Goal: Task Accomplishment & Management: Use online tool/utility

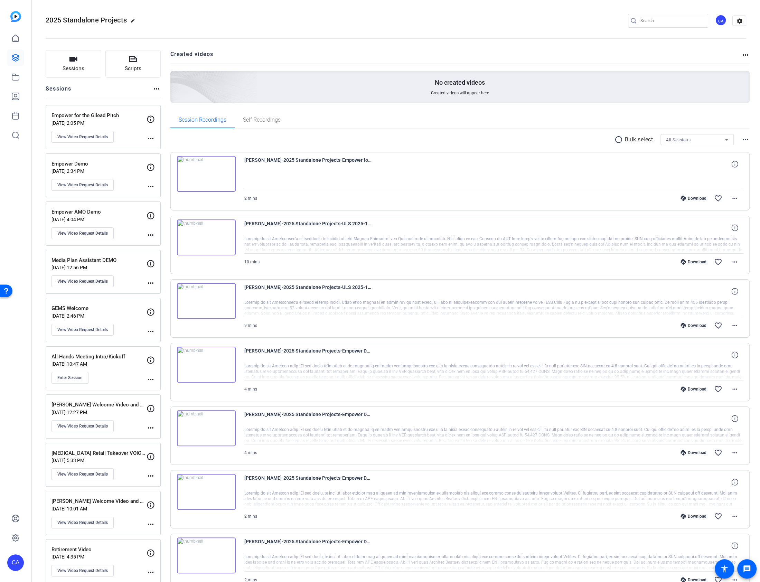
drag, startPoint x: 88, startPoint y: 425, endPoint x: 16, endPoint y: 439, distance: 73.0
click at [16, 439] on mat-sidenav-container "CA 2025 Standalone Projects edit CA settings Sessions Scripts Sessions more_hor…" at bounding box center [380, 291] width 760 height 582
click at [68, 376] on span "Enter Session" at bounding box center [69, 378] width 25 height 6
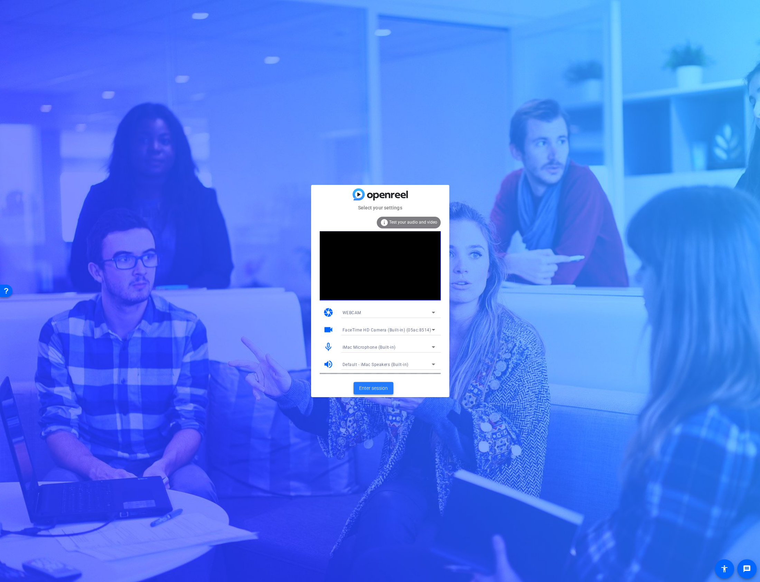
click at [374, 389] on span "Enter session" at bounding box center [373, 387] width 29 height 7
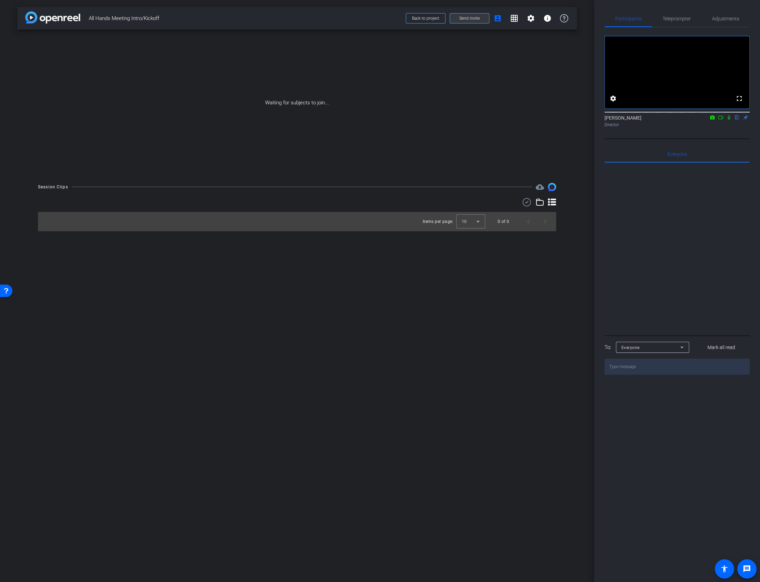
click at [482, 18] on span at bounding box center [469, 18] width 39 height 17
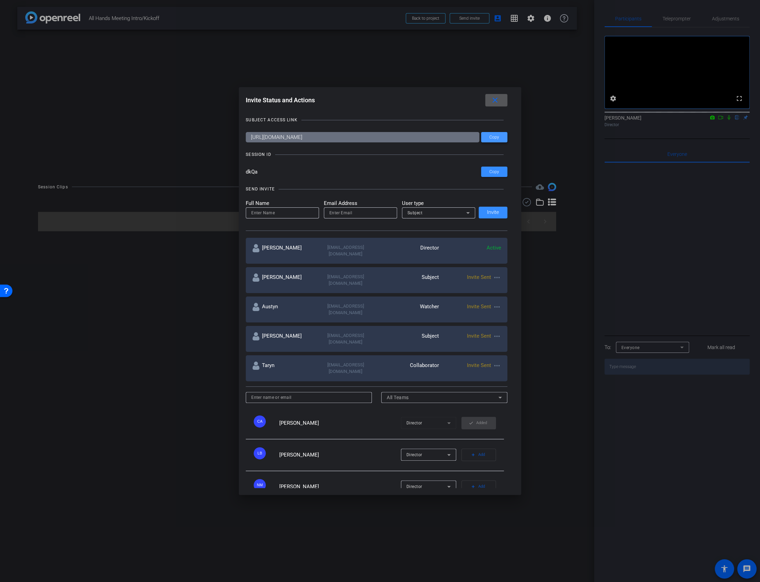
click at [496, 133] on span at bounding box center [494, 137] width 26 height 17
click at [498, 97] on mat-icon "close" at bounding box center [494, 100] width 9 height 9
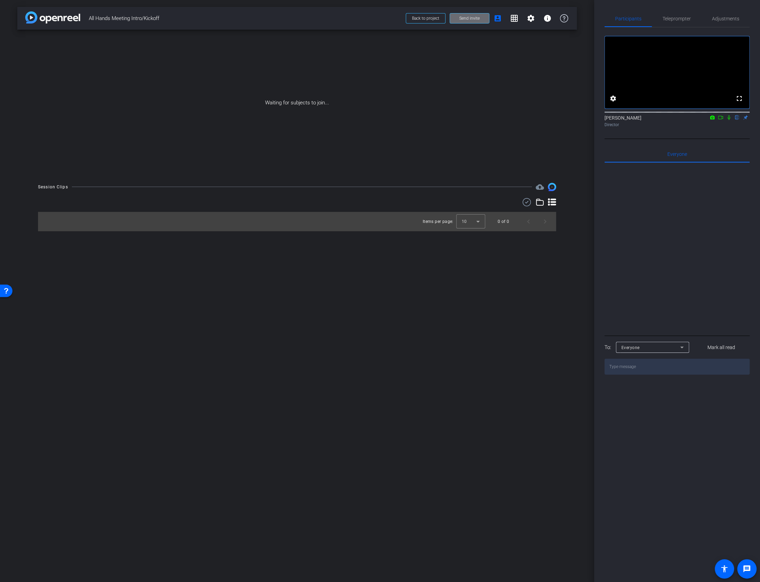
click at [472, 18] on span "Send invite" at bounding box center [469, 19] width 20 height 6
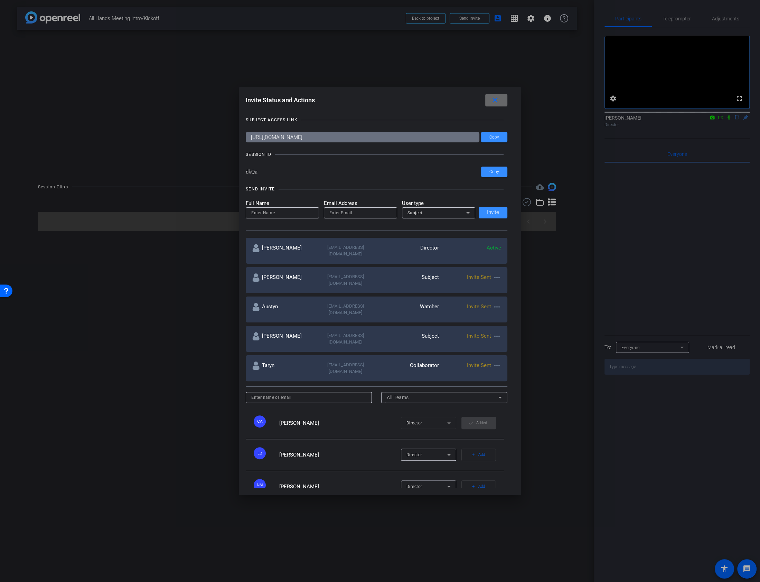
click at [497, 104] on mat-icon "close" at bounding box center [494, 100] width 9 height 9
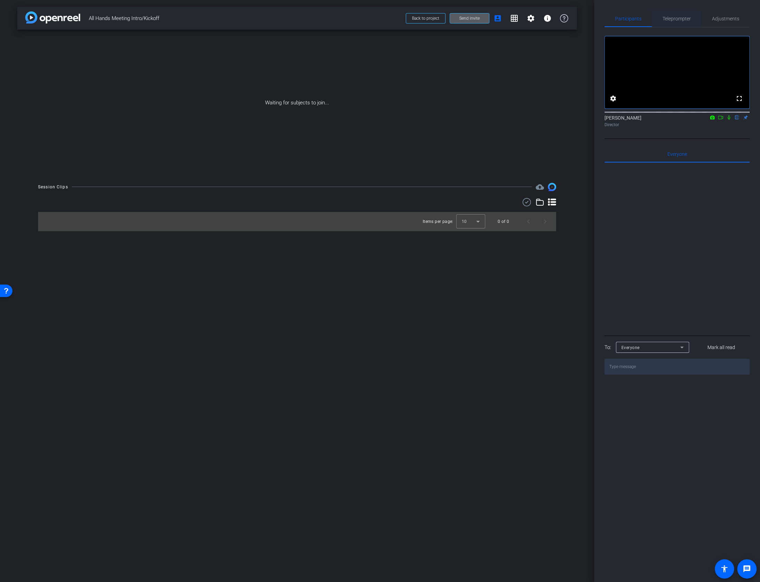
click at [672, 21] on span "Teleprompter" at bounding box center [676, 18] width 28 height 5
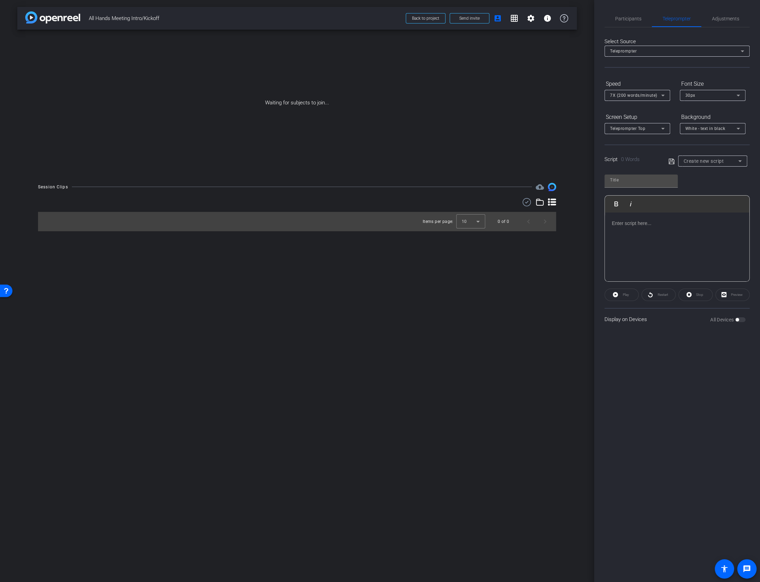
click at [702, 159] on span "Create new script" at bounding box center [703, 161] width 40 height 6
click at [702, 194] on span "susan part 1" at bounding box center [707, 196] width 48 height 8
type input "susan part 1"
click at [693, 94] on span "30px" at bounding box center [690, 95] width 10 height 5
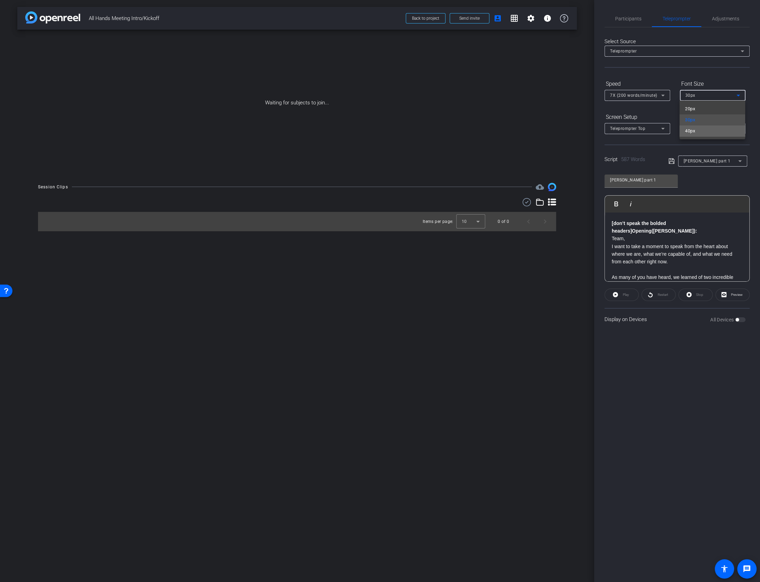
click at [691, 133] on span "40px" at bounding box center [690, 131] width 10 height 8
click at [661, 93] on icon at bounding box center [662, 95] width 8 height 8
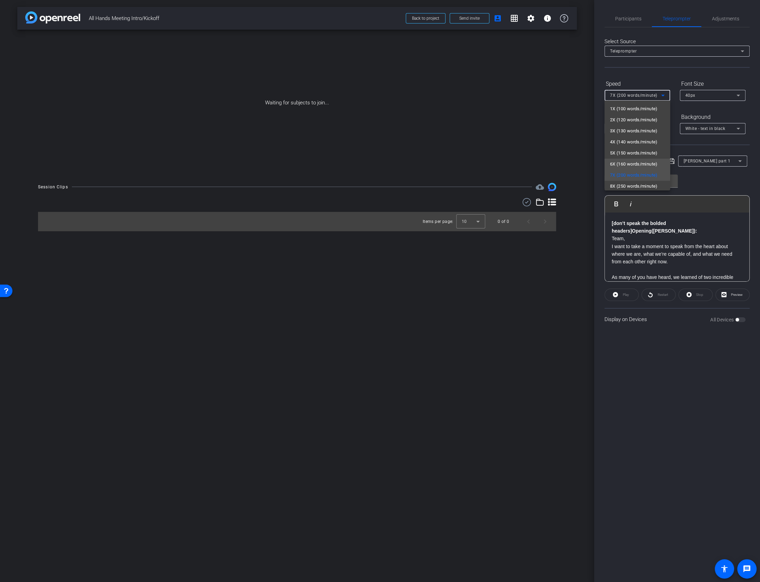
click at [641, 163] on span "6X (160 words/minute)" at bounding box center [634, 164] width 48 height 8
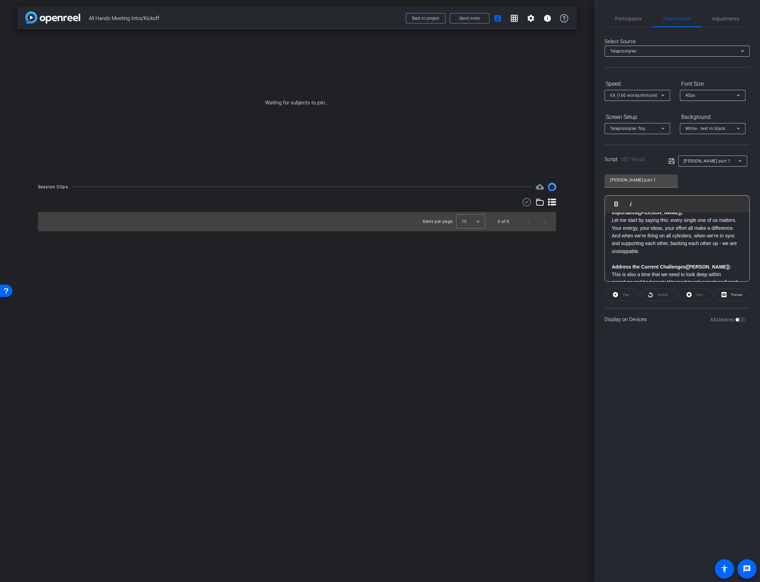
scroll to position [198, 0]
click at [615, 16] on span "Participants" at bounding box center [628, 18] width 26 height 5
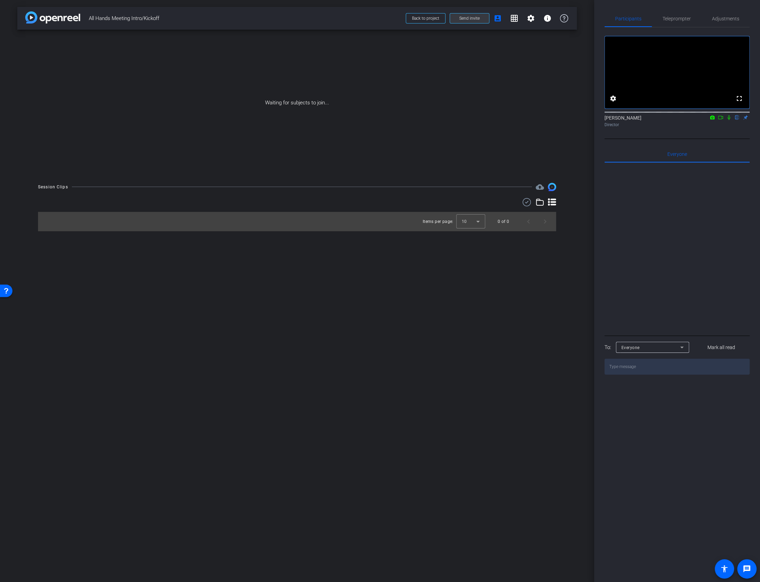
click at [479, 20] on span "Send invite" at bounding box center [469, 19] width 20 height 6
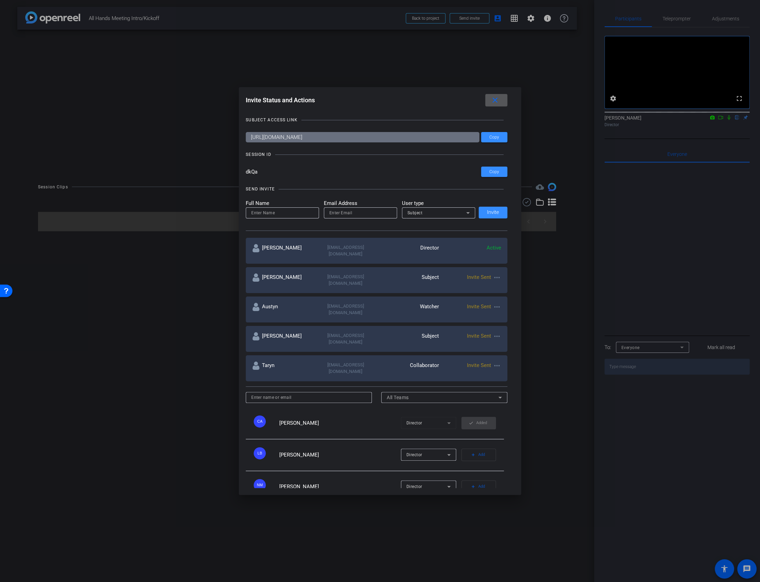
click at [492, 100] on mat-icon "close" at bounding box center [494, 100] width 9 height 9
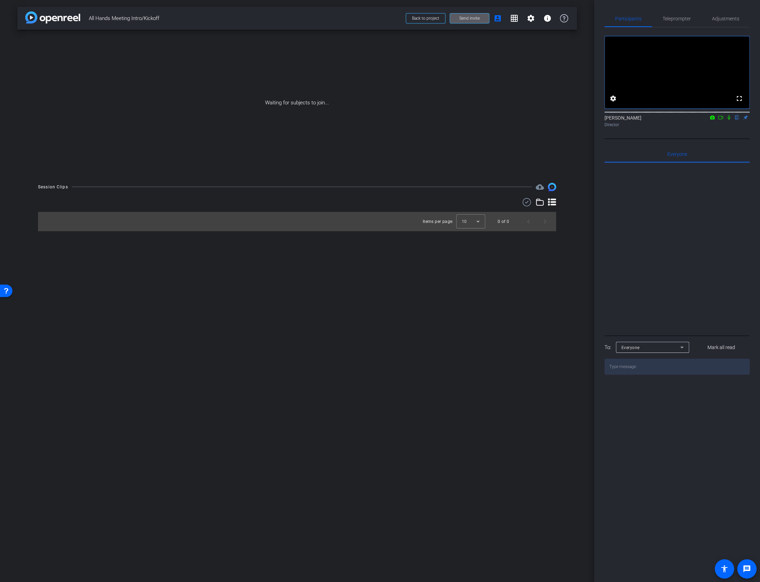
click at [470, 17] on span "Send invite" at bounding box center [469, 19] width 20 height 6
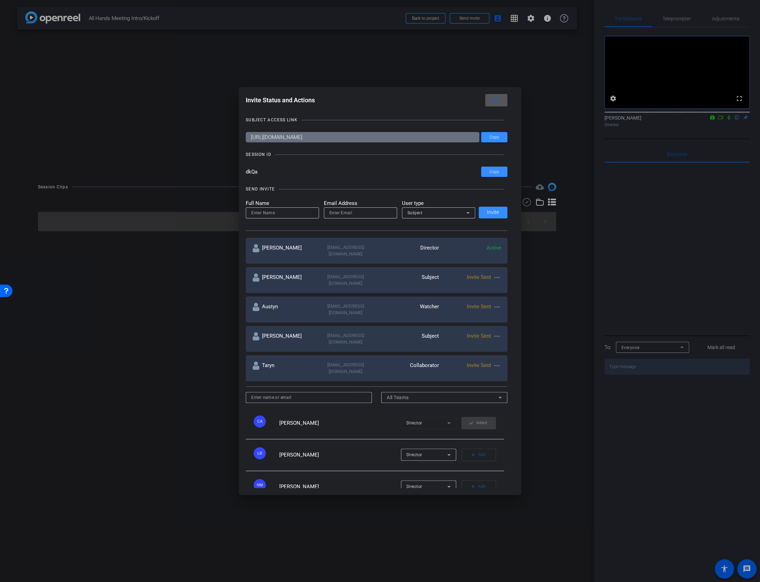
click at [498, 303] on mat-icon "more_horiz" at bounding box center [497, 307] width 8 height 8
click at [390, 301] on div at bounding box center [380, 291] width 760 height 582
click at [493, 141] on span at bounding box center [494, 137] width 26 height 17
click at [493, 104] on mat-icon "close" at bounding box center [494, 100] width 9 height 9
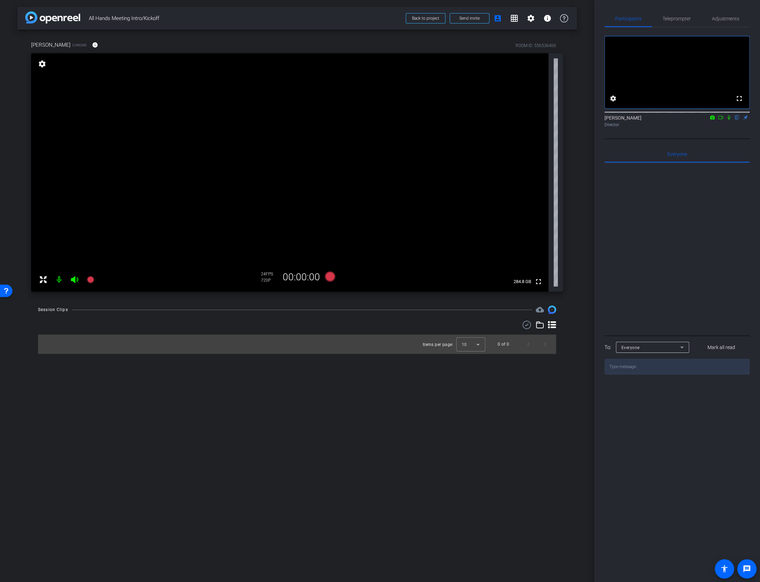
click at [73, 279] on icon at bounding box center [74, 279] width 7 height 7
click at [76, 280] on icon at bounding box center [74, 279] width 8 height 8
click at [674, 19] on span "Teleprompter" at bounding box center [676, 18] width 28 height 5
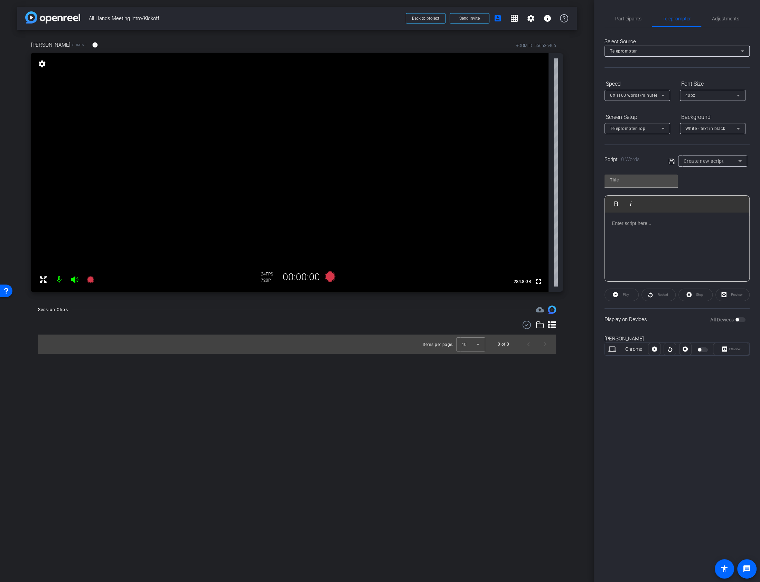
click at [419, 505] on div "arrow_back All Hands Meeting Intro/Kickoff Back to project Send invite account_…" at bounding box center [297, 291] width 594 height 582
click at [633, 25] on span "Participants" at bounding box center [628, 18] width 26 height 17
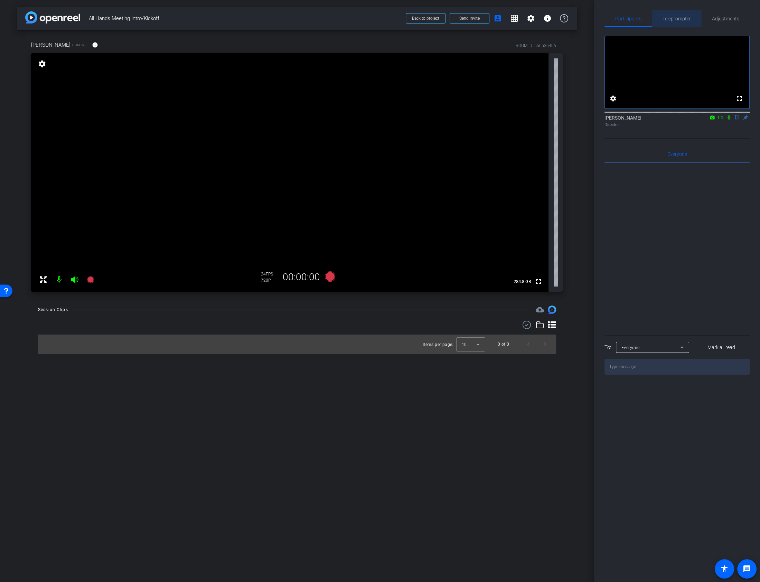
click at [675, 21] on span "Teleprompter" at bounding box center [676, 18] width 28 height 17
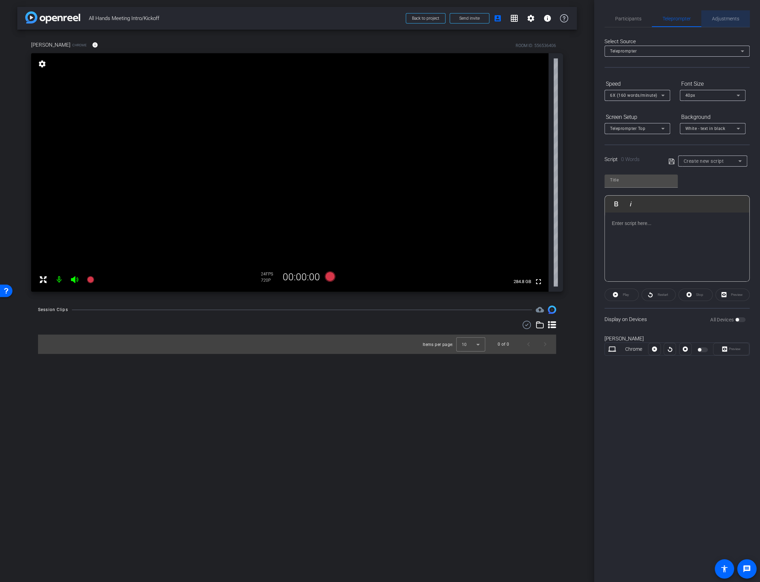
click at [729, 21] on span "Adjustments" at bounding box center [725, 18] width 27 height 5
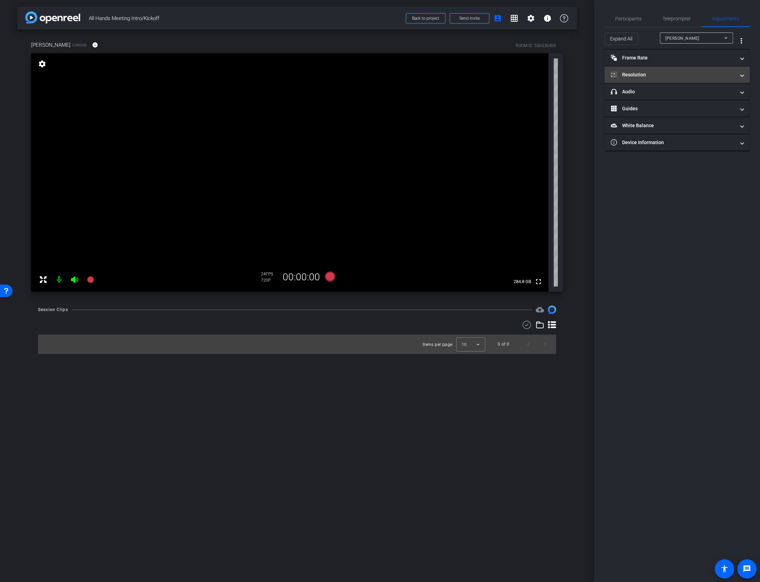
click at [635, 70] on mat-expansion-panel-header "Resolution" at bounding box center [676, 74] width 145 height 17
click at [686, 96] on div "1080" at bounding box center [683, 101] width 26 height 12
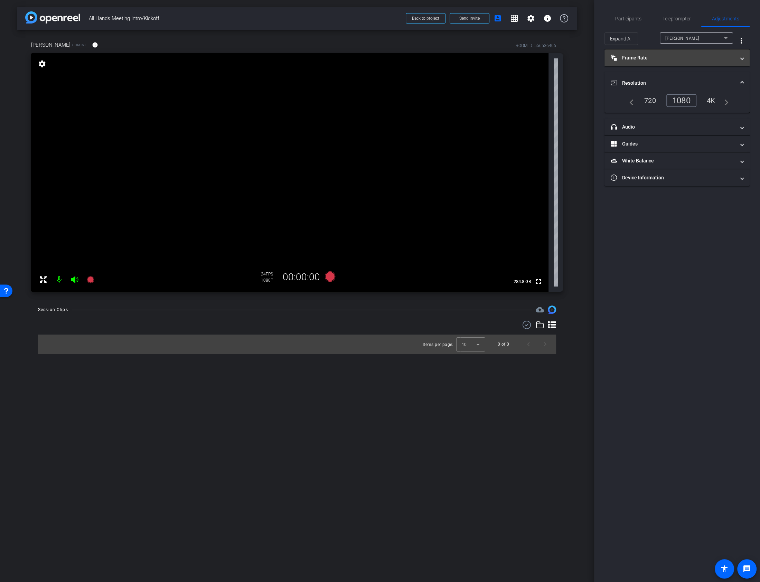
click at [653, 55] on mat-panel-title "Frame Rate Frame Rate" at bounding box center [672, 57] width 124 height 7
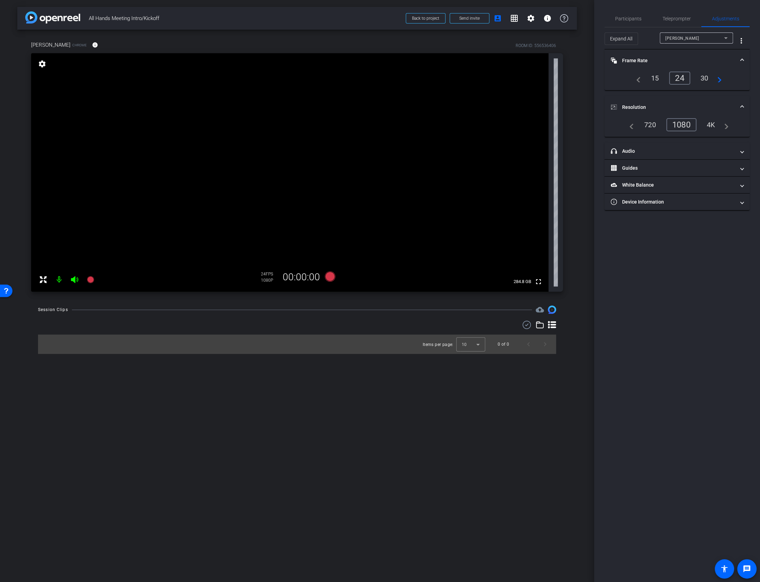
click at [707, 77] on div "30" at bounding box center [704, 78] width 18 height 12
click at [640, 163] on mat-expansion-panel-header "Guides" at bounding box center [676, 168] width 145 height 17
click at [625, 13] on span "Participants" at bounding box center [628, 18] width 26 height 17
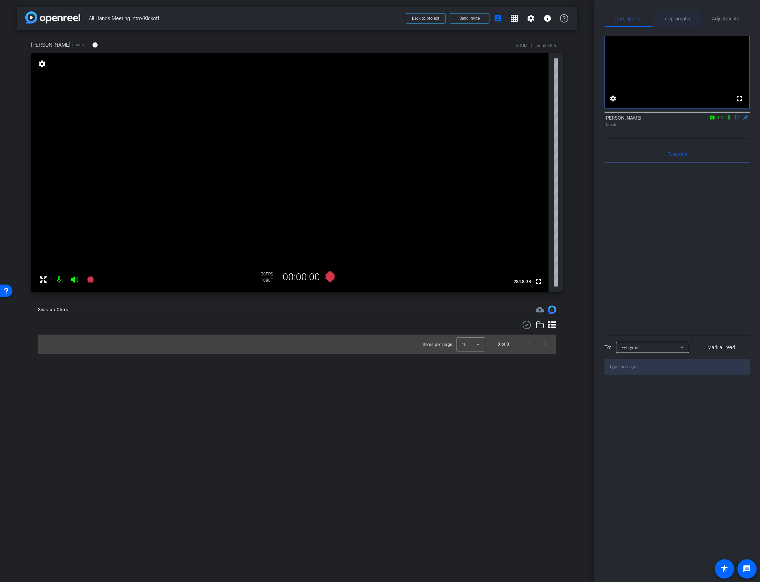
click at [678, 23] on span "Teleprompter" at bounding box center [676, 18] width 28 height 17
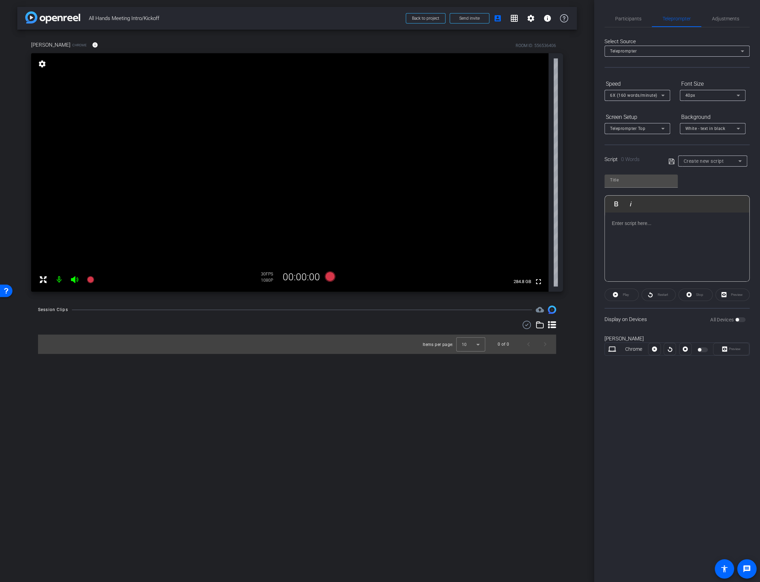
click at [713, 159] on span "Create new script" at bounding box center [703, 161] width 40 height 6
click at [694, 196] on span "susan part 1" at bounding box center [707, 196] width 48 height 8
type input "susan part 1"
click at [700, 349] on span "button" at bounding box center [698, 349] width 3 height 3
click at [738, 96] on icon at bounding box center [738, 95] width 8 height 8
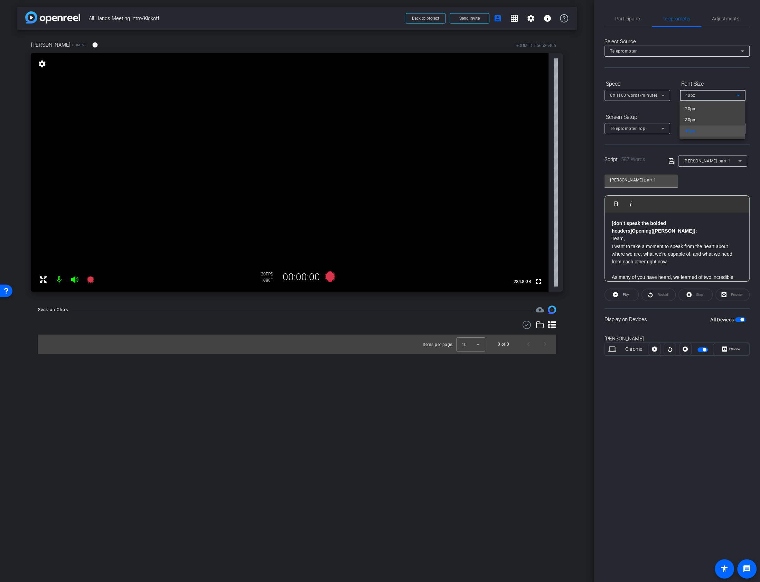
click at [667, 426] on div at bounding box center [380, 291] width 760 height 582
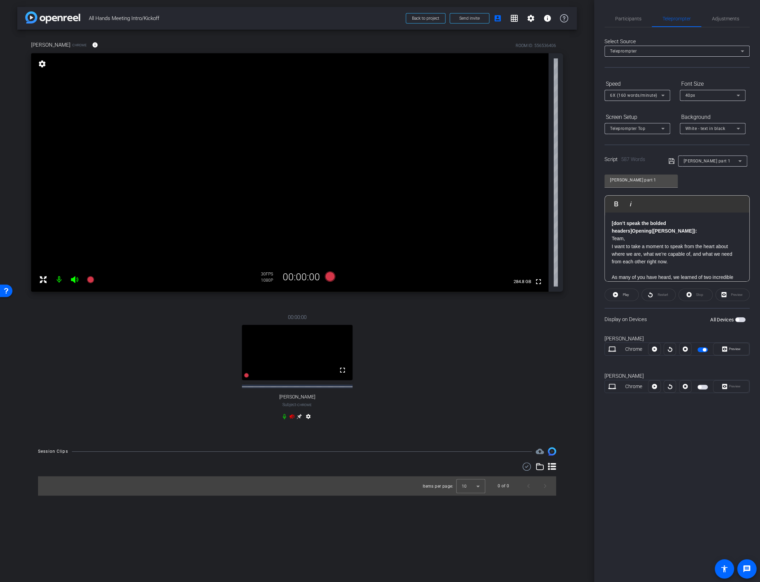
click at [292, 419] on icon at bounding box center [292, 416] width 6 height 6
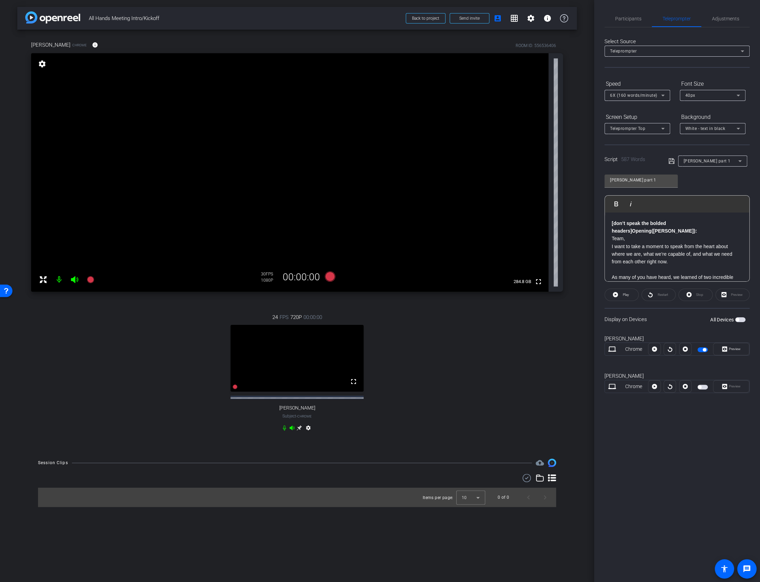
click at [293, 430] on icon at bounding box center [292, 428] width 6 height 6
click at [291, 430] on icon at bounding box center [291, 427] width 5 height 4
click at [731, 129] on div "White - text in black" at bounding box center [710, 128] width 51 height 9
click at [656, 146] on div at bounding box center [380, 291] width 760 height 582
click at [717, 92] on div "40px" at bounding box center [710, 95] width 51 height 9
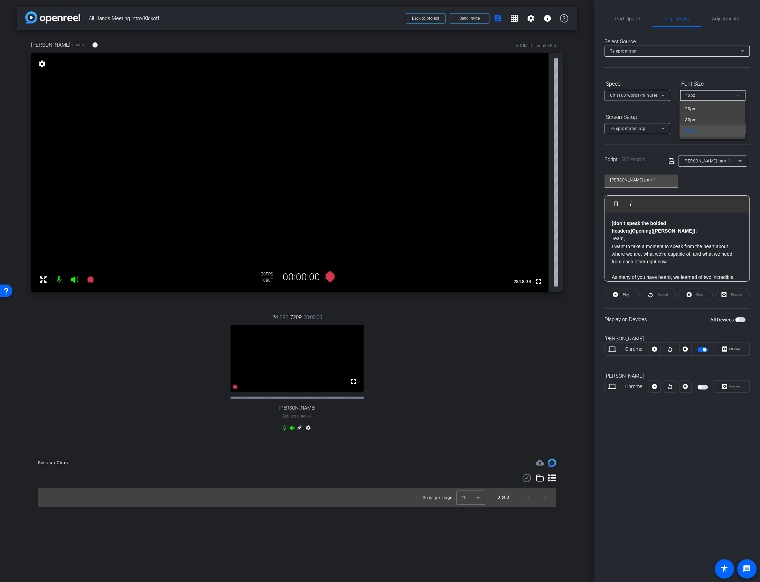
click at [660, 105] on div at bounding box center [380, 291] width 760 height 582
click at [660, 132] on icon at bounding box center [662, 128] width 8 height 8
click at [654, 141] on mat-option "Full Screen" at bounding box center [637, 141] width 66 height 11
click at [637, 20] on span "Participants" at bounding box center [628, 18] width 26 height 5
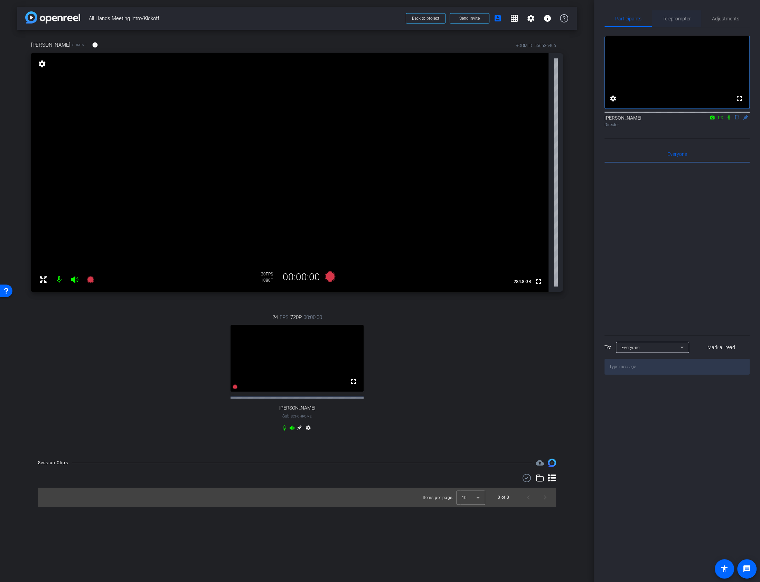
click at [673, 21] on span "Teleprompter" at bounding box center [676, 18] width 28 height 5
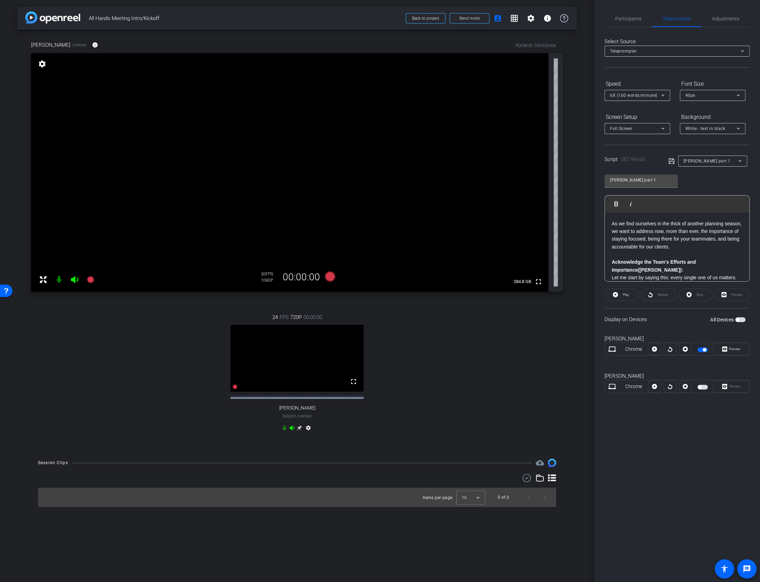
scroll to position [137, 0]
click at [621, 18] on span "Participants" at bounding box center [628, 18] width 26 height 5
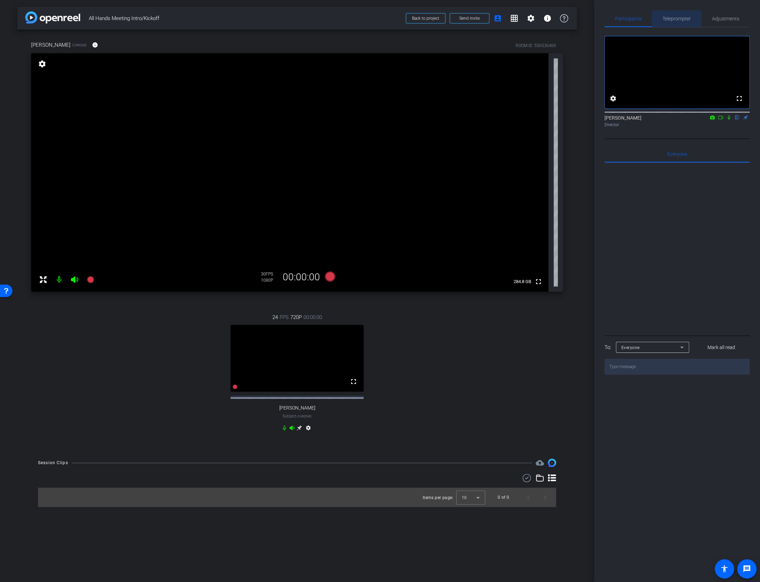
click at [673, 19] on span "Teleprompter" at bounding box center [676, 18] width 28 height 5
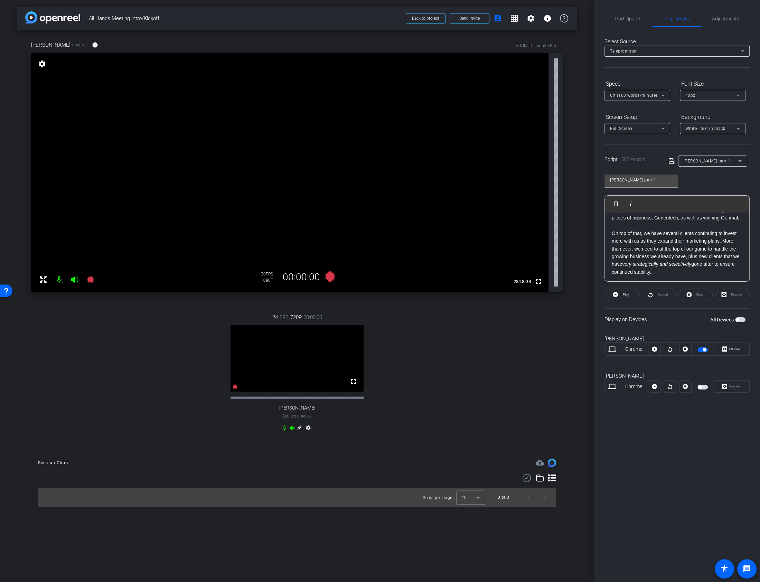
scroll to position [113, 0]
click at [680, 264] on p "As we find ourselves in the thick of another planning season, we want to addres…" at bounding box center [676, 260] width 131 height 31
click at [702, 345] on mat-slide-toggle at bounding box center [703, 349] width 12 height 8
click at [702, 349] on span "button" at bounding box center [702, 349] width 10 height 5
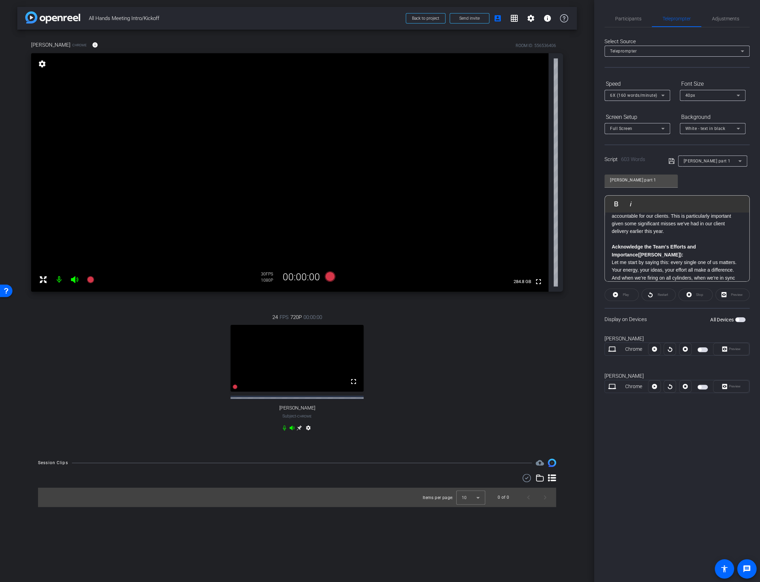
click at [702, 349] on span "button" at bounding box center [702, 349] width 10 height 5
click at [643, 96] on span "6X (160 words/minute)" at bounding box center [633, 95] width 47 height 5
click at [661, 321] on div at bounding box center [380, 291] width 760 height 582
click at [730, 347] on span "Preview" at bounding box center [734, 349] width 12 height 4
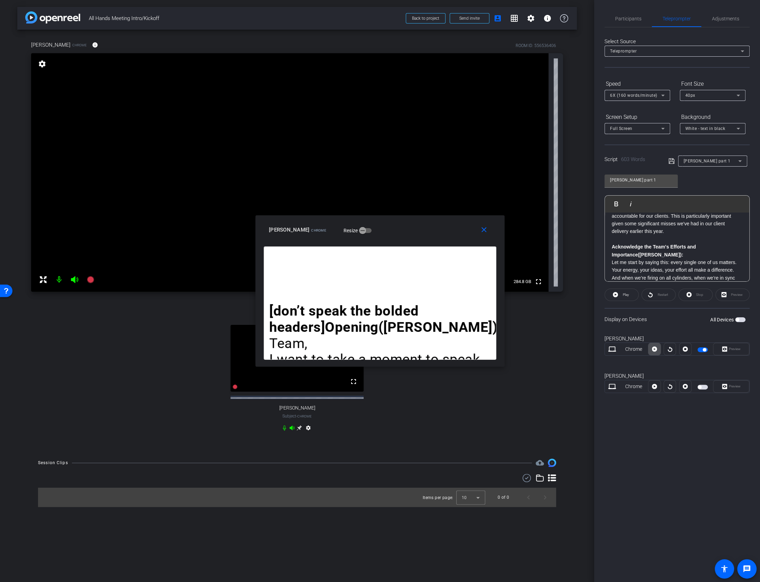
click at [656, 350] on icon at bounding box center [653, 349] width 5 height 10
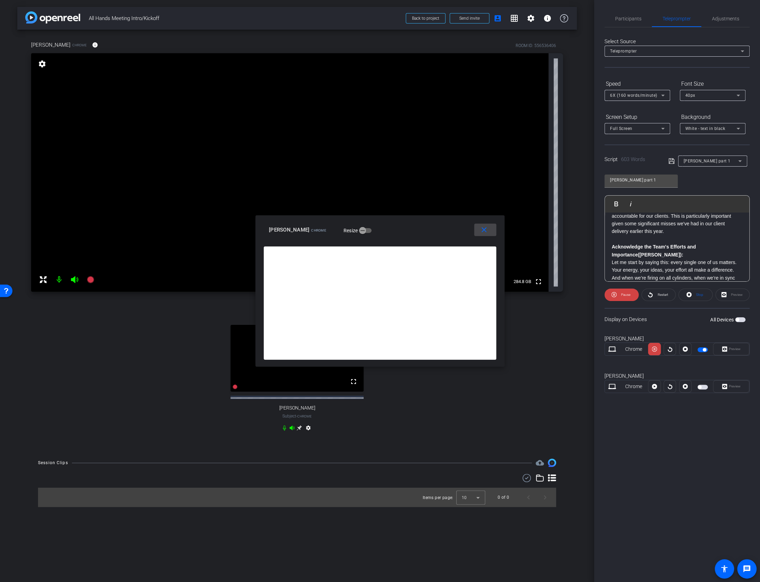
click at [480, 230] on mat-icon "close" at bounding box center [483, 230] width 9 height 9
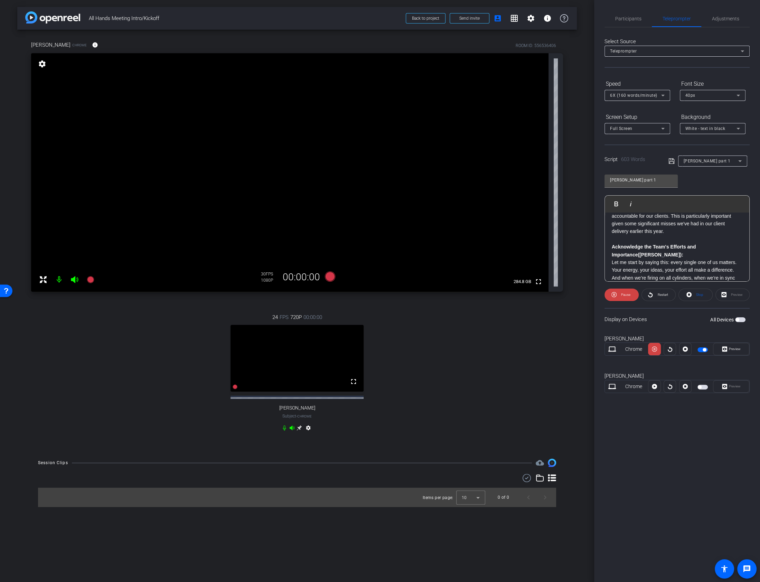
click at [657, 98] on div "6X (160 words/minute)" at bounding box center [635, 95] width 51 height 9
click at [619, 167] on span "8X (250 words/minute)" at bounding box center [634, 171] width 48 height 8
click at [653, 349] on icon at bounding box center [653, 348] width 5 height 5
click at [669, 350] on icon at bounding box center [669, 349] width 5 height 10
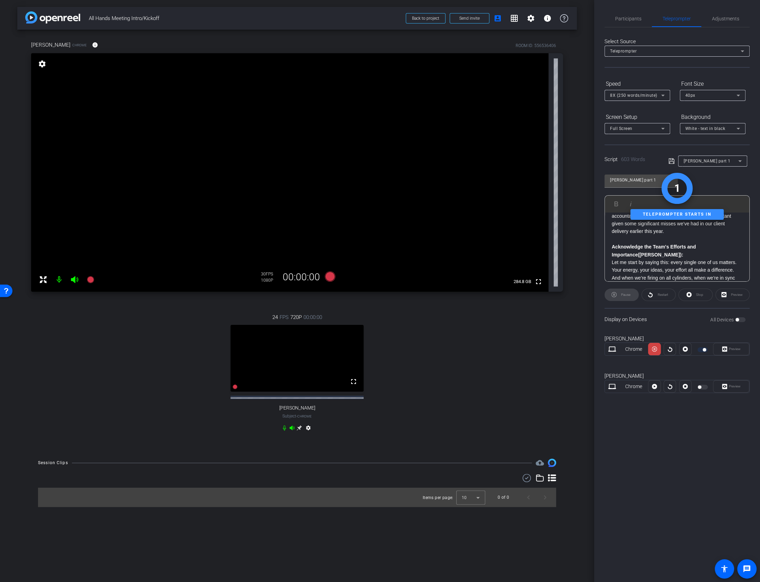
click at [731, 346] on div "Preview" at bounding box center [731, 349] width 36 height 12
click at [735, 347] on span "Preview" at bounding box center [734, 349] width 12 height 4
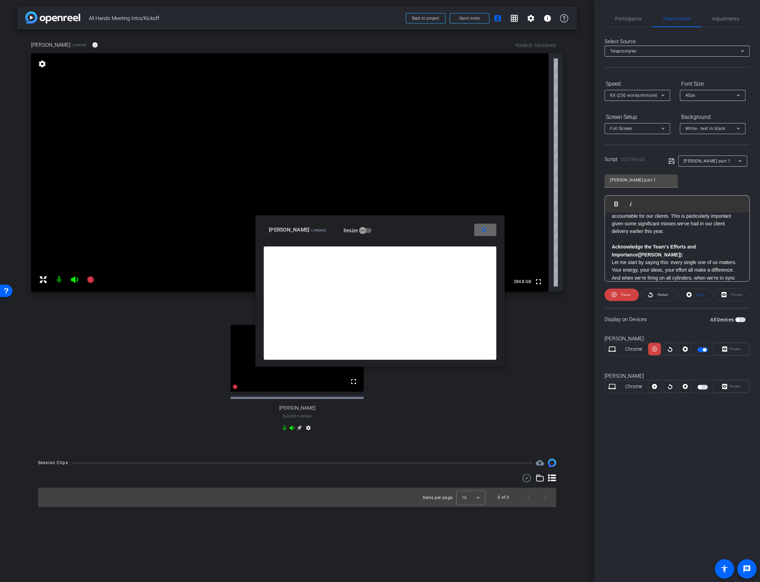
click at [479, 225] on span at bounding box center [485, 229] width 22 height 17
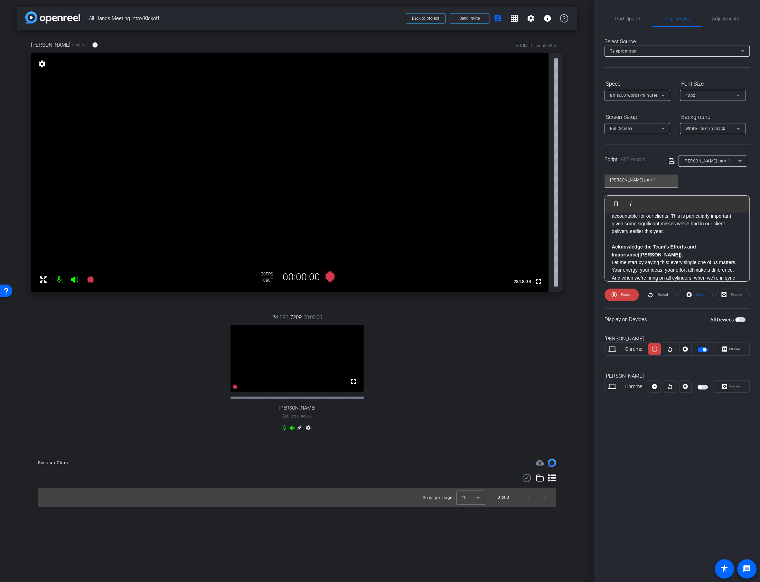
click at [649, 91] on mat-select "8X (250 words/minute)" at bounding box center [637, 95] width 55 height 9
click at [614, 175] on span "7X (200 words/minute)" at bounding box center [634, 174] width 48 height 8
click at [651, 347] on span at bounding box center [654, 349] width 12 height 17
click at [724, 346] on icon at bounding box center [724, 348] width 5 height 5
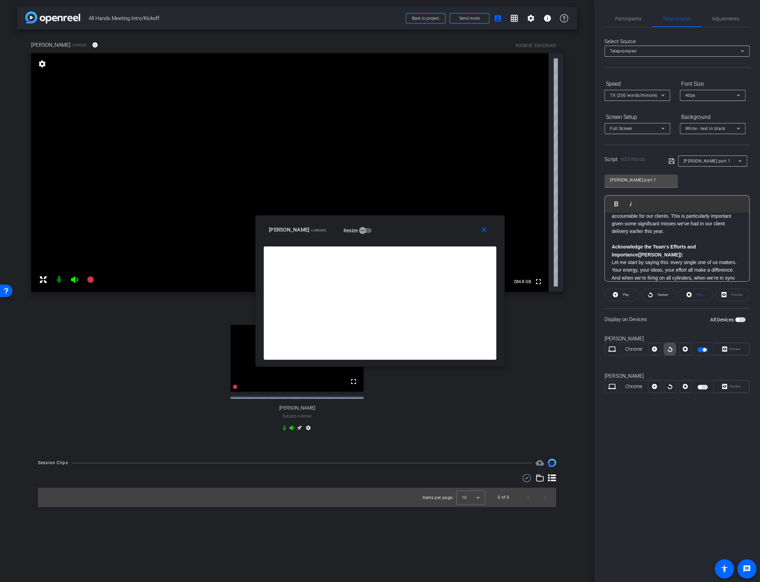
click at [669, 350] on icon at bounding box center [669, 349] width 5 height 10
click at [487, 232] on mat-icon "close" at bounding box center [483, 230] width 9 height 9
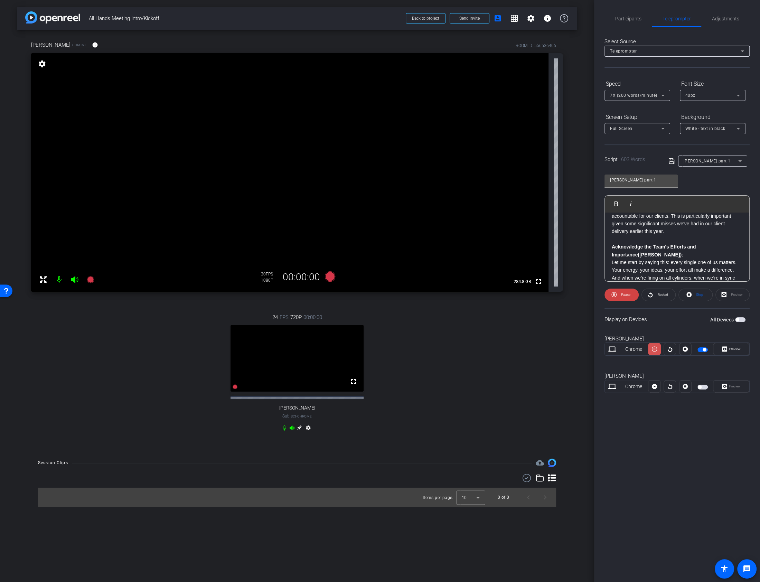
click at [656, 351] on icon at bounding box center [653, 349] width 5 height 10
click at [669, 346] on icon at bounding box center [669, 348] width 4 height 5
click at [648, 350] on span at bounding box center [654, 349] width 12 height 17
click at [653, 347] on icon at bounding box center [653, 349] width 5 height 10
click at [633, 20] on span "Participants" at bounding box center [628, 18] width 26 height 5
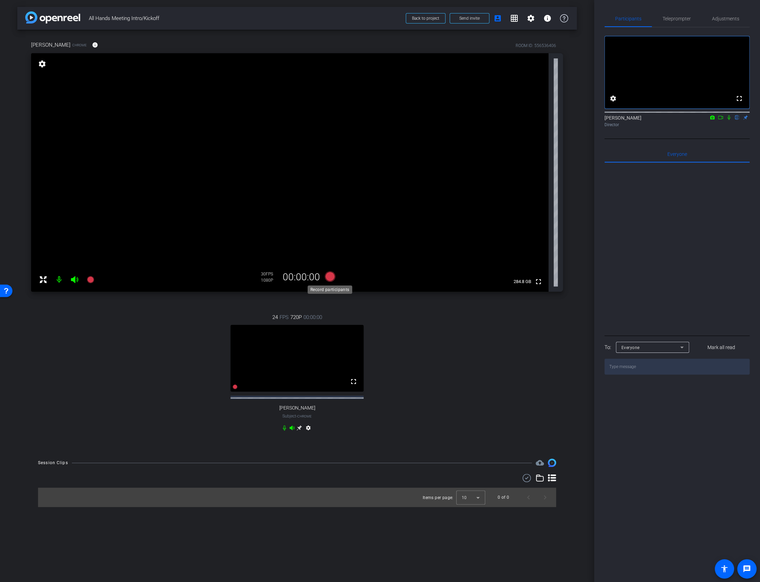
click at [329, 276] on icon at bounding box center [329, 276] width 10 height 10
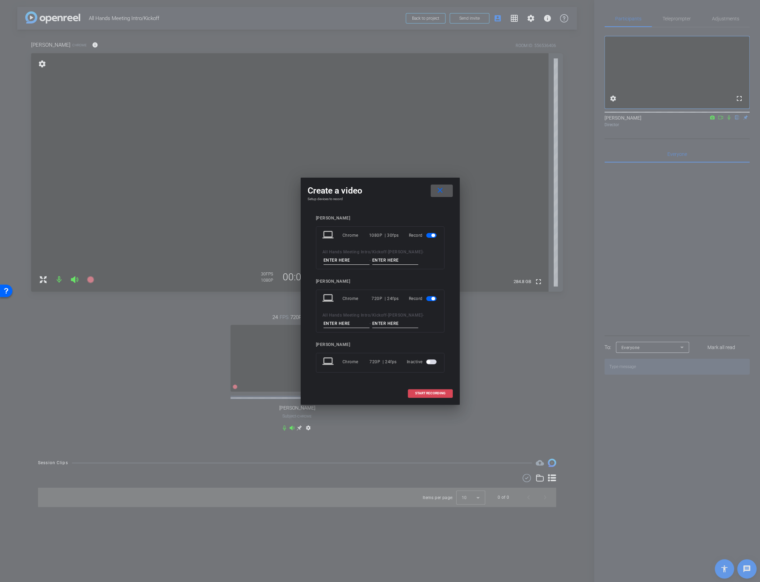
click at [421, 394] on span "START RECORDING" at bounding box center [430, 392] width 30 height 3
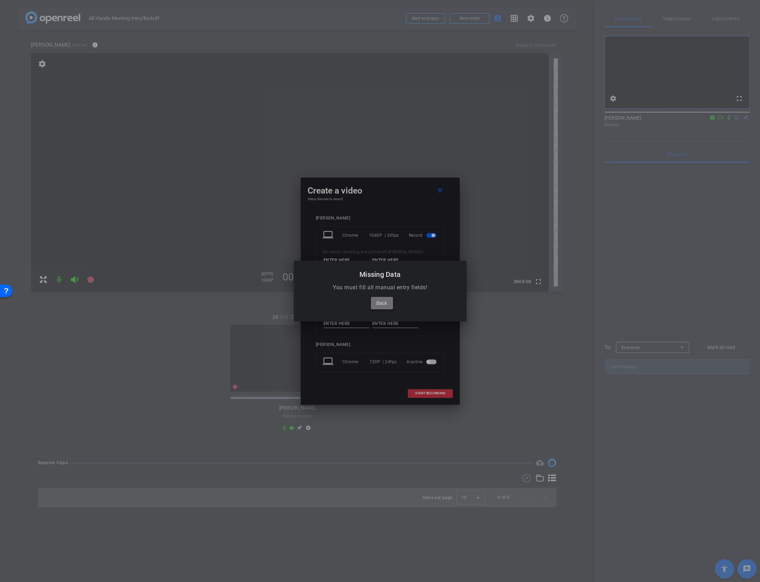
click at [380, 305] on span "Back" at bounding box center [381, 303] width 11 height 8
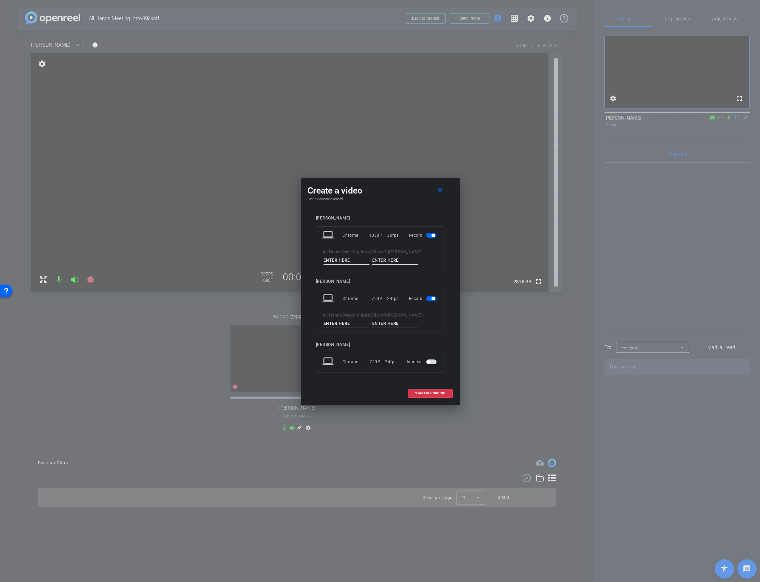
click at [351, 323] on input at bounding box center [346, 323] width 46 height 9
click at [343, 268] on div "laptop Chrome 1080P | 30fps Record All Hands Meeting Intro/Kickoff - Susan Dorf…" at bounding box center [380, 247] width 128 height 43
click at [343, 259] on input at bounding box center [346, 260] width 46 height 9
type input "Susan"
click at [347, 325] on input at bounding box center [346, 323] width 46 height 9
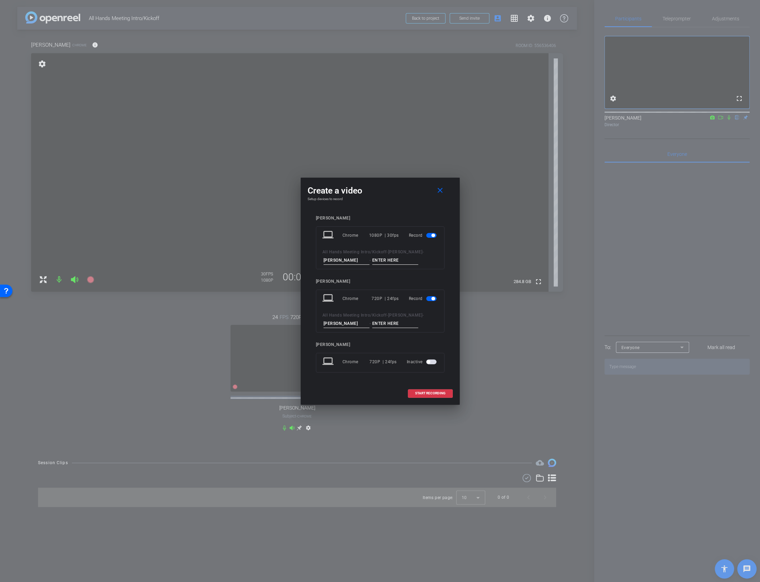
type input "Jim"
click at [375, 259] on input at bounding box center [395, 260] width 46 height 9
type input "Dorfman"
click at [376, 321] on input at bounding box center [395, 323] width 46 height 9
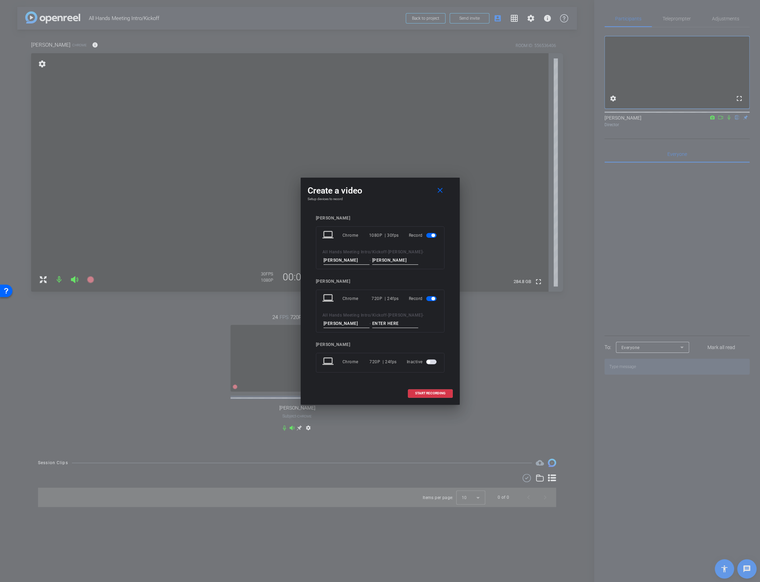
click at [380, 322] on input at bounding box center [395, 323] width 46 height 9
drag, startPoint x: 399, startPoint y: 322, endPoint x: 364, endPoint y: 320, distance: 34.6
click at [364, 321] on div "All Hands Meeting Intro/Kickoff - Jim Woodland - Jim -" at bounding box center [379, 319] width 115 height 17
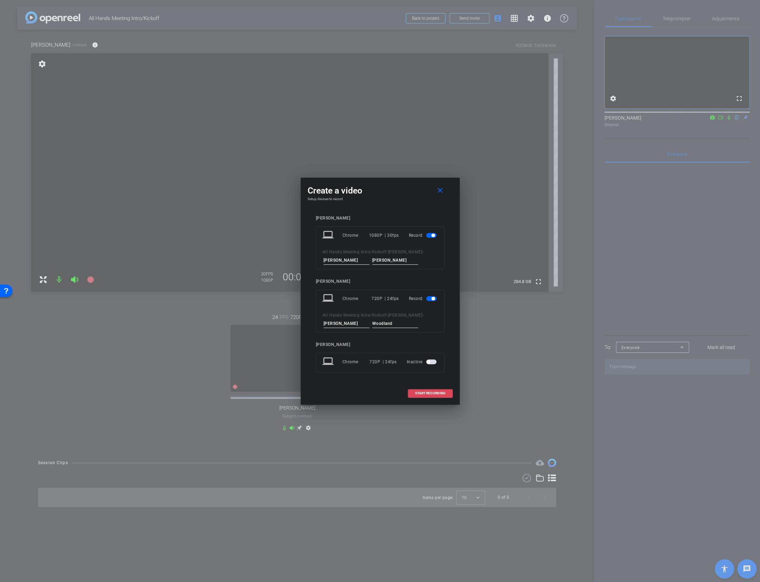
type input "Woodland"
click at [441, 391] on span "START RECORDING" at bounding box center [430, 392] width 30 height 3
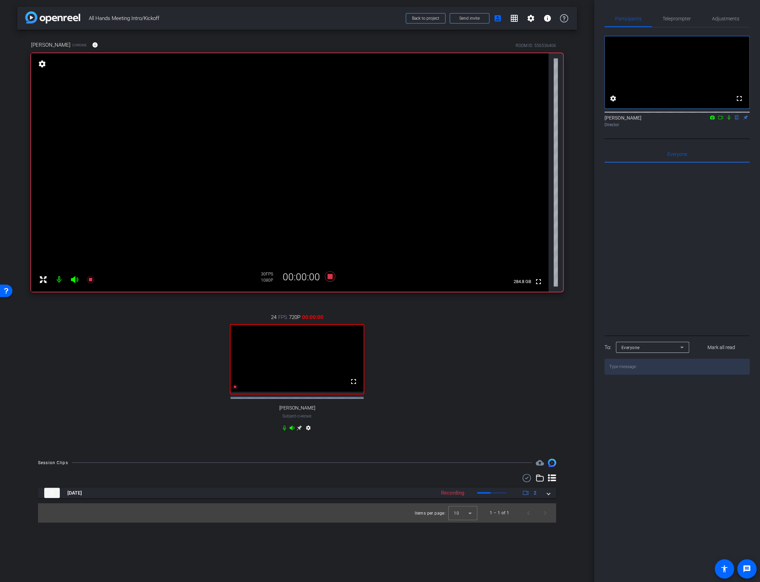
click at [730, 120] on icon at bounding box center [729, 117] width 6 height 5
click at [671, 18] on span "Teleprompter" at bounding box center [676, 18] width 28 height 5
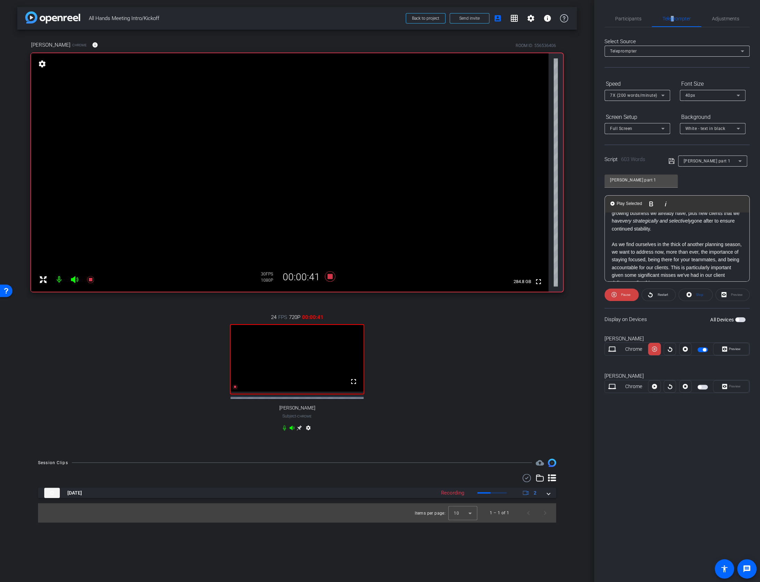
scroll to position [119, 0]
click at [618, 297] on span at bounding box center [621, 294] width 34 height 17
click at [331, 277] on icon at bounding box center [329, 276] width 10 height 10
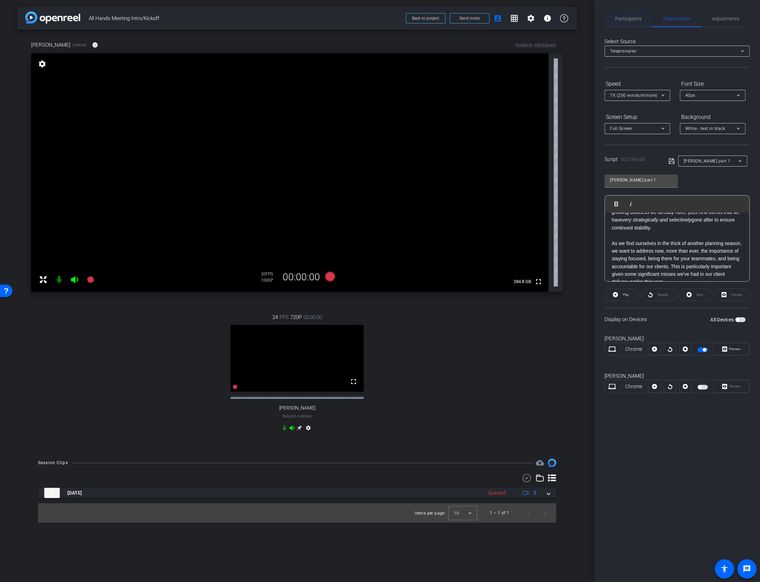
click at [633, 17] on span "Participants" at bounding box center [628, 18] width 26 height 5
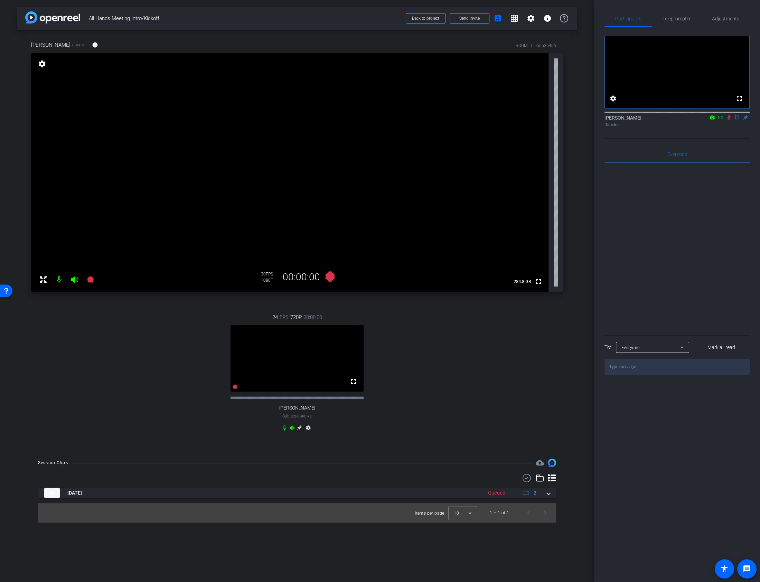
click at [727, 120] on icon at bounding box center [729, 117] width 6 height 5
click at [675, 20] on span "Teleprompter" at bounding box center [676, 18] width 28 height 5
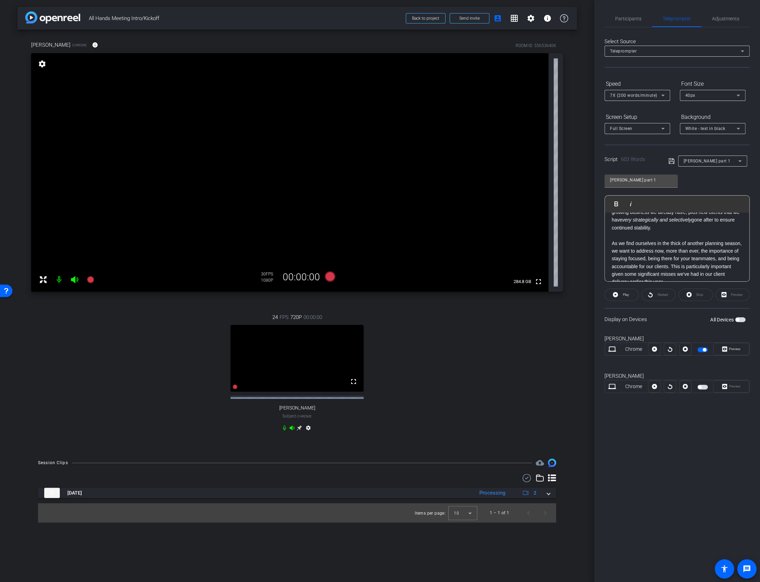
click at [666, 90] on div "7X (200 words/minute)" at bounding box center [637, 95] width 66 height 11
click at [624, 163] on span "6X (160 words/minute)" at bounding box center [634, 164] width 48 height 8
click at [637, 24] on span "Participants" at bounding box center [628, 18] width 26 height 17
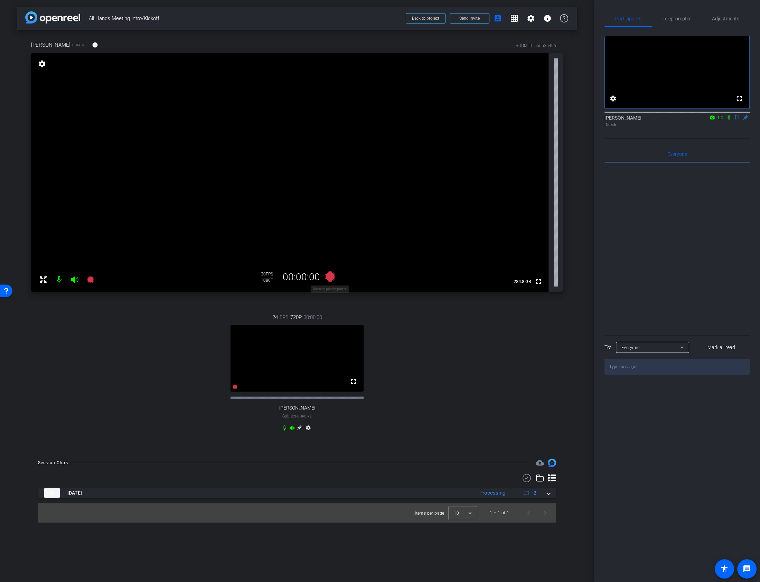
click at [329, 275] on icon at bounding box center [329, 276] width 10 height 10
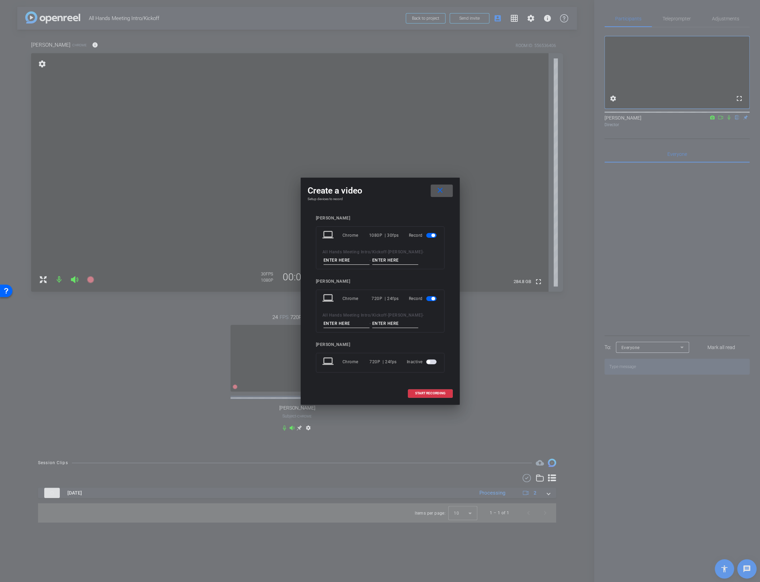
click at [345, 264] on input at bounding box center [346, 260] width 46 height 9
type input "Susan"
click at [379, 263] on input at bounding box center [395, 260] width 46 height 9
type input "d"
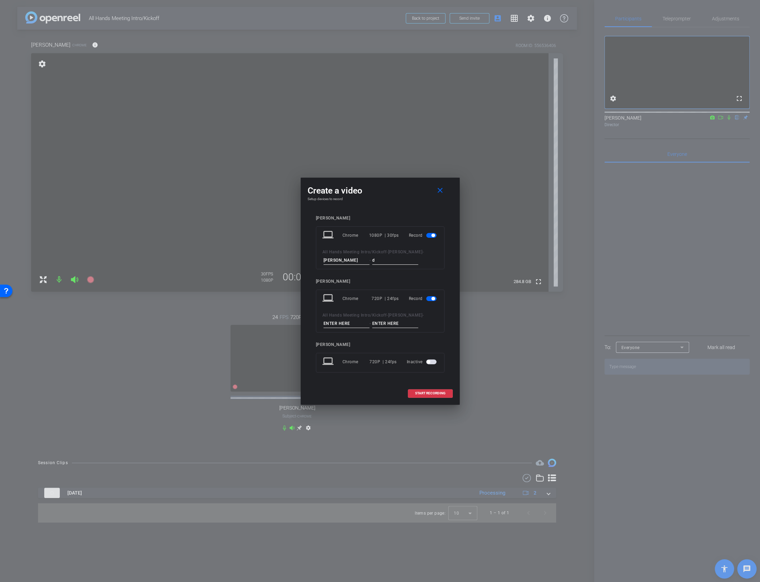
click at [326, 320] on input at bounding box center [346, 323] width 46 height 9
type input "Jim"
type input "W"
click at [446, 393] on span at bounding box center [430, 393] width 44 height 17
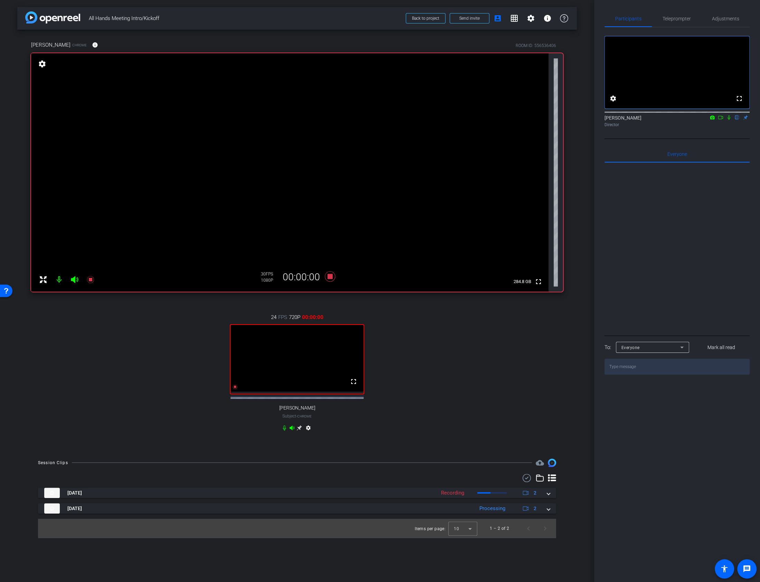
click at [730, 120] on icon at bounding box center [729, 117] width 6 height 5
click at [677, 18] on span "Teleprompter" at bounding box center [676, 18] width 28 height 5
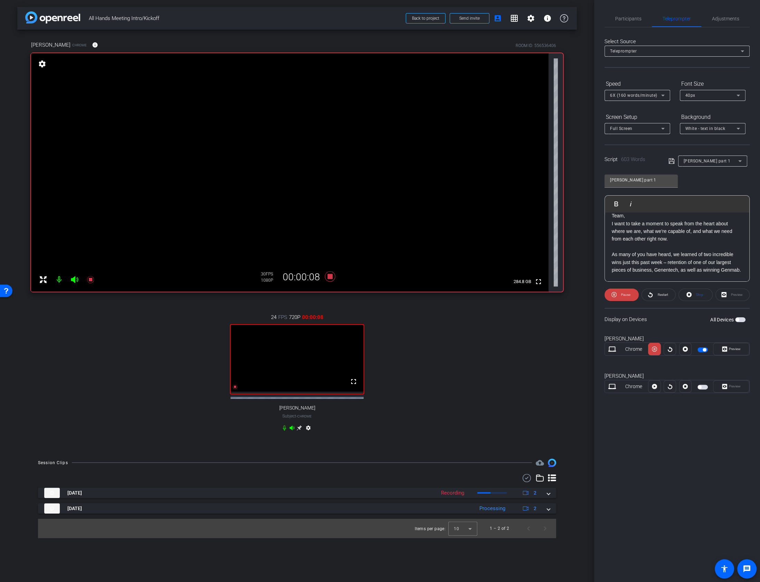
scroll to position [34, 0]
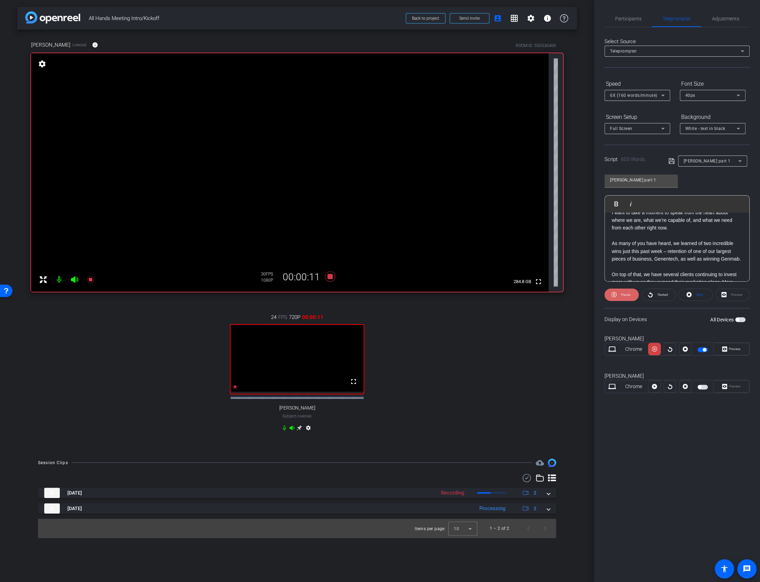
click at [627, 294] on span "Pause" at bounding box center [625, 295] width 9 height 4
click at [329, 278] on icon at bounding box center [329, 276] width 10 height 10
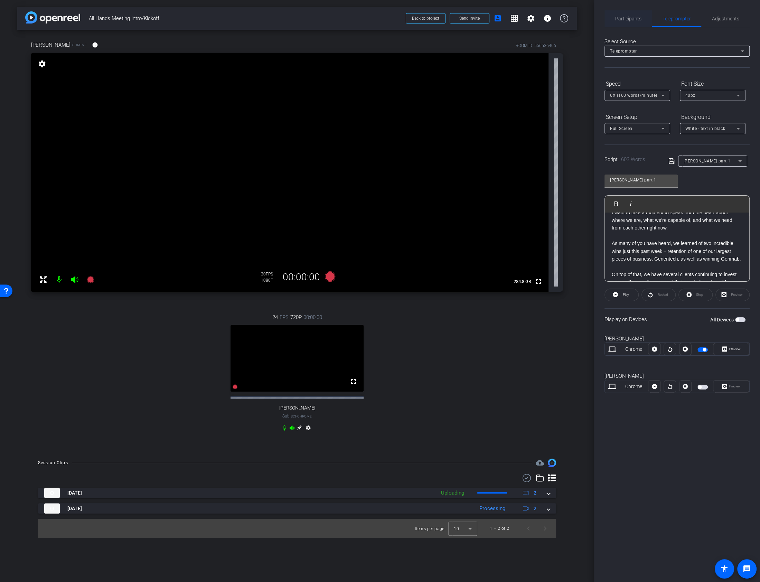
click at [623, 16] on span "Participants" at bounding box center [628, 18] width 26 height 5
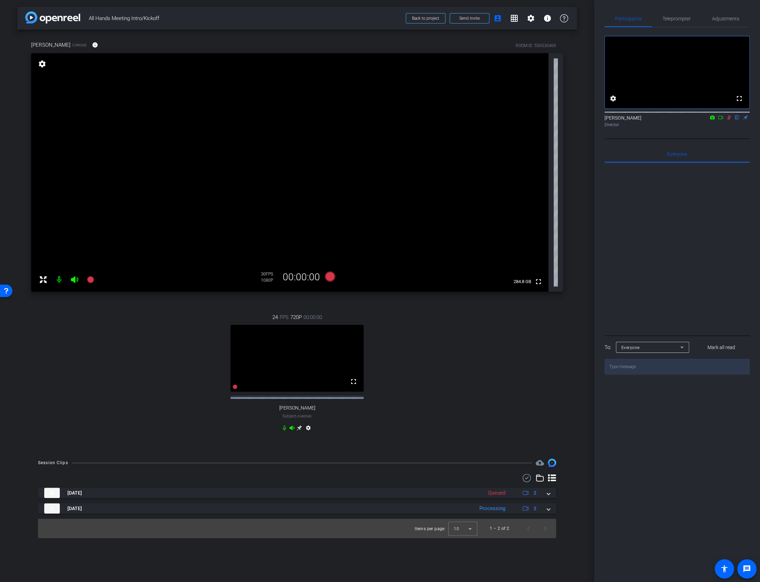
click at [730, 121] on mat-icon at bounding box center [728, 117] width 8 height 6
click at [751, 12] on span "×" at bounding box center [751, 12] width 4 height 8
click at [673, 25] on span "Teleprompter" at bounding box center [676, 18] width 28 height 17
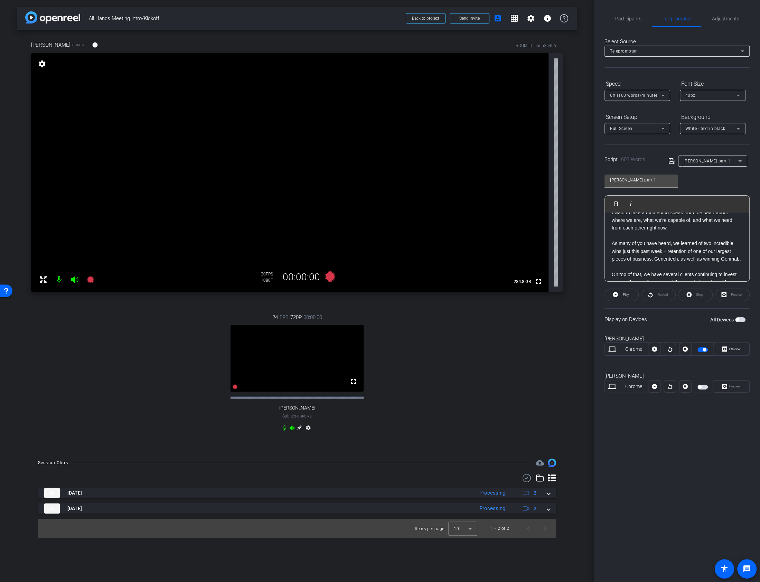
click at [730, 295] on div "Preview" at bounding box center [732, 294] width 34 height 12
click at [736, 297] on div "Preview" at bounding box center [732, 294] width 34 height 12
click at [724, 290] on div "Preview" at bounding box center [732, 294] width 34 height 12
click at [725, 351] on icon at bounding box center [724, 349] width 5 height 10
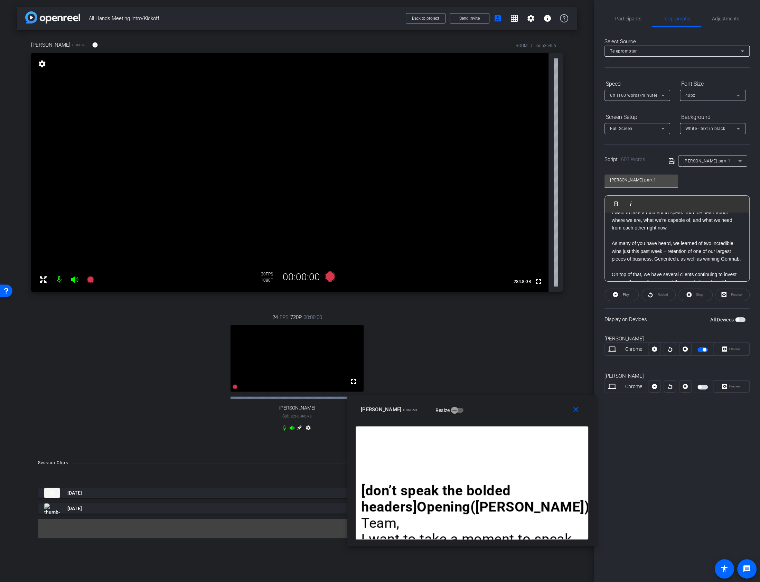
drag, startPoint x: 405, startPoint y: 235, endPoint x: 497, endPoint y: 415, distance: 201.7
click at [497, 415] on div "Susan Dorfman Chrome Resize" at bounding box center [474, 409] width 227 height 12
click at [628, 91] on div "6X (160 words/minute)" at bounding box center [635, 95] width 51 height 9
click at [626, 174] on span "7X (200 words/minute)" at bounding box center [634, 175] width 48 height 8
click at [631, 13] on span "Participants" at bounding box center [628, 18] width 26 height 17
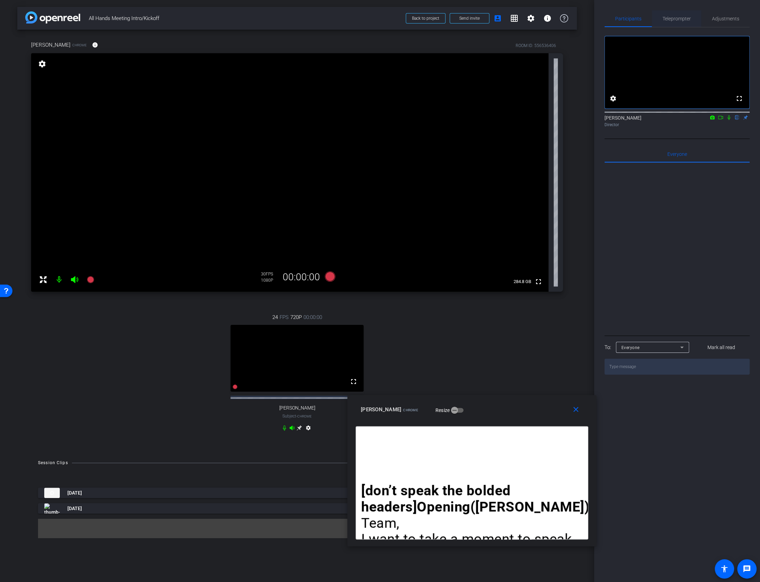
click at [672, 19] on span "Teleprompter" at bounding box center [676, 18] width 28 height 5
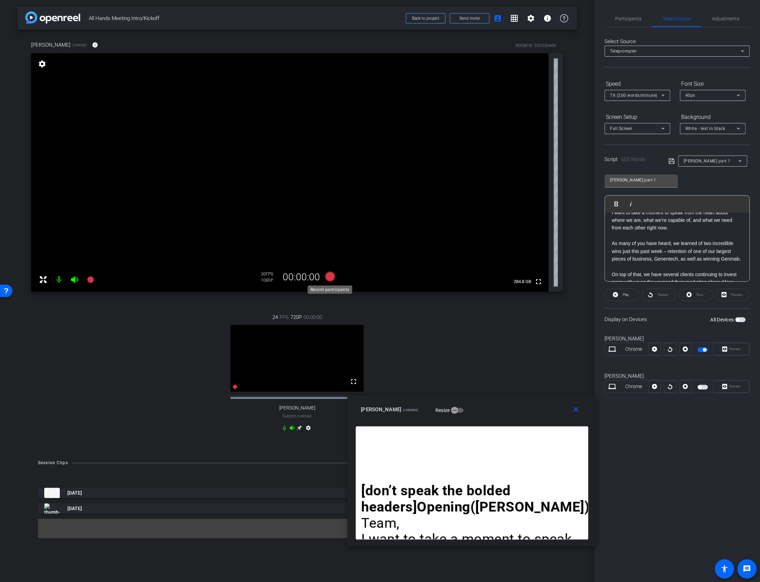
click at [327, 276] on icon at bounding box center [329, 276] width 10 height 10
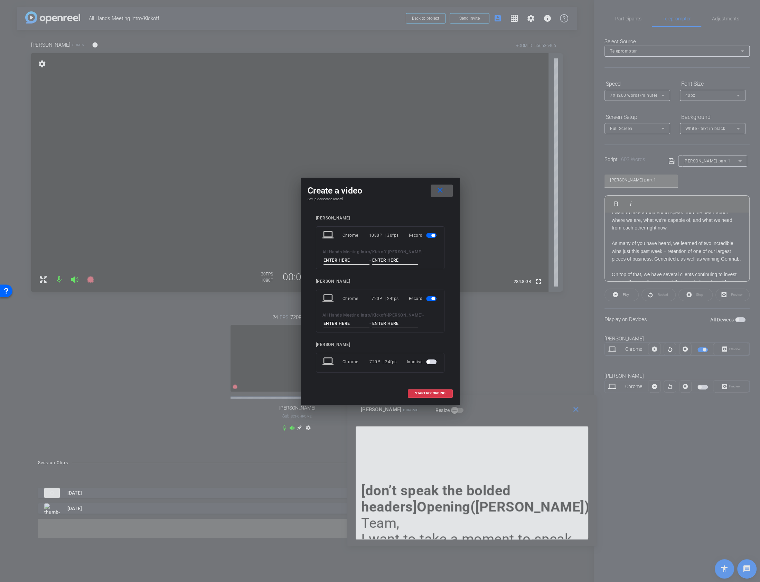
click at [357, 263] on input at bounding box center [346, 260] width 46 height 9
type input "S"
type input "D"
click at [348, 323] on input at bounding box center [346, 323] width 46 height 9
type input "J"
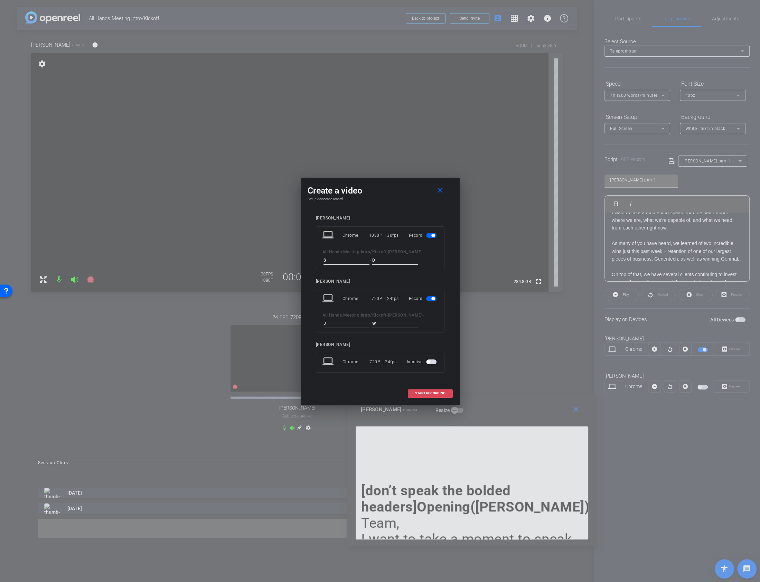
type input "W"
click at [420, 391] on span "START RECORDING" at bounding box center [430, 392] width 30 height 3
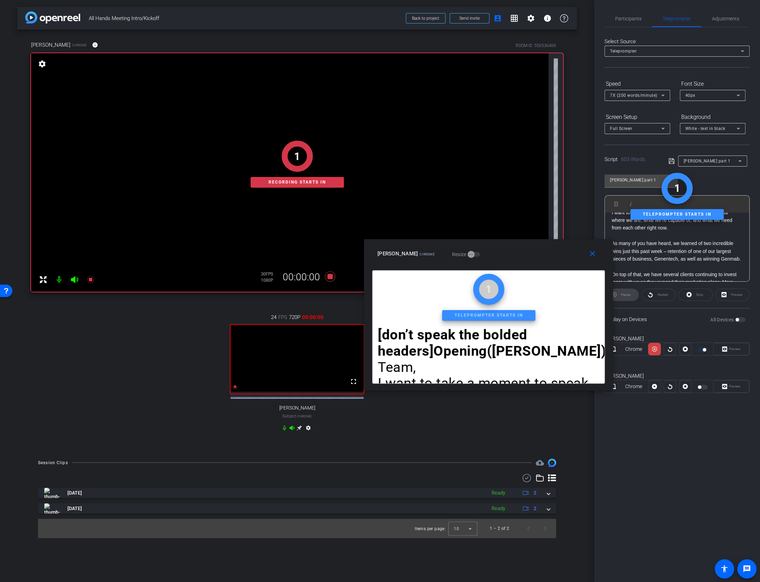
drag, startPoint x: 539, startPoint y: 414, endPoint x: 556, endPoint y: 258, distance: 156.7
click at [556, 258] on div "Susan Dorfman Chrome Resize" at bounding box center [490, 253] width 227 height 12
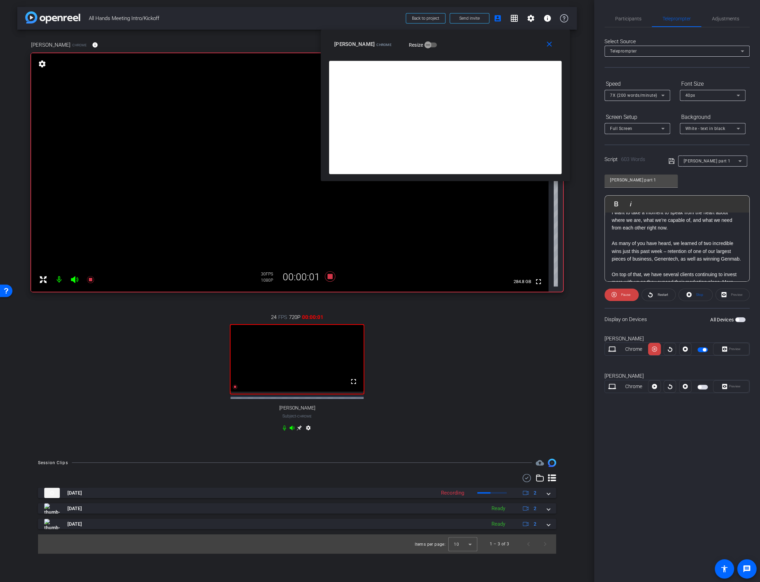
drag, startPoint x: 571, startPoint y: 258, endPoint x: 529, endPoint y: 48, distance: 214.7
click at [529, 48] on div "Susan Dorfman Chrome Resize" at bounding box center [447, 44] width 227 height 12
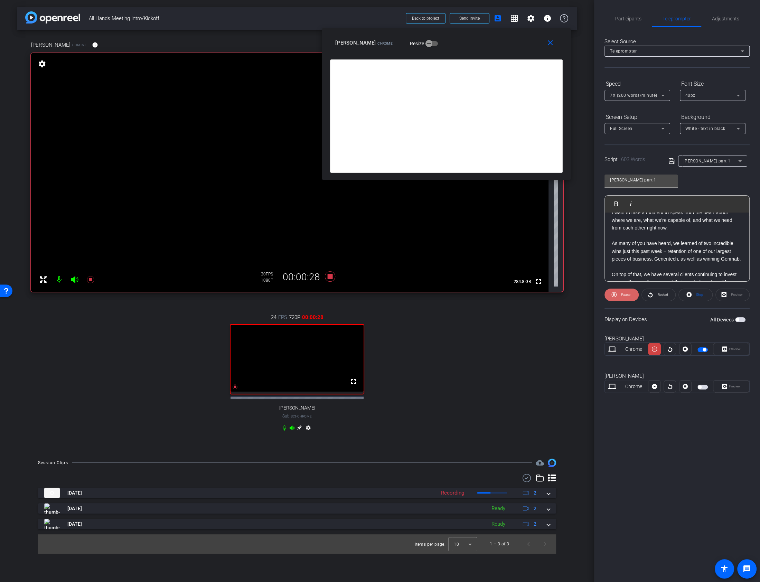
click at [622, 295] on span "Pause" at bounding box center [625, 295] width 9 height 4
click at [622, 295] on span "Play" at bounding box center [625, 295] width 6 height 4
click at [623, 293] on span "Pause" at bounding box center [625, 295] width 9 height 4
click at [623, 21] on span "Participants" at bounding box center [628, 18] width 26 height 5
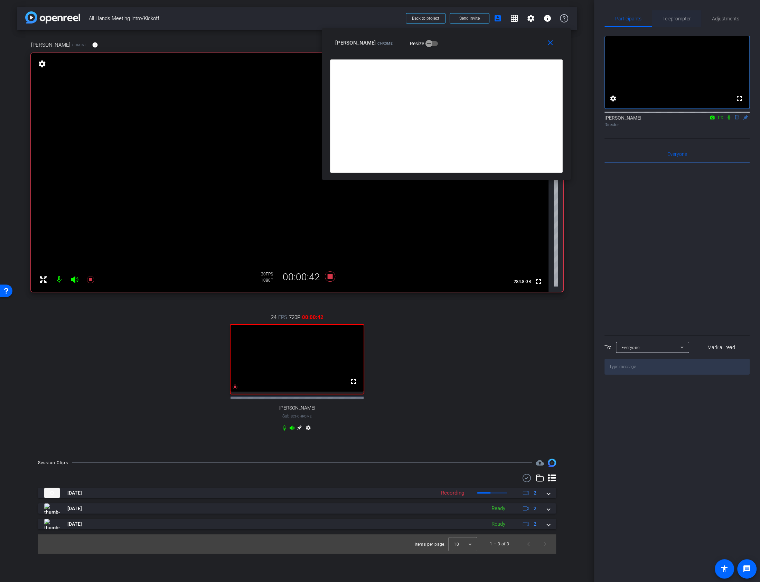
click at [676, 21] on span "Teleprompter" at bounding box center [676, 18] width 28 height 5
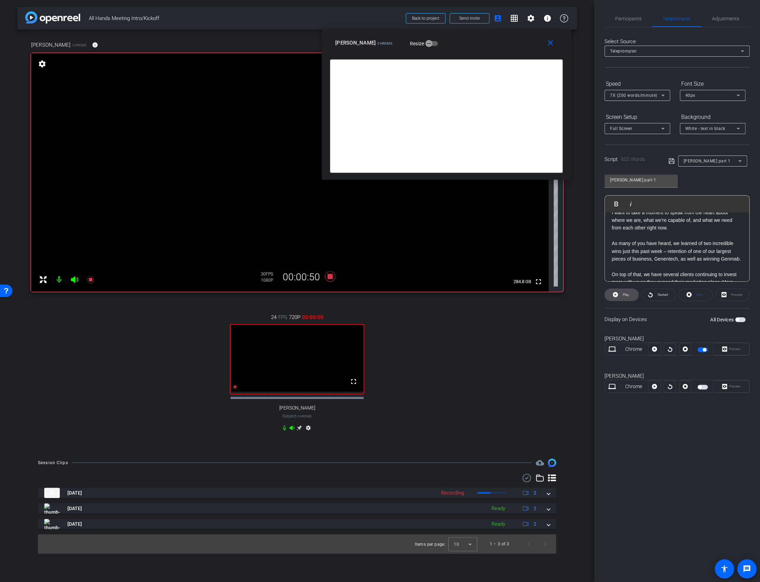
click at [619, 294] on span at bounding box center [621, 294] width 34 height 17
click at [619, 294] on span "Pause" at bounding box center [624, 295] width 11 height 10
click at [619, 294] on span at bounding box center [621, 294] width 34 height 17
click at [619, 294] on span "Pause" at bounding box center [624, 295] width 11 height 10
click at [619, 294] on span at bounding box center [621, 294] width 34 height 17
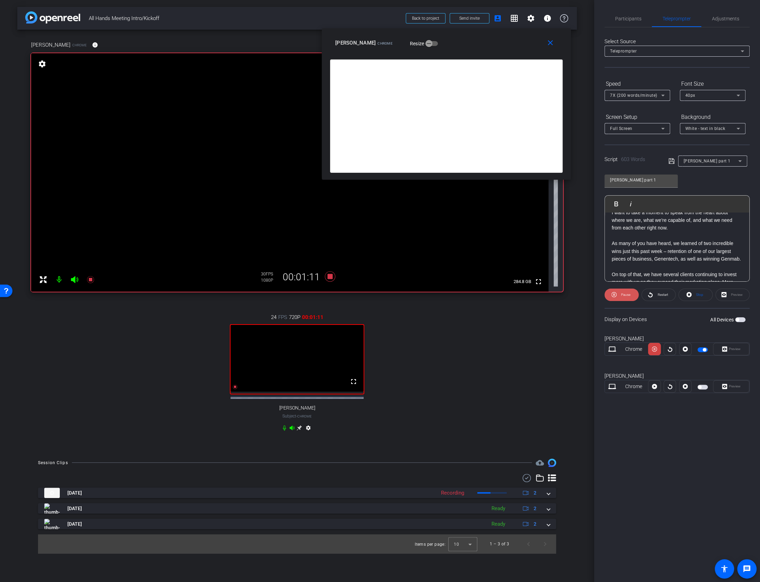
click at [619, 294] on span "Pause" at bounding box center [624, 295] width 11 height 10
click at [619, 294] on span at bounding box center [621, 294] width 34 height 17
click at [619, 294] on span "Pause" at bounding box center [624, 295] width 11 height 10
click at [619, 294] on span at bounding box center [621, 294] width 34 height 17
click at [619, 294] on span "Pause" at bounding box center [624, 295] width 11 height 10
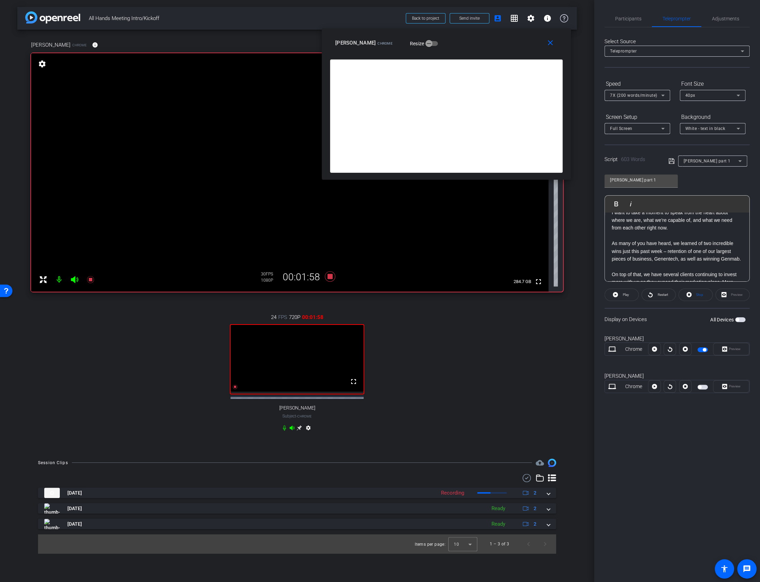
click at [619, 294] on span at bounding box center [621, 294] width 34 height 17
click at [619, 294] on span "Pause" at bounding box center [624, 295] width 11 height 10
click at [619, 294] on span at bounding box center [621, 294] width 34 height 17
click at [619, 294] on span "Pause" at bounding box center [624, 295] width 11 height 10
click at [619, 294] on span at bounding box center [621, 294] width 34 height 17
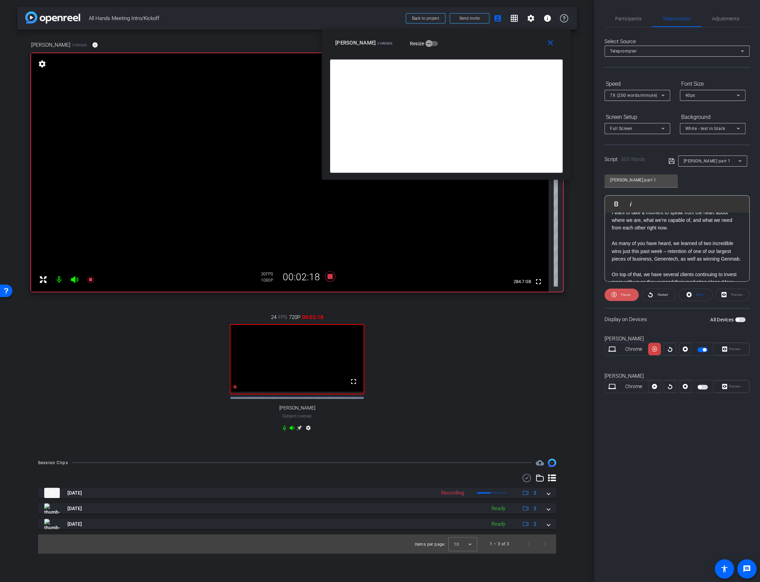
click at [619, 294] on span "Pause" at bounding box center [624, 295] width 11 height 10
click at [620, 294] on span at bounding box center [621, 294] width 34 height 17
click at [620, 294] on span "Pause" at bounding box center [624, 295] width 11 height 10
click at [620, 294] on span at bounding box center [621, 294] width 34 height 17
click at [620, 294] on span "Pause" at bounding box center [624, 295] width 11 height 10
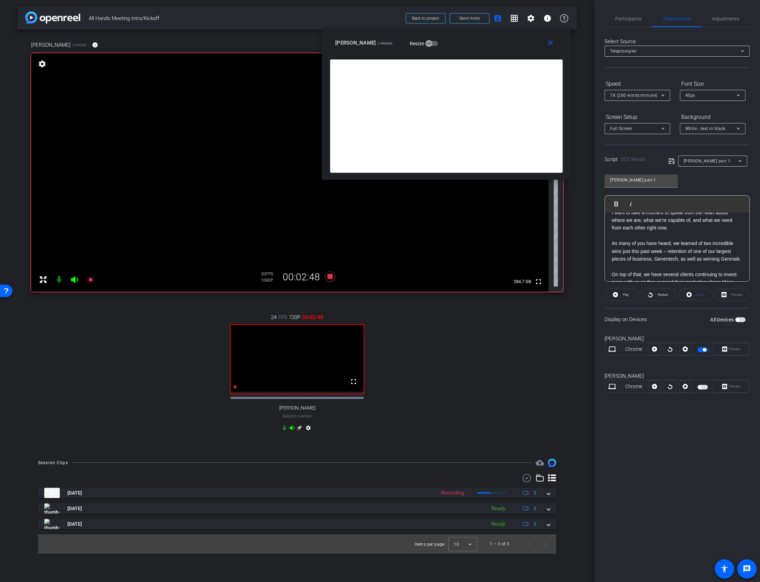
click at [620, 294] on span at bounding box center [621, 294] width 34 height 17
click at [620, 294] on span "Pause" at bounding box center [624, 295] width 11 height 10
click at [620, 294] on span at bounding box center [621, 294] width 34 height 17
click at [620, 294] on span "Pause" at bounding box center [624, 295] width 11 height 10
click at [620, 294] on span at bounding box center [621, 294] width 34 height 17
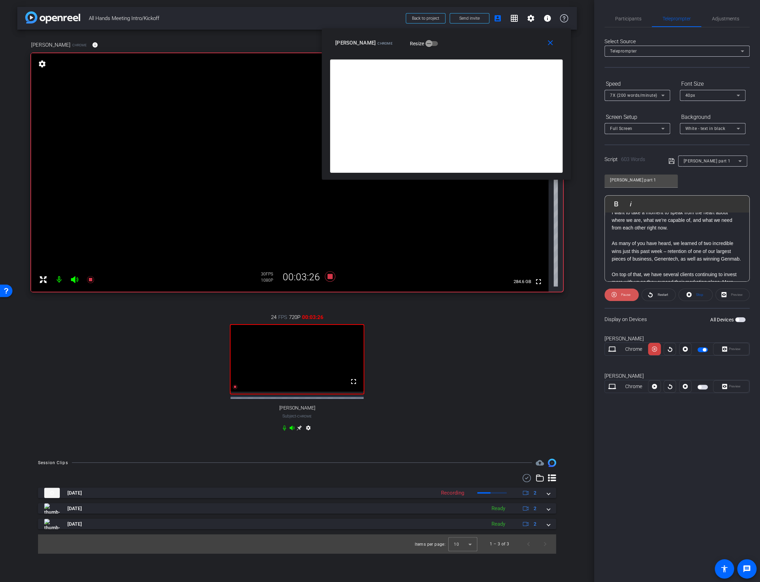
click at [620, 294] on span "Pause" at bounding box center [624, 295] width 11 height 10
click at [620, 294] on span at bounding box center [621, 294] width 34 height 17
click at [618, 294] on span at bounding box center [621, 294] width 34 height 17
click at [627, 295] on span "Pause" at bounding box center [625, 295] width 9 height 4
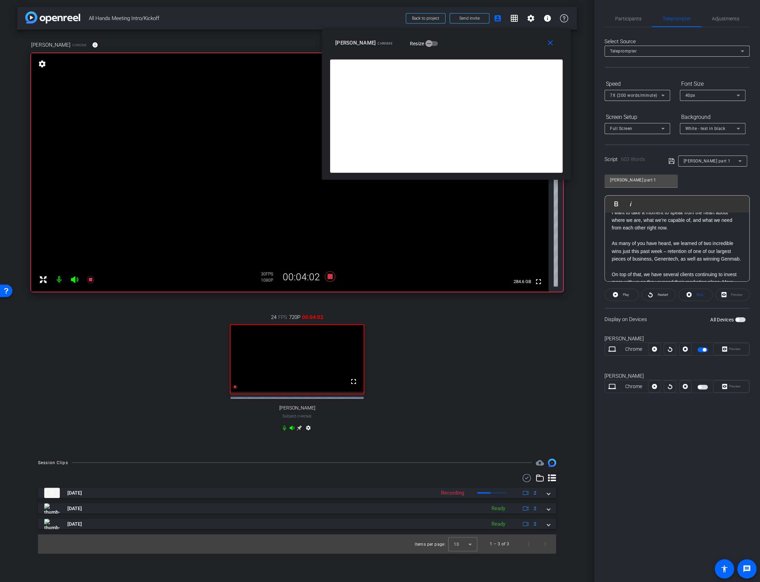
click at [627, 295] on span "Play" at bounding box center [625, 295] width 6 height 4
click at [619, 293] on span "Pause" at bounding box center [624, 295] width 11 height 10
click at [619, 293] on span at bounding box center [621, 294] width 34 height 17
click at [619, 293] on span "Pause" at bounding box center [624, 295] width 11 height 10
click at [618, 293] on span at bounding box center [621, 294] width 34 height 17
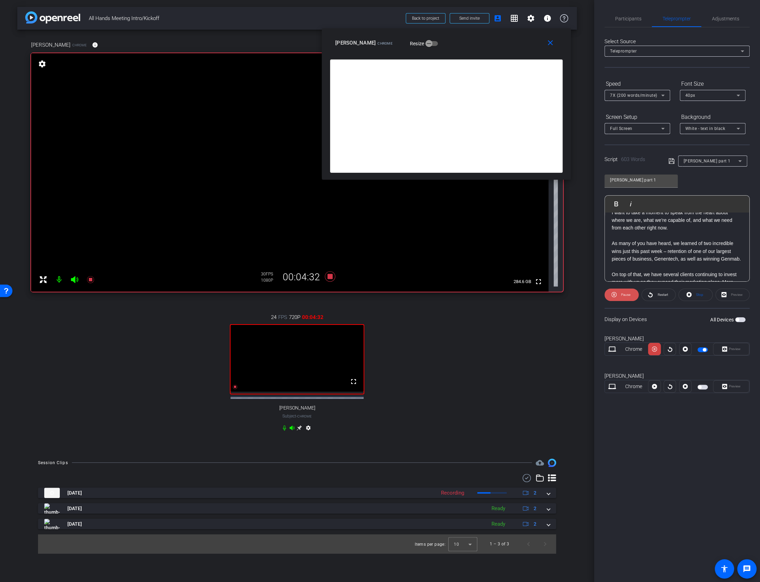
click at [618, 294] on span at bounding box center [621, 294] width 34 height 17
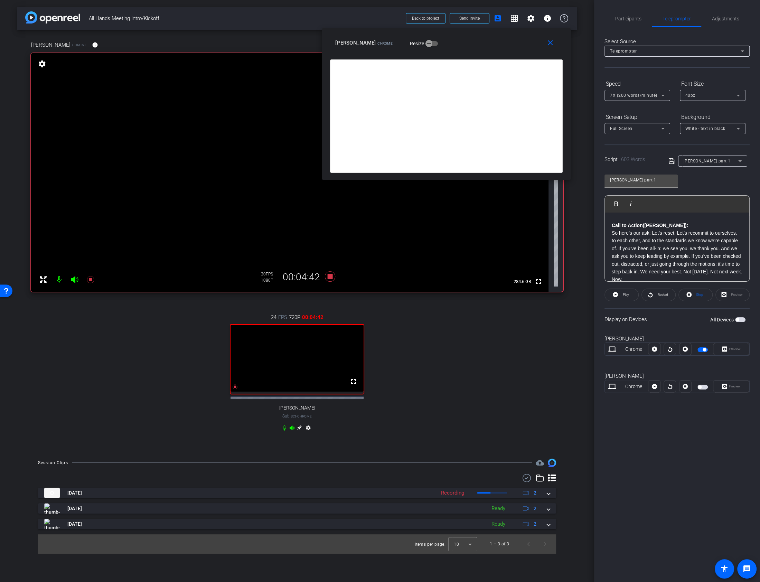
scroll to position [541, 0]
click at [551, 42] on mat-icon "close" at bounding box center [550, 43] width 9 height 9
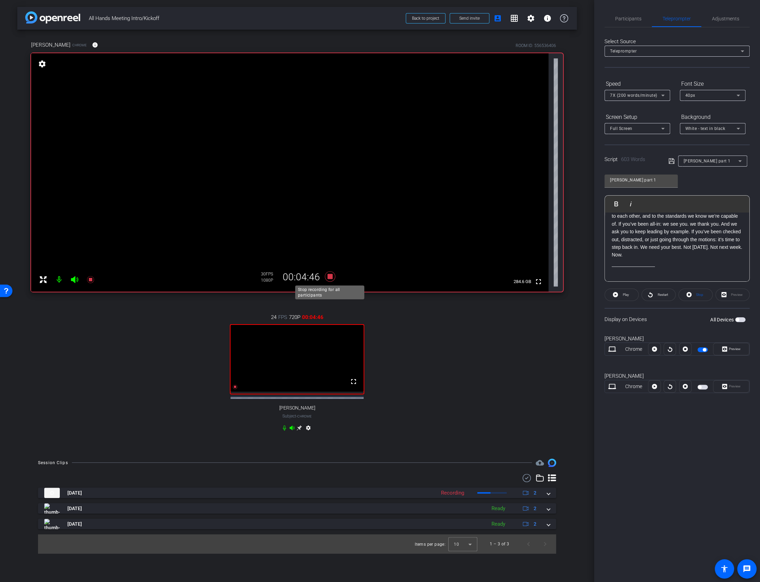
click at [330, 277] on icon at bounding box center [329, 276] width 10 height 10
click at [328, 279] on icon at bounding box center [330, 276] width 17 height 12
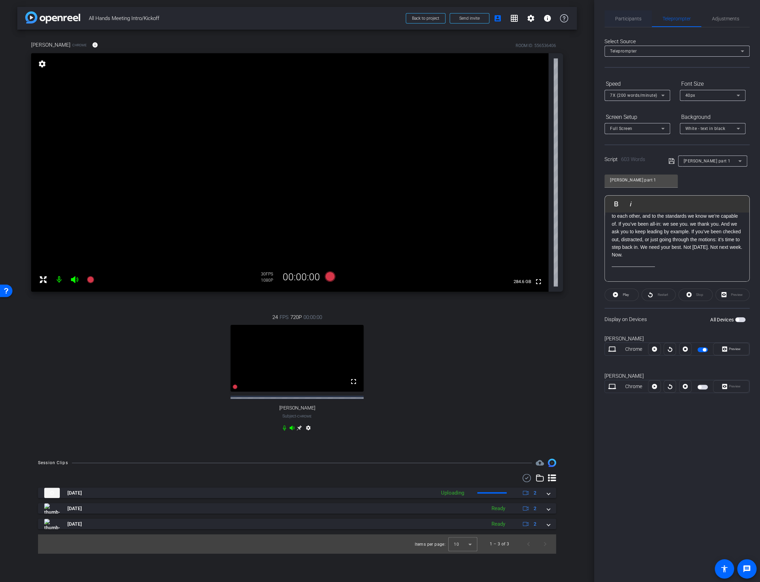
click at [611, 17] on div "Participants" at bounding box center [627, 18] width 47 height 17
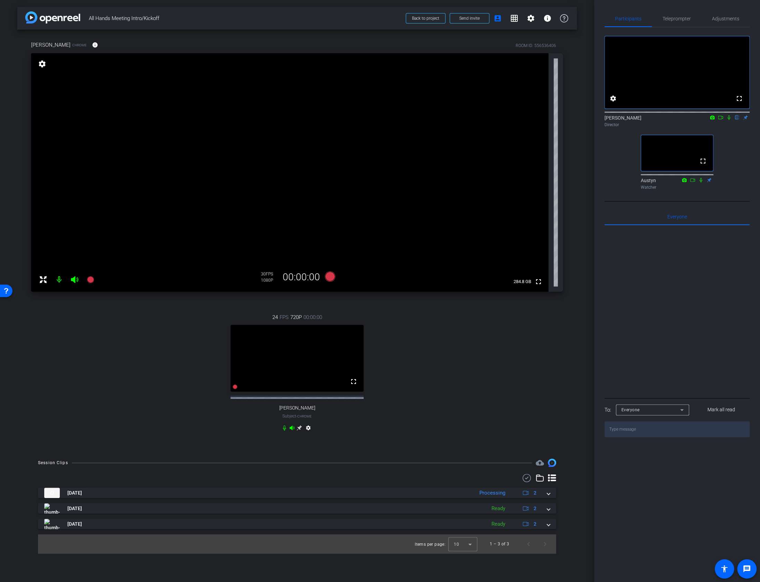
click at [698, 182] on icon at bounding box center [701, 180] width 6 height 5
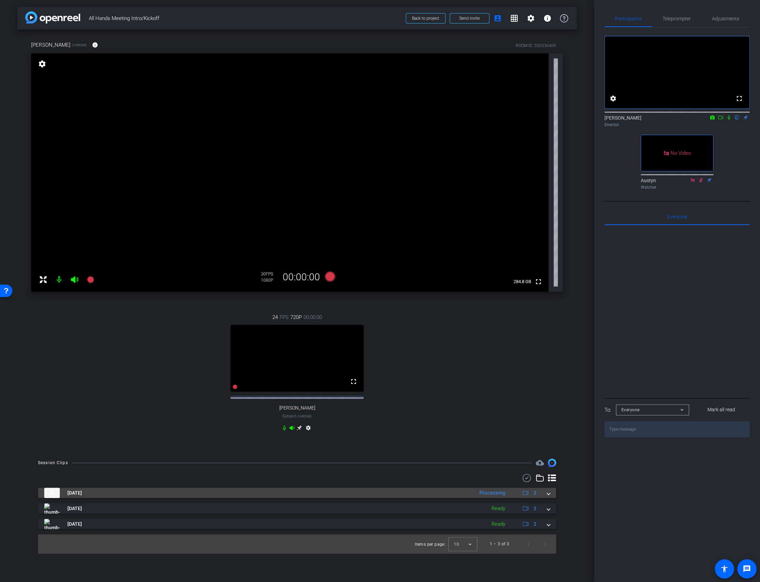
click at [549, 497] on mat-expansion-panel-header "Sep 12, 2025 Processing 2" at bounding box center [297, 492] width 518 height 10
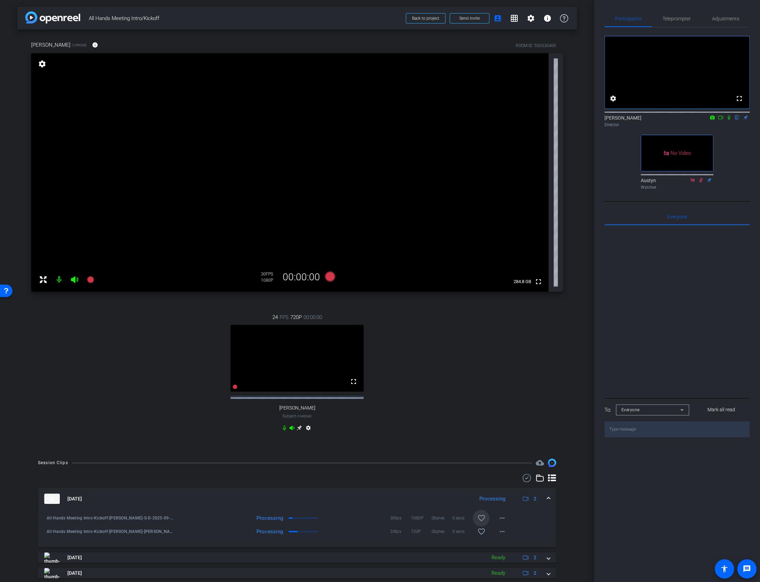
click at [480, 522] on mat-icon "favorite_border" at bounding box center [481, 518] width 8 height 8
click at [752, 13] on div "× Success! The clip was marked as a favorite clip" at bounding box center [704, 21] width 104 height 34
click at [676, 16] on span "Teleprompter" at bounding box center [676, 18] width 28 height 5
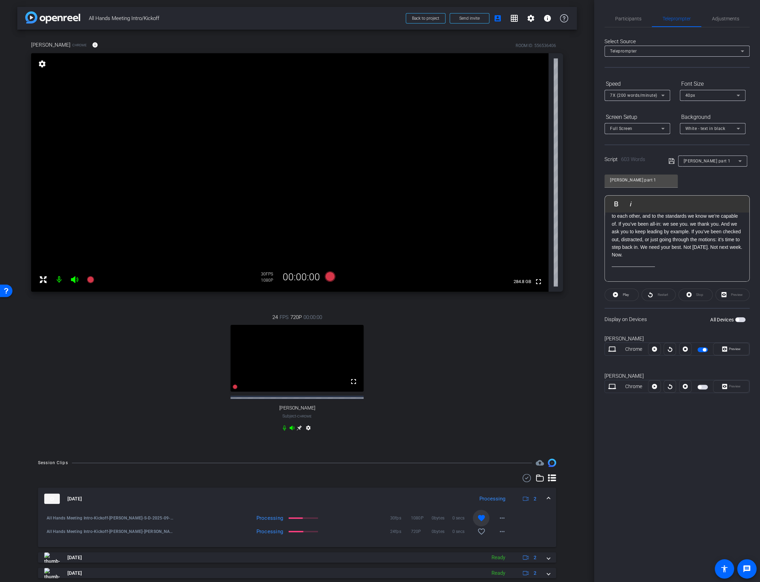
click at [687, 158] on div "susan part 1" at bounding box center [710, 160] width 55 height 9
click at [700, 206] on span "Jim Part 2" at bounding box center [707, 207] width 48 height 8
type input "Jim Part 2"
click at [634, 259] on p at bounding box center [676, 262] width 131 height 8
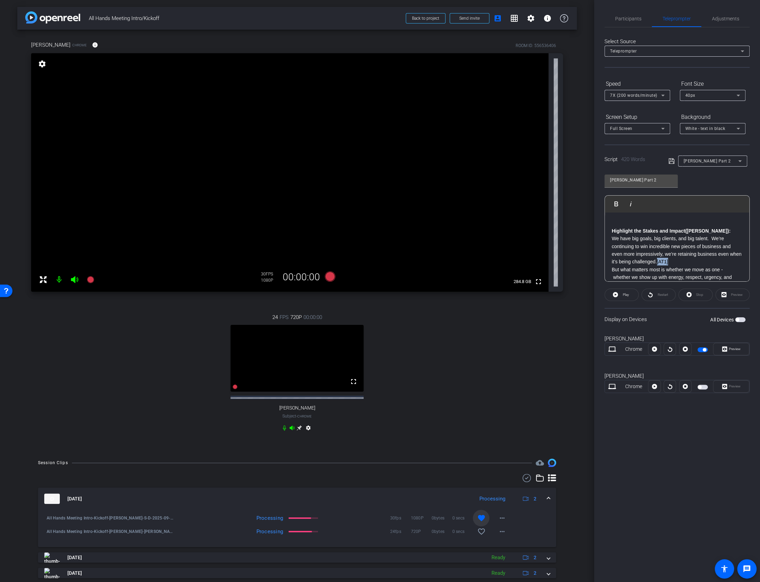
drag, startPoint x: 679, startPoint y: 264, endPoint x: 658, endPoint y: 263, distance: 21.4
click at [658, 263] on p "We have big goals, big clients, and big talent. We’re continuing to win incredi…" at bounding box center [676, 250] width 131 height 31
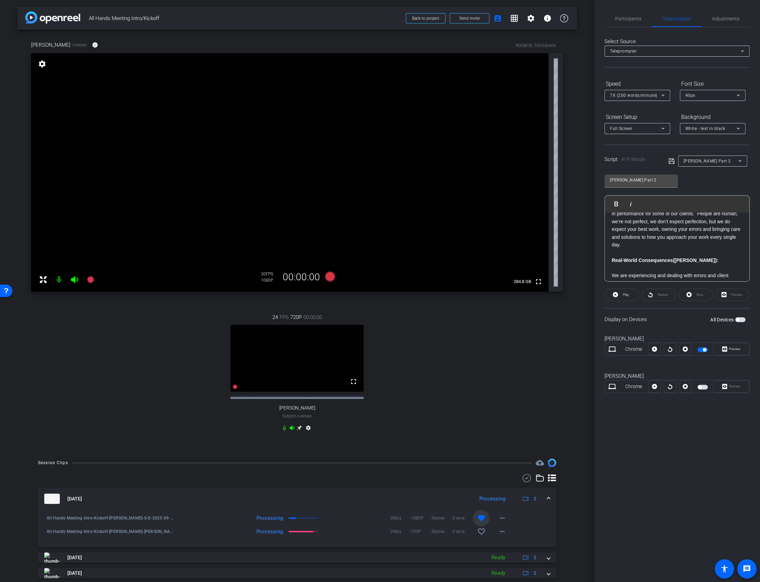
scroll to position [126, 0]
click at [632, 263] on p at bounding box center [676, 267] width 131 height 8
click at [687, 263] on p "Collective Responsibility (Jim)" at bounding box center [676, 267] width 131 height 8
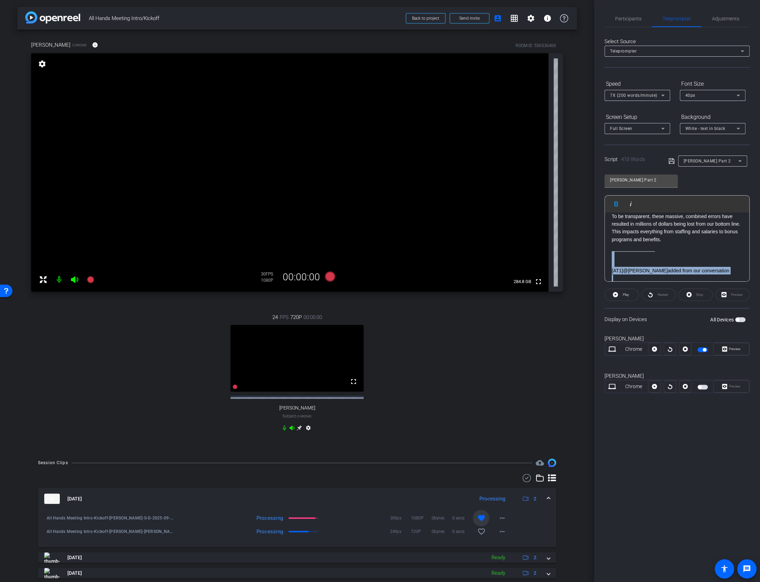
drag, startPoint x: 609, startPoint y: 246, endPoint x: 739, endPoint y: 273, distance: 133.0
click at [739, 273] on div "Highlight the Stakes and Impact (Jim) : We have big goals, big clients, and big…" at bounding box center [676, 58] width 144 height 463
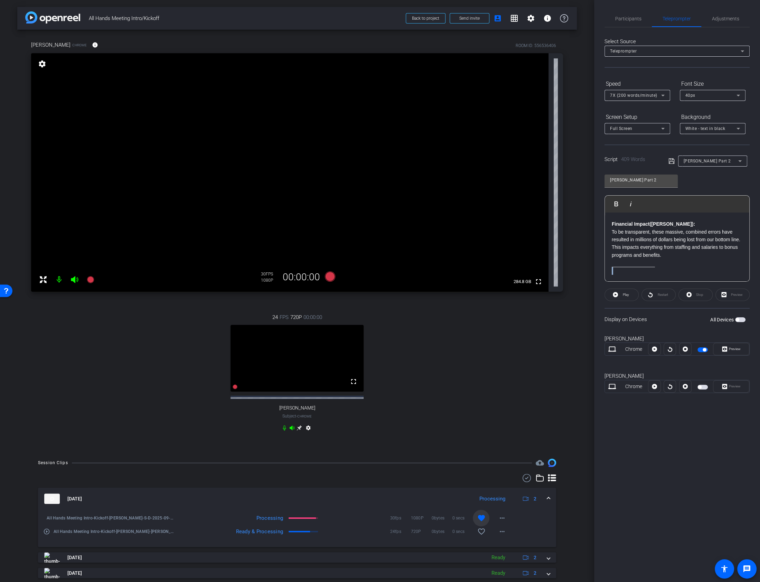
drag, startPoint x: 658, startPoint y: 256, endPoint x: 620, endPoint y: 259, distance: 38.8
click at [620, 258] on div "Highlight the Stakes and Impact (Jim) : We have big goals, big clients, and big…" at bounding box center [676, 65] width 144 height 447
click at [669, 163] on icon at bounding box center [671, 161] width 6 height 6
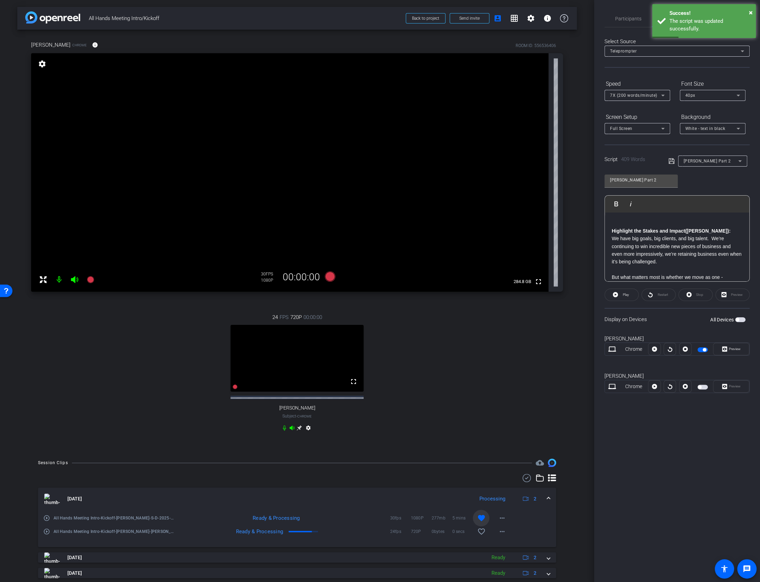
click at [698, 350] on span "button" at bounding box center [702, 349] width 10 height 5
click at [702, 386] on span "button" at bounding box center [702, 386] width 10 height 5
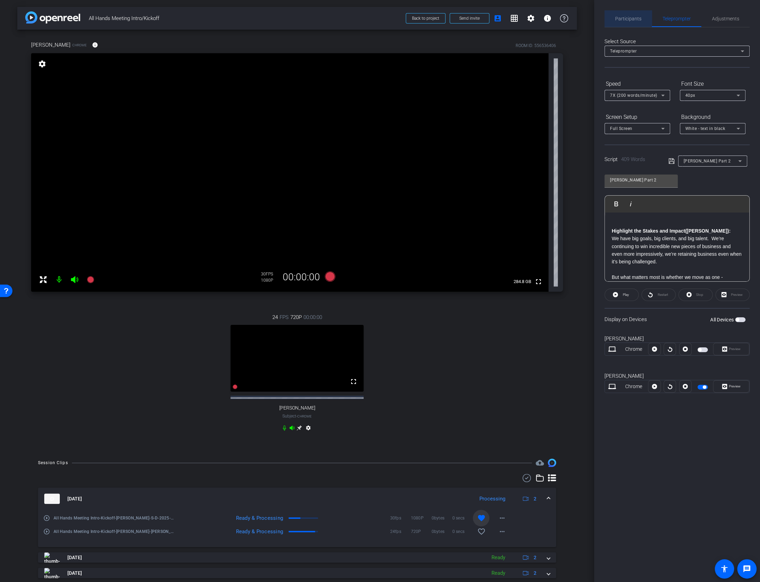
click at [628, 19] on span "Participants" at bounding box center [628, 18] width 26 height 5
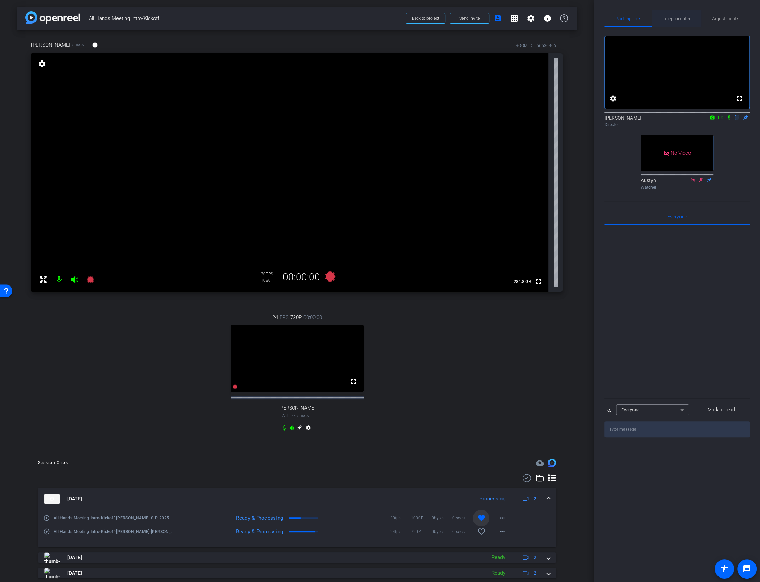
click at [683, 16] on span "Teleprompter" at bounding box center [676, 18] width 28 height 5
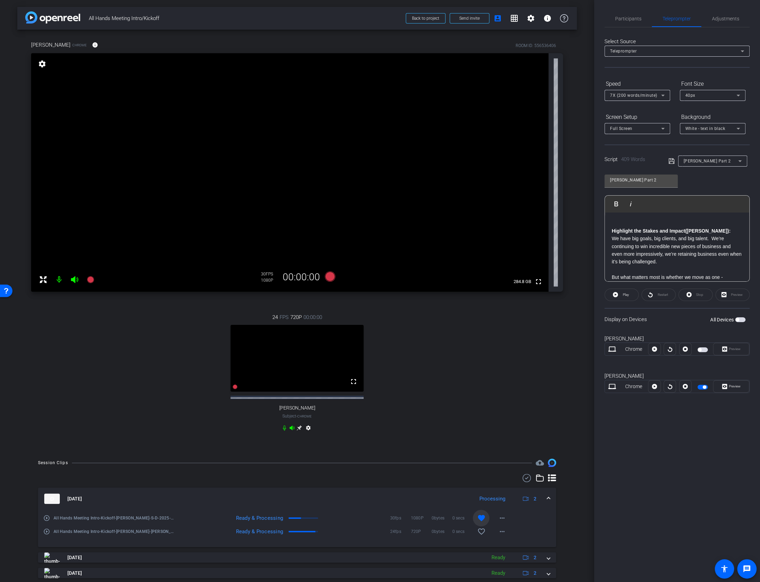
click at [608, 229] on div "Highlight the Stakes and Impact (Jim) : We have big goals, big clients, and big…" at bounding box center [676, 435] width 144 height 447
click at [669, 164] on icon at bounding box center [671, 161] width 6 height 8
click at [730, 296] on div "Preview" at bounding box center [732, 294] width 34 height 12
click at [727, 296] on div "Preview" at bounding box center [732, 294] width 34 height 12
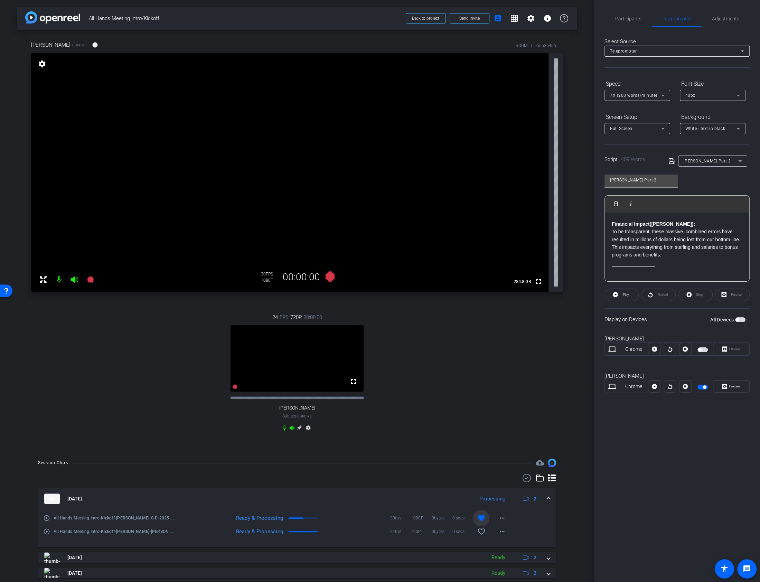
click at [693, 459] on div "Participants Teleprompter Adjustments settings Carson Allwes flip Director Aust…" at bounding box center [677, 291] width 166 height 582
click at [730, 387] on span "Preview" at bounding box center [734, 386] width 12 height 4
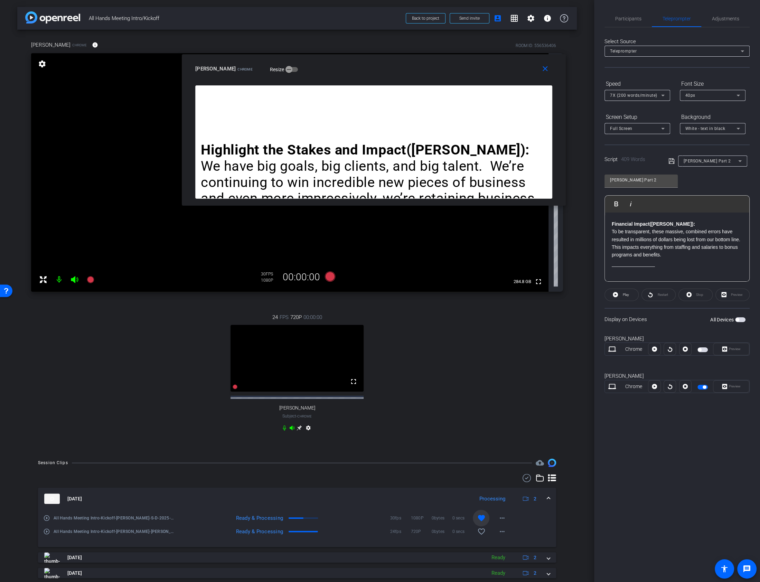
drag, startPoint x: 409, startPoint y: 228, endPoint x: 402, endPoint y: 67, distance: 161.1
click at [402, 67] on div "Jim Woodland Chrome Resize" at bounding box center [376, 69] width 362 height 12
click at [717, 18] on span "Adjustments" at bounding box center [725, 18] width 27 height 5
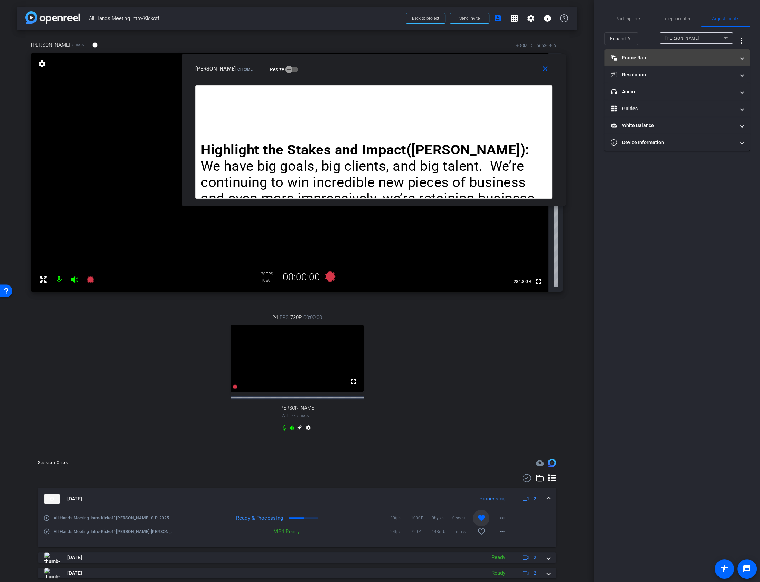
click at [674, 51] on mat-expansion-panel-header "Frame Rate Frame Rate" at bounding box center [676, 57] width 145 height 17
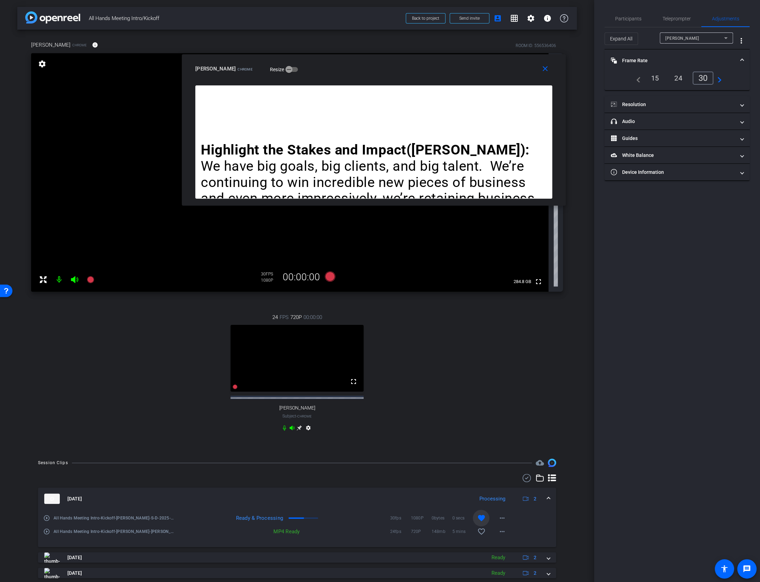
click at [689, 34] on div "Susan Dorfman" at bounding box center [694, 38] width 59 height 9
click at [675, 60] on span "Jim Woodland" at bounding box center [682, 63] width 35 height 8
click at [705, 77] on div "30" at bounding box center [704, 78] width 18 height 12
click at [673, 111] on mat-expansion-panel-header "Resolution" at bounding box center [676, 104] width 145 height 17
click at [679, 124] on div "1080" at bounding box center [683, 125] width 26 height 12
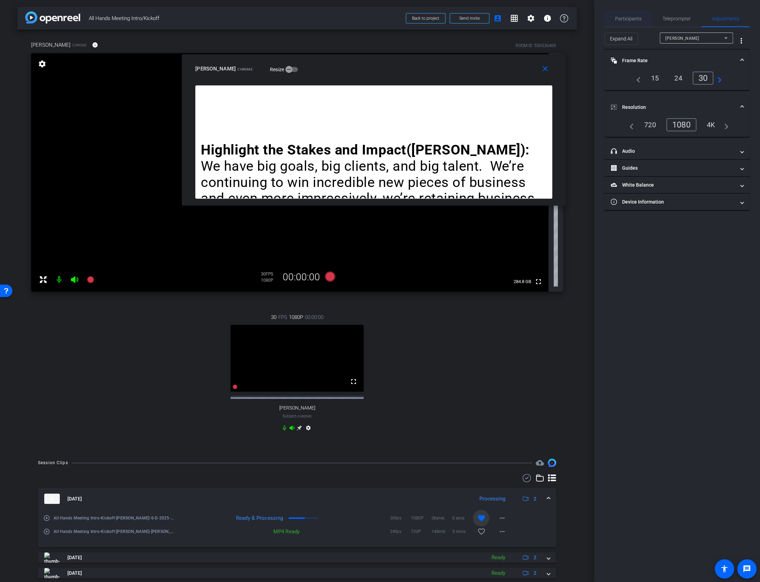
click at [641, 21] on div "Participants" at bounding box center [627, 18] width 47 height 17
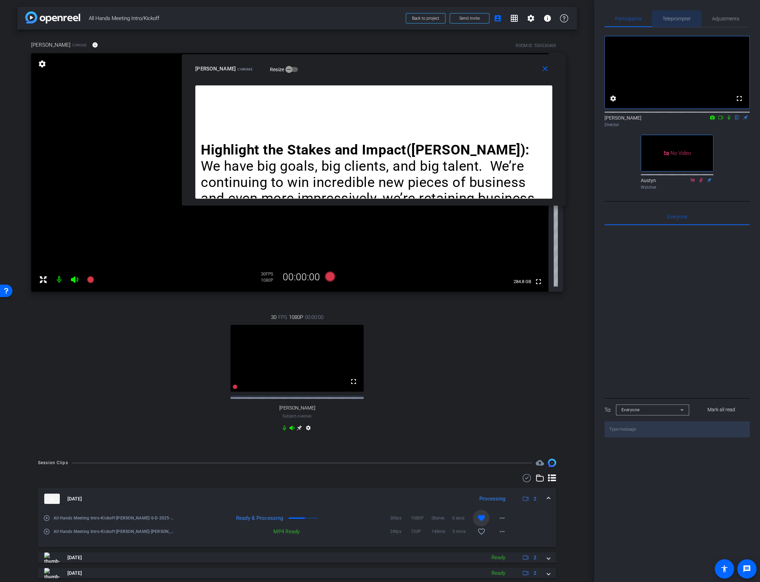
click at [681, 13] on span "Teleprompter" at bounding box center [676, 18] width 28 height 17
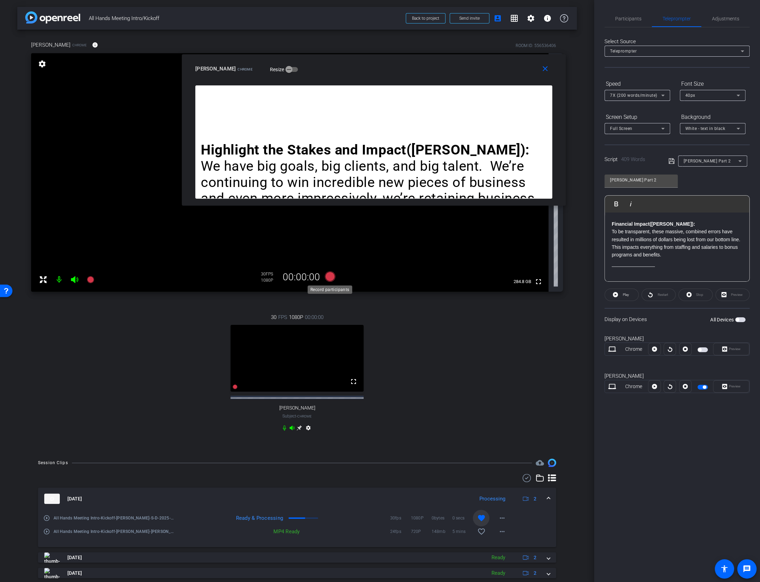
click at [329, 276] on icon at bounding box center [329, 276] width 10 height 10
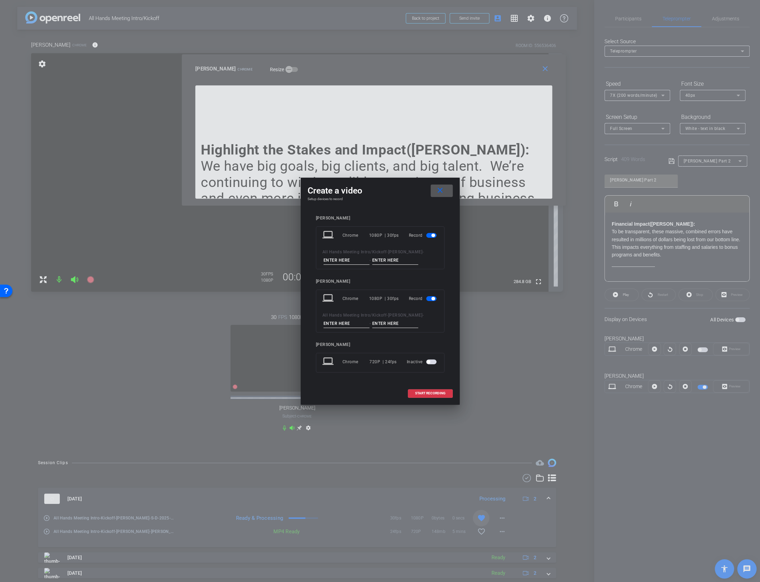
click at [333, 262] on input at bounding box center [346, 260] width 46 height 9
type input "s"
click at [399, 258] on input at bounding box center [395, 260] width 46 height 9
type input "d"
click at [359, 320] on input at bounding box center [346, 323] width 46 height 9
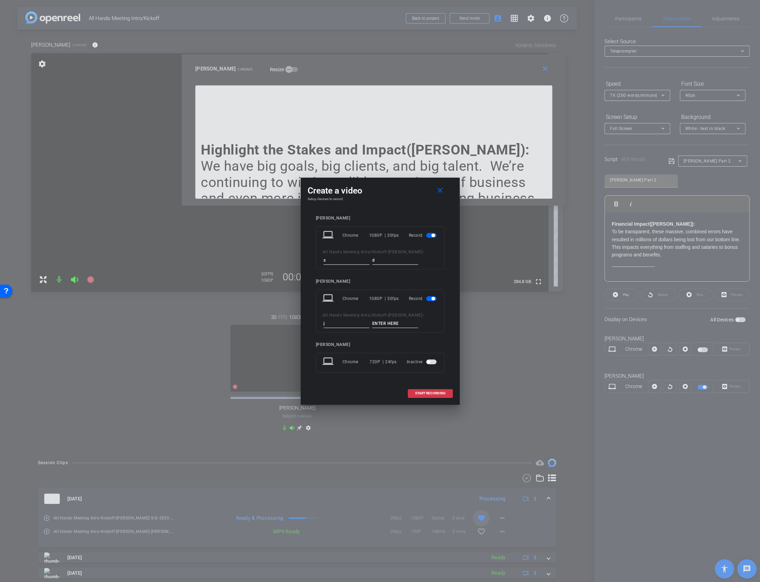
type input "j"
click at [399, 326] on input at bounding box center [395, 323] width 46 height 9
type input "w"
click at [418, 391] on span "START RECORDING" at bounding box center [430, 392] width 30 height 3
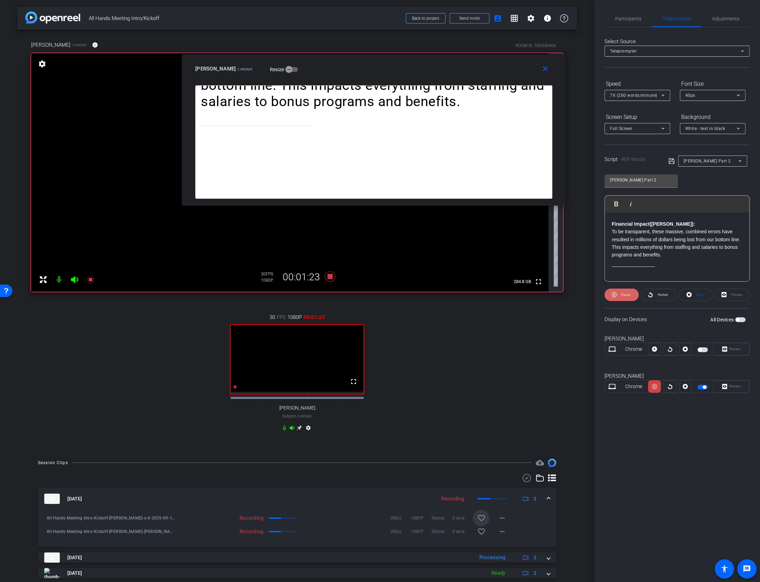
click at [627, 296] on span "Pause" at bounding box center [624, 295] width 11 height 10
click at [627, 296] on span "Play" at bounding box center [624, 295] width 8 height 10
click at [627, 296] on span "Pause" at bounding box center [624, 295] width 11 height 10
click at [627, 296] on span "Play" at bounding box center [624, 295] width 8 height 10
click at [625, 295] on span "Pause" at bounding box center [625, 295] width 9 height 4
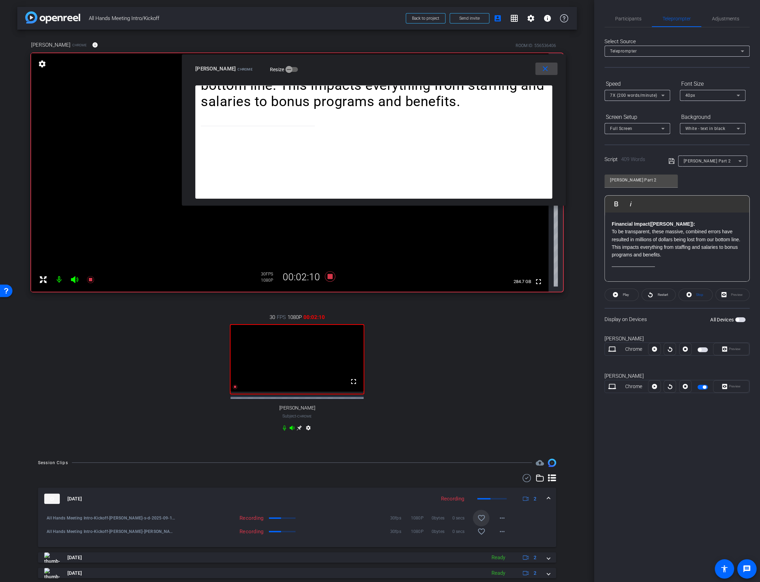
click at [544, 69] on mat-icon "close" at bounding box center [545, 69] width 9 height 9
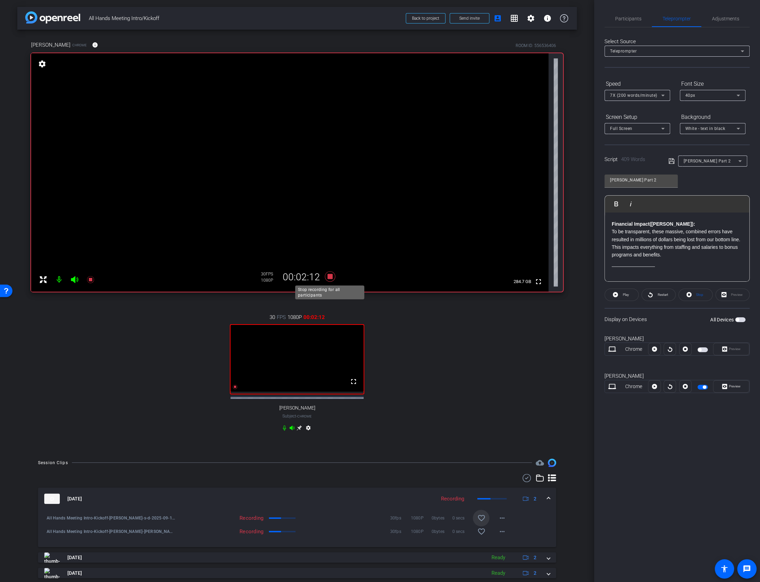
click at [327, 275] on icon at bounding box center [330, 276] width 17 height 12
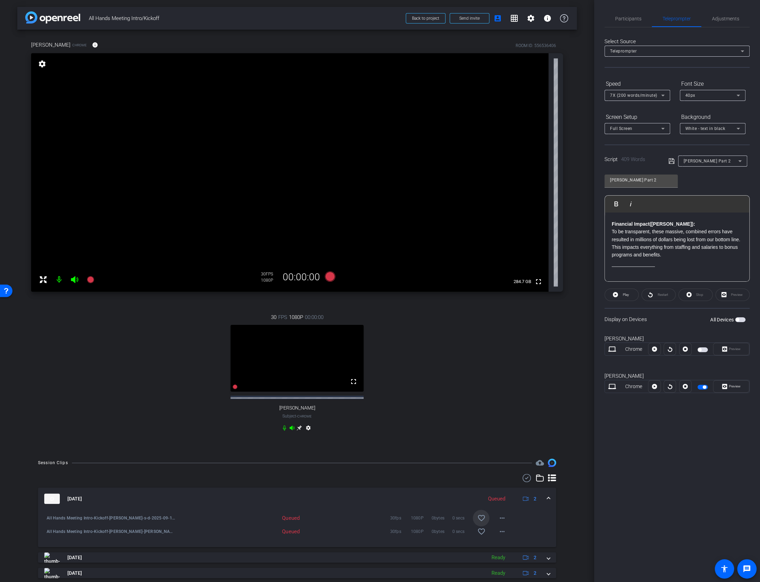
scroll to position [2, 0]
click at [478, 534] on mat-icon "favorite_border" at bounding box center [481, 529] width 8 height 8
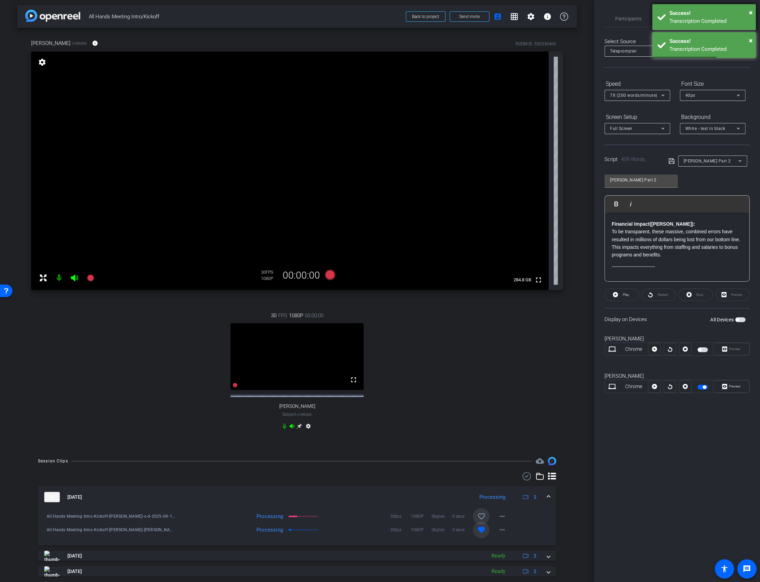
click at [752, 14] on div "× Success! Transcription Completed" at bounding box center [704, 17] width 104 height 26
click at [753, 13] on div "× Success! Transcription Completed" at bounding box center [704, 17] width 104 height 26
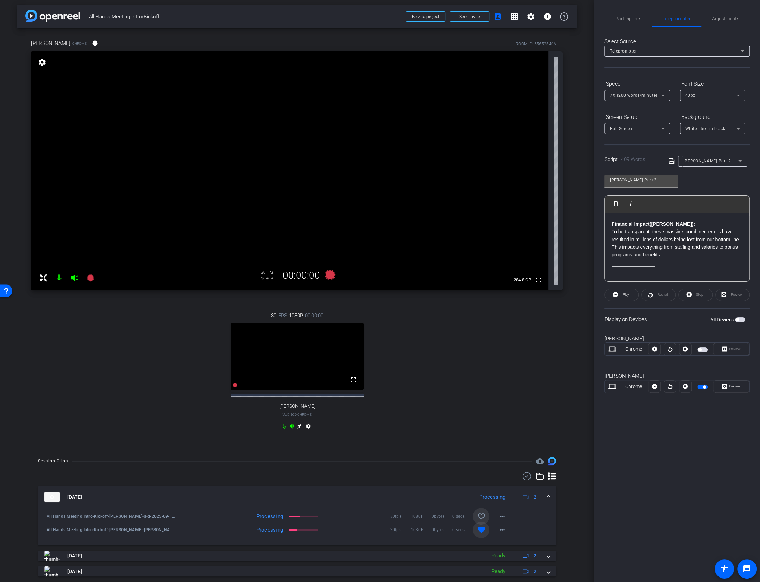
click at [671, 161] on icon at bounding box center [671, 161] width 6 height 6
click at [715, 162] on div "Jim Part 2" at bounding box center [710, 160] width 55 height 9
click at [700, 218] on span "Susan and Jim Part 3" at bounding box center [712, 219] width 58 height 8
type input "Susan and Jim Part 3"
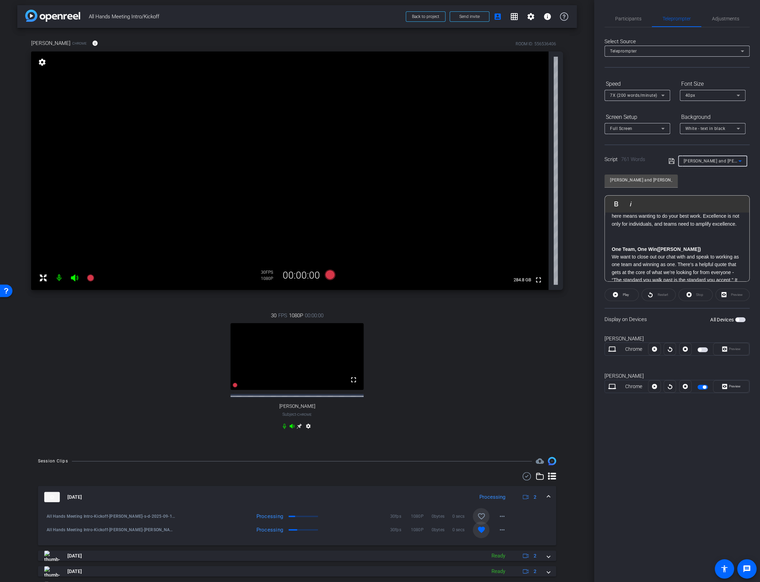
scroll to position [0, 0]
click at [700, 349] on span "button" at bounding box center [698, 349] width 3 height 3
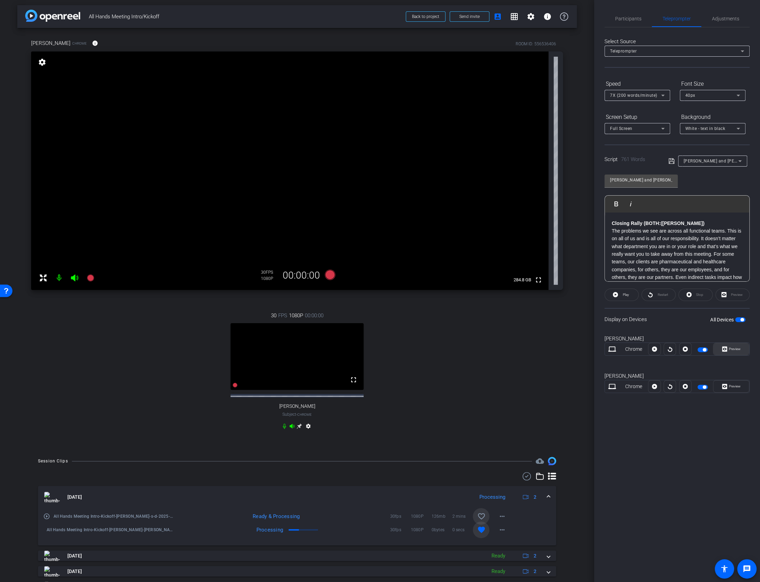
click at [736, 350] on span "Preview" at bounding box center [734, 349] width 12 height 4
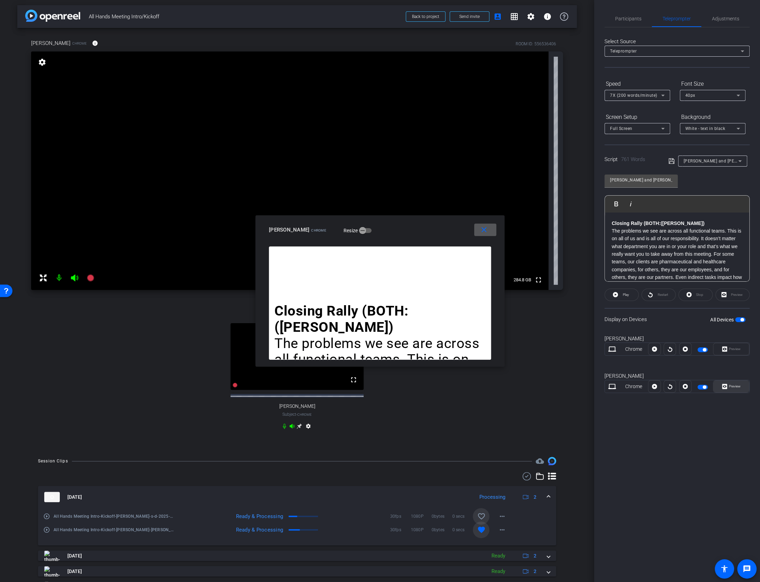
click at [737, 389] on span "Preview" at bounding box center [733, 386] width 13 height 10
click at [652, 349] on icon at bounding box center [653, 348] width 5 height 5
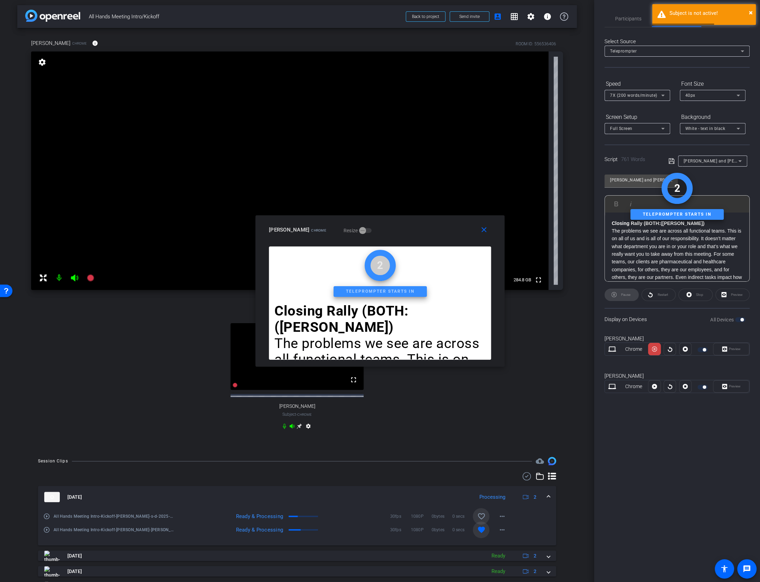
click at [657, 387] on div at bounding box center [654, 386] width 12 height 12
click at [653, 386] on div at bounding box center [654, 386] width 12 height 12
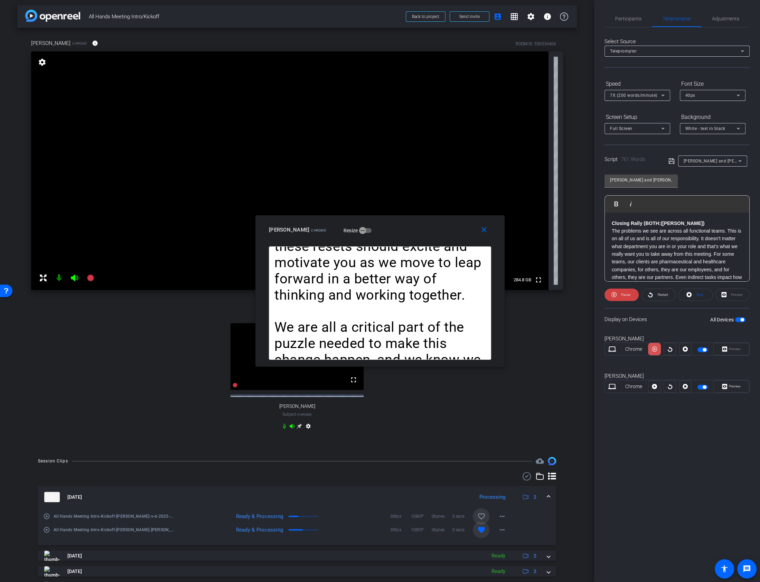
click at [651, 349] on icon at bounding box center [653, 349] width 5 height 10
click at [652, 349] on icon at bounding box center [653, 348] width 5 height 5
click at [652, 349] on icon at bounding box center [653, 349] width 5 height 10
click at [652, 349] on icon at bounding box center [653, 348] width 5 height 5
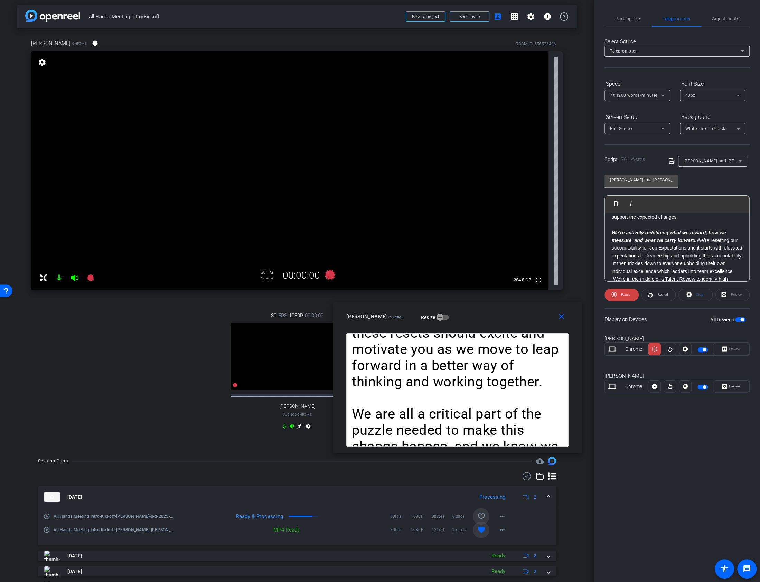
drag, startPoint x: 437, startPoint y: 224, endPoint x: 515, endPoint y: 311, distance: 116.2
click at [515, 311] on div "Susan Dorfman Chrome Resize" at bounding box center [459, 316] width 227 height 12
click at [626, 13] on span "Participants" at bounding box center [628, 18] width 26 height 17
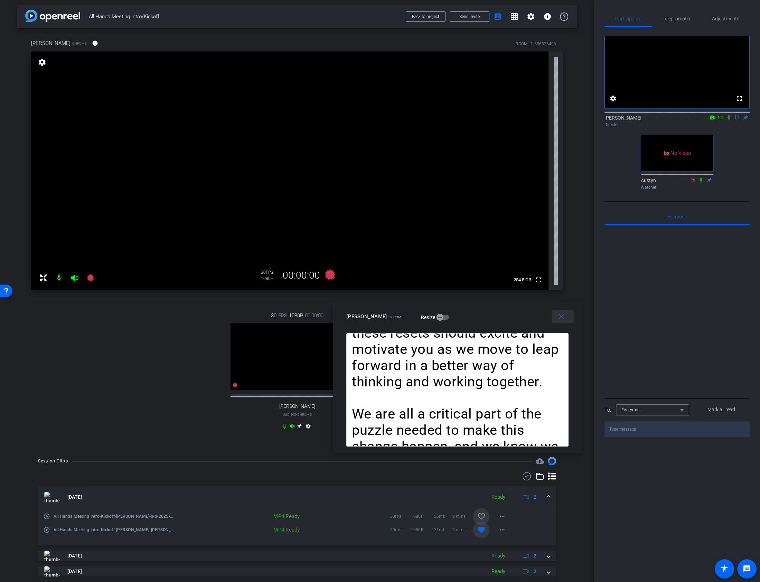
click at [559, 314] on mat-icon "close" at bounding box center [561, 316] width 9 height 9
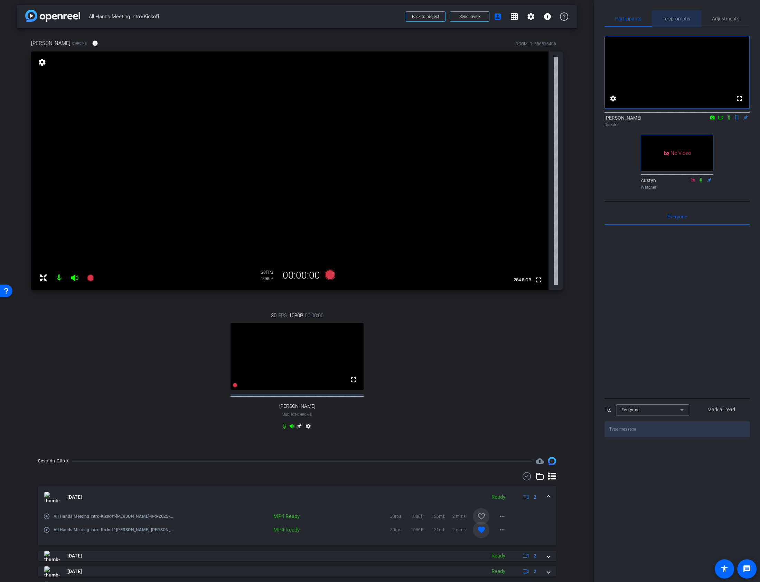
click at [678, 19] on span "Teleprompter" at bounding box center [676, 18] width 28 height 5
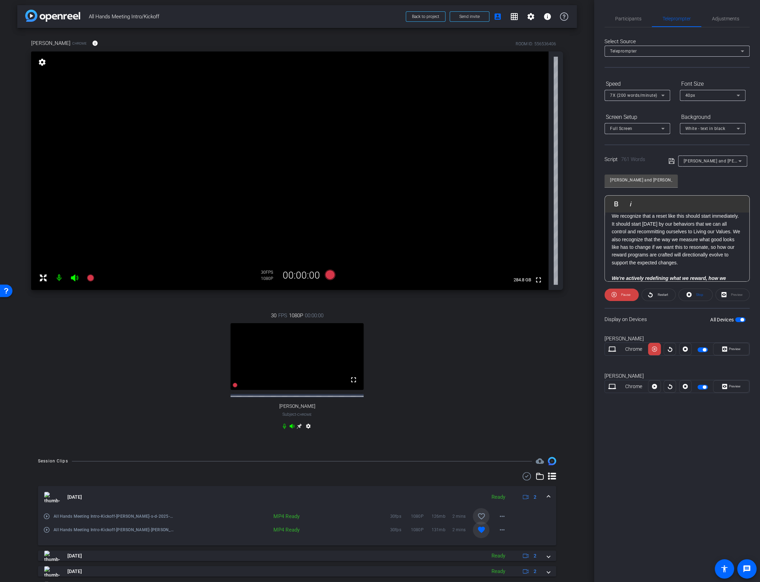
scroll to position [152, 0]
click at [667, 349] on icon at bounding box center [669, 348] width 4 height 5
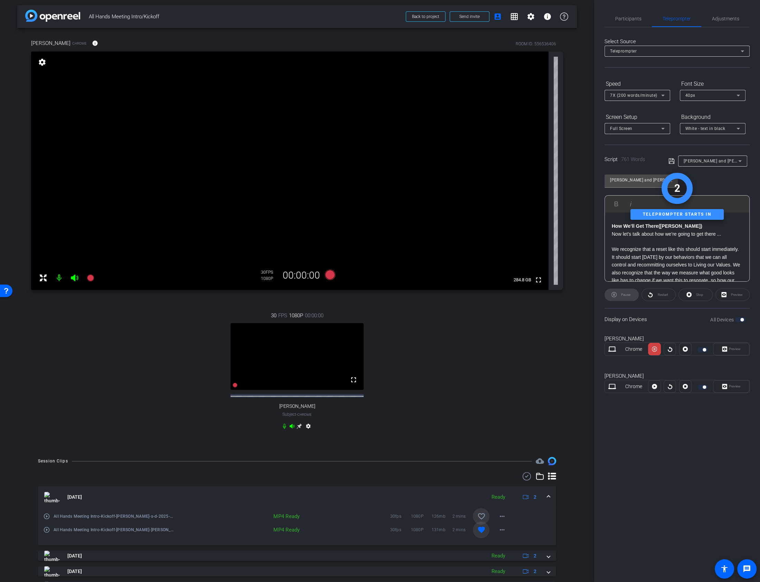
click at [682, 349] on div at bounding box center [685, 349] width 12 height 12
click at [685, 349] on div at bounding box center [685, 349] width 12 height 12
click at [658, 348] on span at bounding box center [654, 349] width 12 height 17
click at [659, 351] on span at bounding box center [654, 349] width 12 height 17
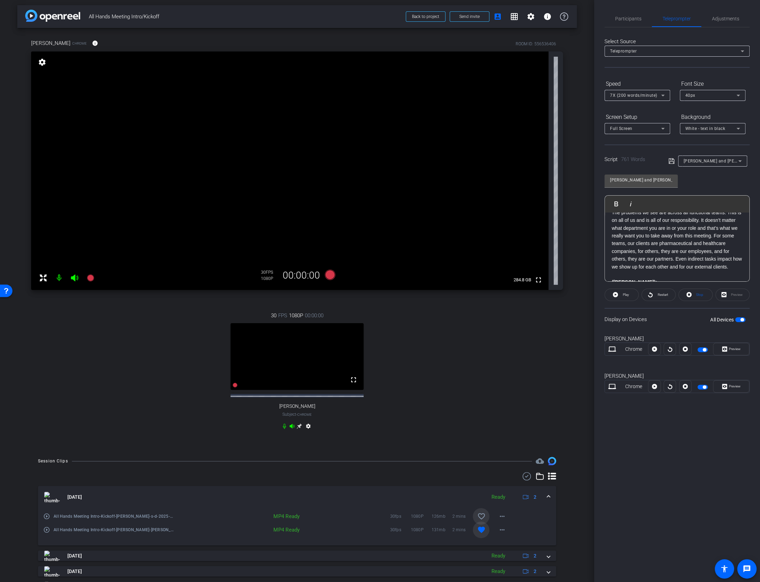
scroll to position [0, 0]
click at [730, 350] on span "Preview" at bounding box center [733, 349] width 13 height 10
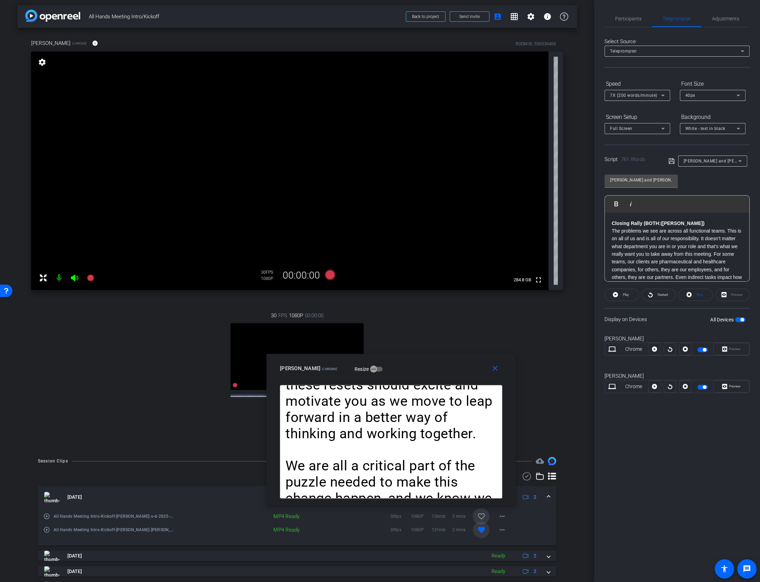
drag, startPoint x: 432, startPoint y: 235, endPoint x: 442, endPoint y: 380, distance: 145.1
click at [442, 374] on div "Susan Dorfman Chrome Resize" at bounding box center [393, 368] width 227 height 12
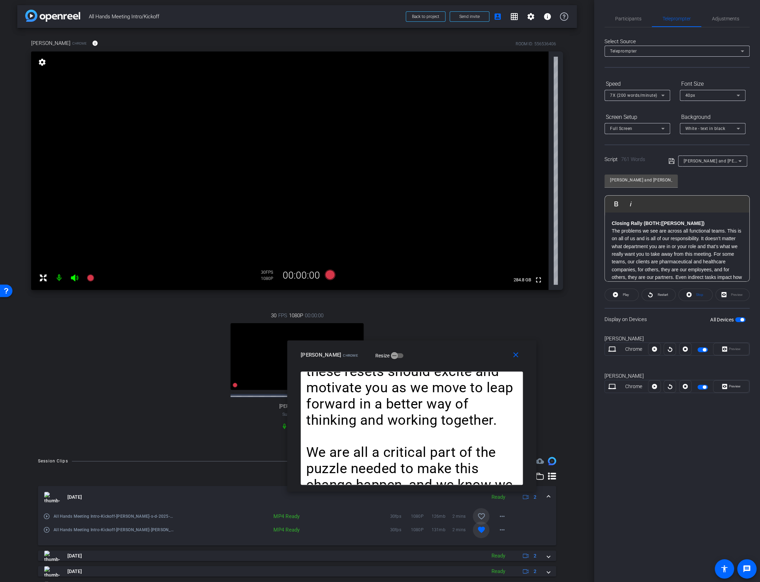
drag, startPoint x: 512, startPoint y: 361, endPoint x: 441, endPoint y: 300, distance: 93.3
click at [535, 341] on div "close Susan Dorfman Chrome Resize" at bounding box center [411, 355] width 249 height 31
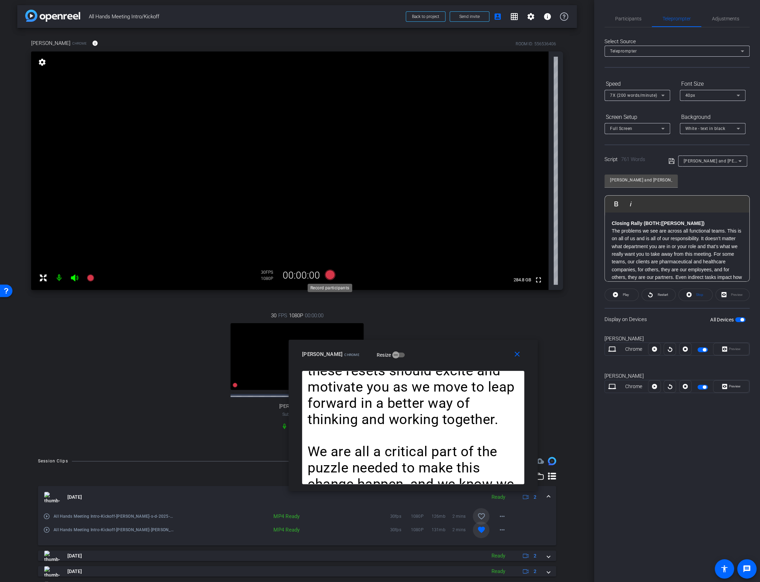
click at [334, 276] on icon at bounding box center [330, 274] width 17 height 12
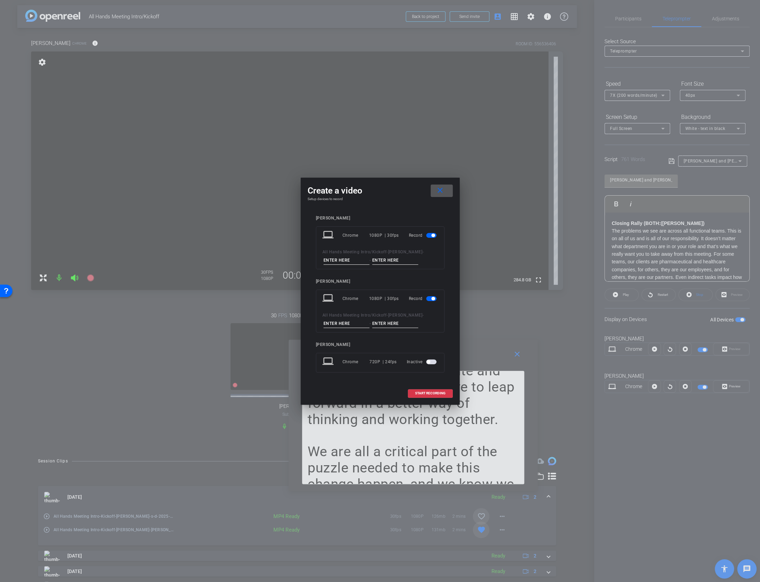
click at [358, 262] on input at bounding box center [346, 260] width 46 height 9
type input "s"
click at [386, 261] on input at bounding box center [395, 260] width 46 height 9
type input "d"
click at [339, 323] on input at bounding box center [346, 323] width 46 height 9
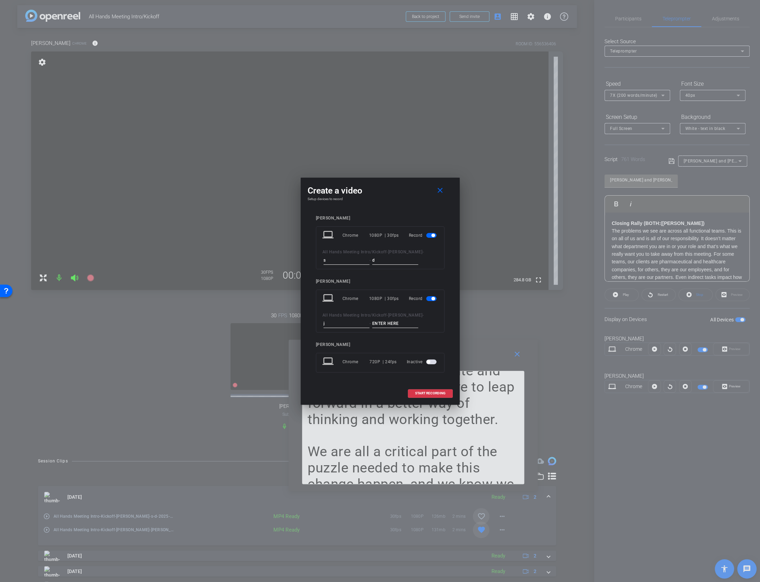
type input "j"
click at [392, 322] on input at bounding box center [395, 323] width 46 height 9
type input "w"
click at [417, 391] on span "START RECORDING" at bounding box center [430, 392] width 30 height 3
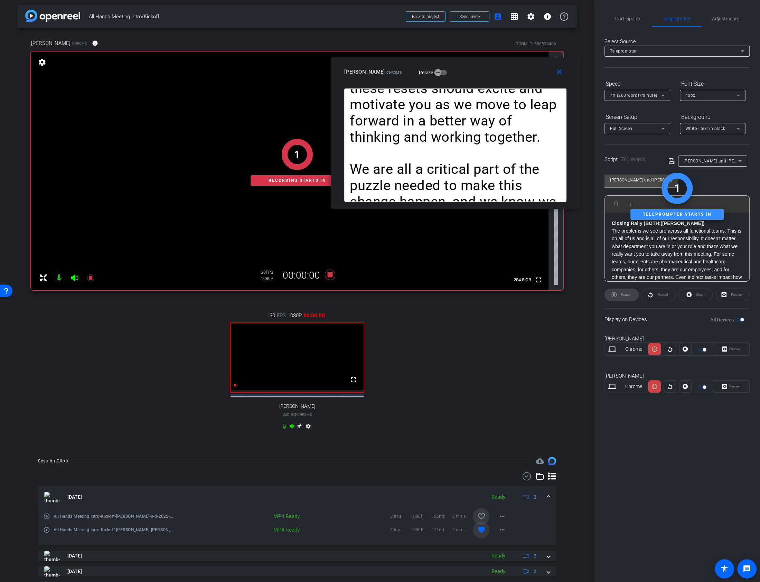
drag, startPoint x: 435, startPoint y: 368, endPoint x: 477, endPoint y: 86, distance: 285.3
click at [477, 86] on div "close Susan Dorfman Chrome Resize" at bounding box center [455, 72] width 249 height 31
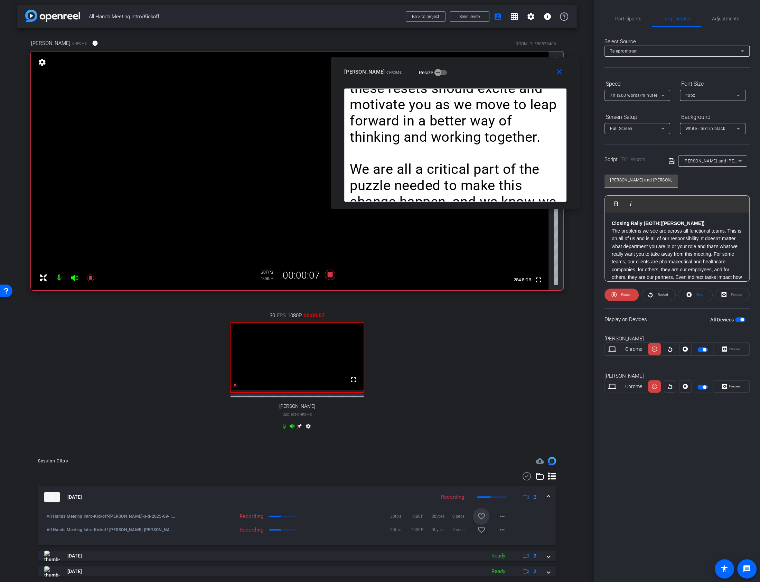
click at [724, 295] on div "Preview" at bounding box center [732, 294] width 34 height 12
drag, startPoint x: 562, startPoint y: 76, endPoint x: 579, endPoint y: 101, distance: 29.7
click at [562, 76] on span at bounding box center [560, 72] width 22 height 17
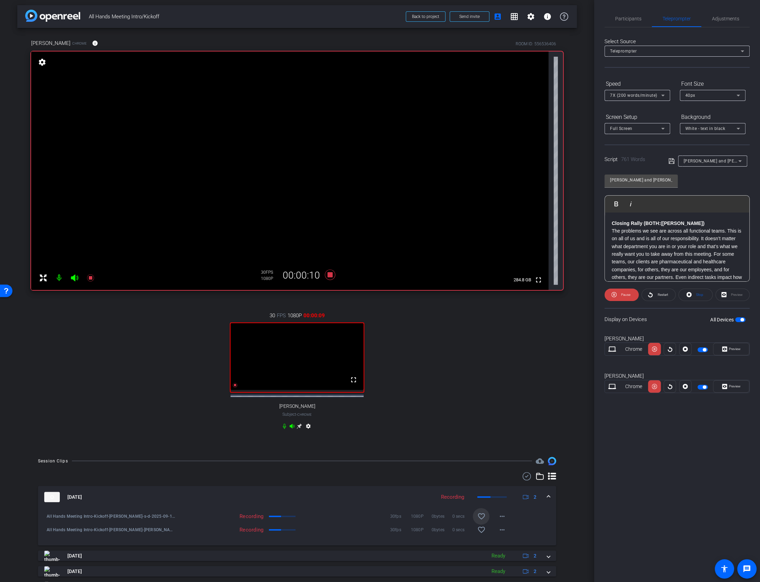
click at [736, 295] on div "Preview" at bounding box center [732, 294] width 34 height 12
click at [727, 382] on span "Preview" at bounding box center [733, 386] width 13 height 10
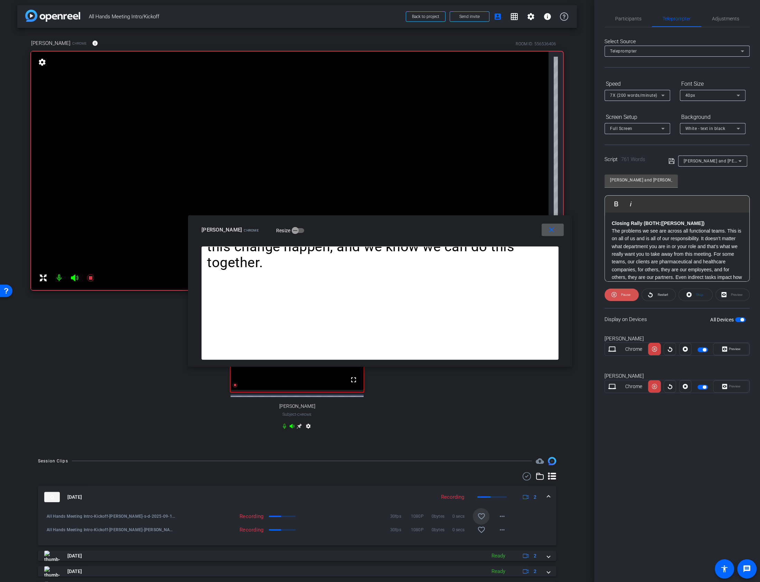
click at [620, 296] on span "Pause" at bounding box center [624, 295] width 11 height 10
click at [620, 296] on span "Play" at bounding box center [624, 295] width 8 height 10
click at [620, 296] on span "Pause" at bounding box center [624, 295] width 11 height 10
click at [552, 230] on mat-icon "close" at bounding box center [551, 230] width 9 height 9
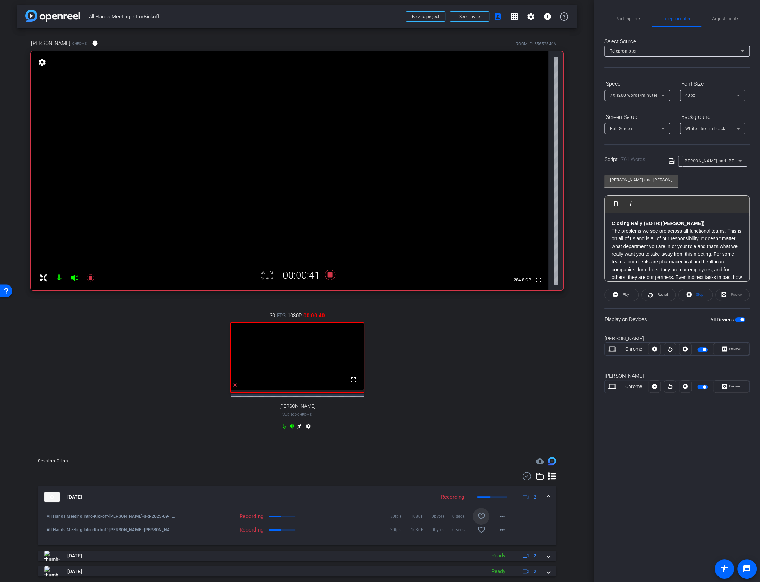
drag, startPoint x: 697, startPoint y: 294, endPoint x: 480, endPoint y: 327, distance: 219.8
click at [584, 347] on div "arrow_back All Hands Meeting Intro/Kickoff Back to project Send invite account_…" at bounding box center [380, 291] width 760 height 582
click at [331, 271] on icon at bounding box center [330, 274] width 17 height 12
click at [332, 277] on icon at bounding box center [330, 274] width 17 height 12
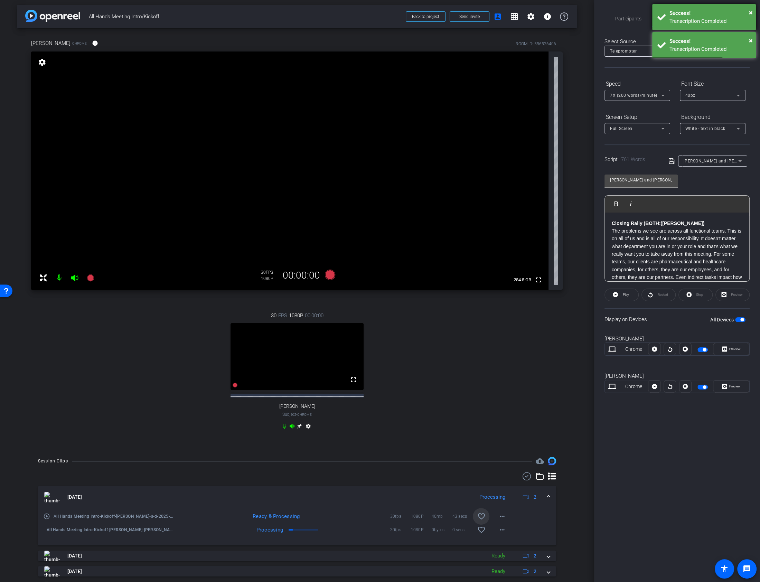
click at [752, 16] on div "× Success! Transcription Completed" at bounding box center [704, 17] width 104 height 26
click at [753, 15] on div "× Success! Transcription Completed" at bounding box center [704, 17] width 104 height 26
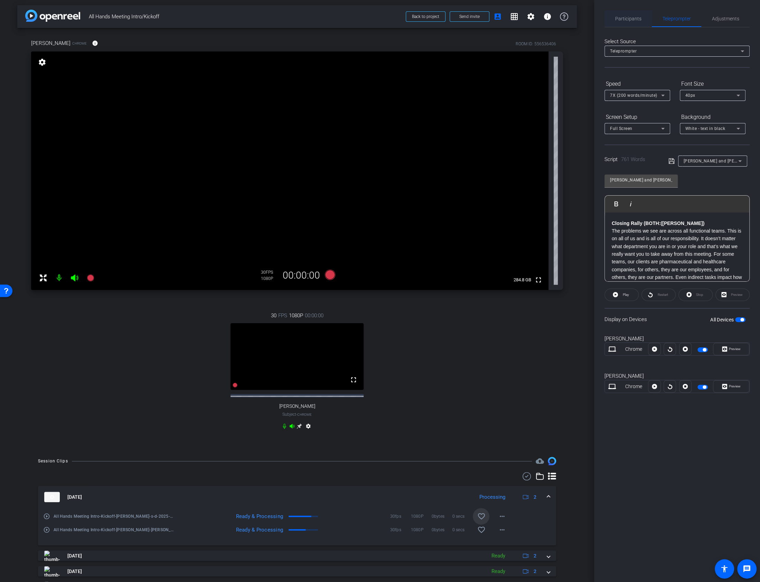
click at [620, 20] on span "Participants" at bounding box center [628, 18] width 26 height 5
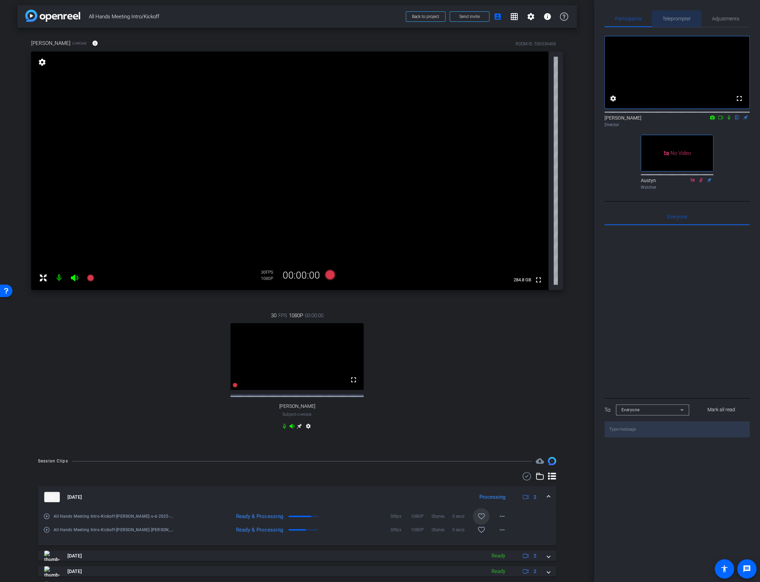
click at [682, 17] on span "Teleprompter" at bounding box center [676, 18] width 28 height 5
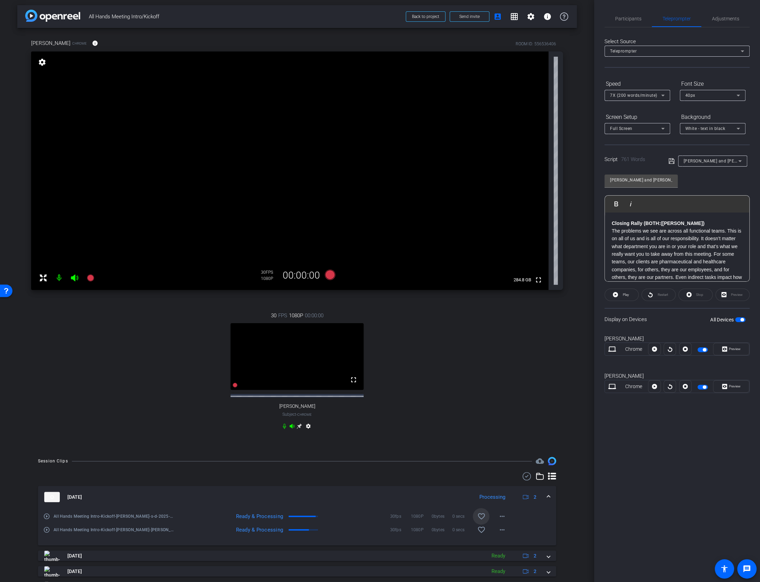
drag, startPoint x: 331, startPoint y: 276, endPoint x: 416, endPoint y: 418, distance: 165.3
click at [416, 418] on div "Susan Dorfman Chrome info ROOM ID: 556536406 fullscreen settings 284.8 GB 30 FP…" at bounding box center [296, 239] width 559 height 422
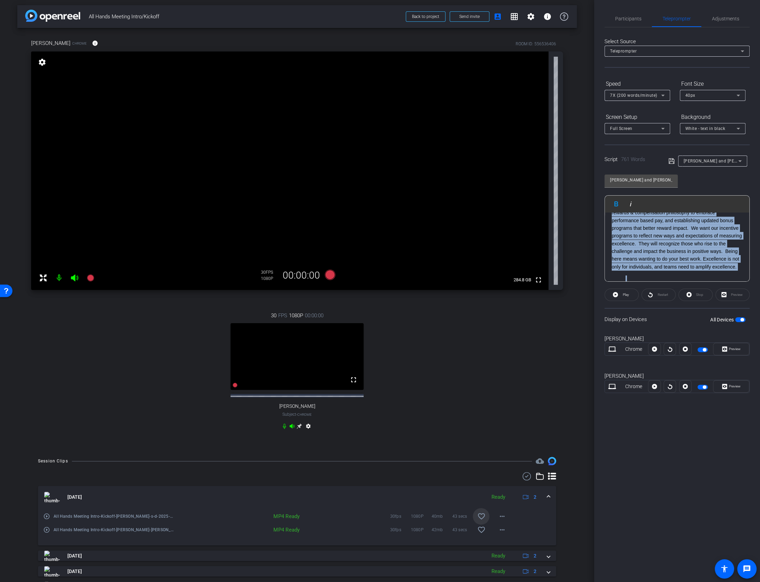
scroll to position [742, 0]
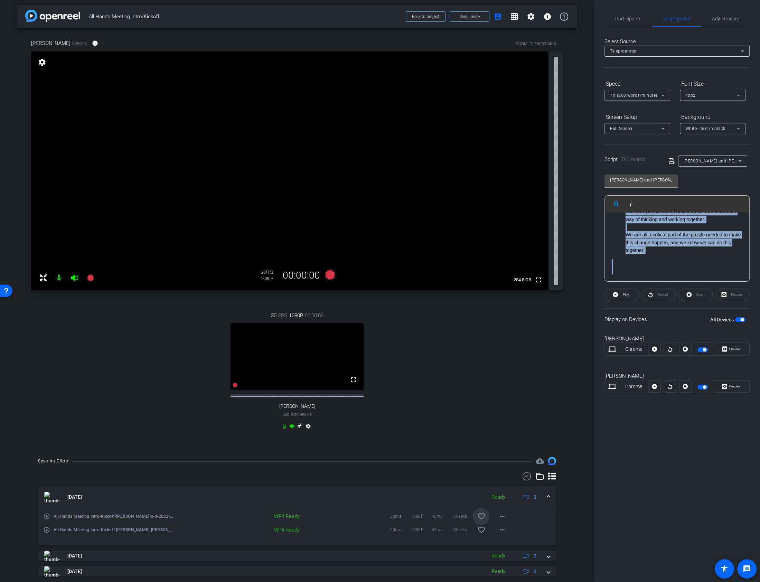
drag, startPoint x: 610, startPoint y: 220, endPoint x: 789, endPoint y: 496, distance: 328.9
click at [759, 496] on html "Accessibility Screen-Reader Guide, Feedback, and Issue Reporting | New window m…" at bounding box center [380, 291] width 760 height 582
copy div "Closing Rally (BOTH: (Jim) The problems we see are across all functional teams.…"
click at [656, 157] on div "Script 761 Words" at bounding box center [631, 159] width 54 height 8
click at [718, 157] on div "Susan and Jim Part 3" at bounding box center [710, 160] width 55 height 9
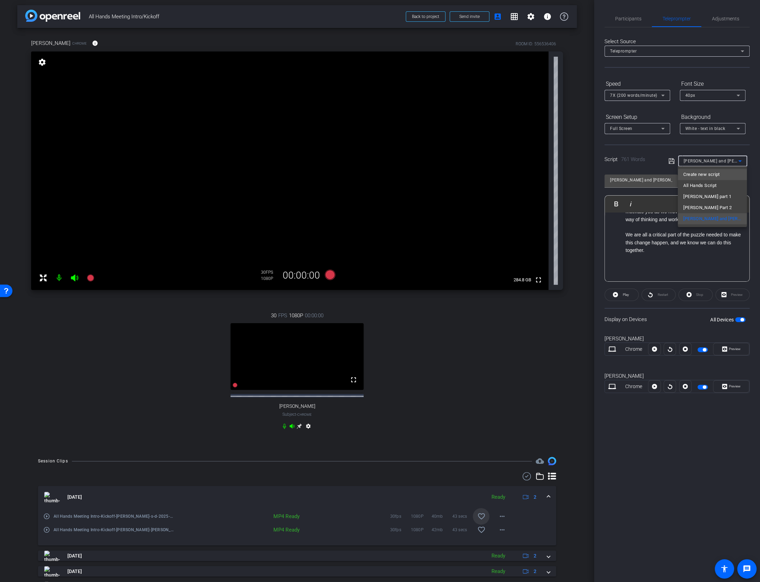
click at [699, 171] on span "Create new script" at bounding box center [701, 174] width 36 height 8
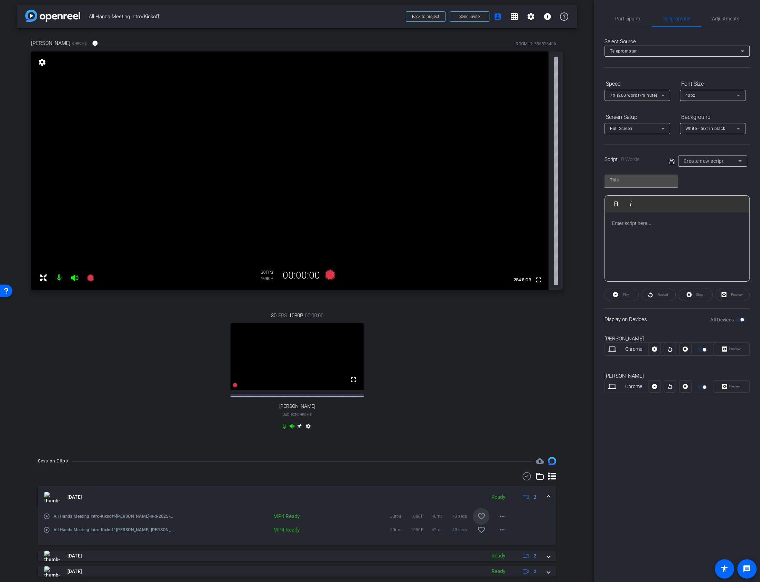
click at [655, 231] on div at bounding box center [676, 246] width 144 height 69
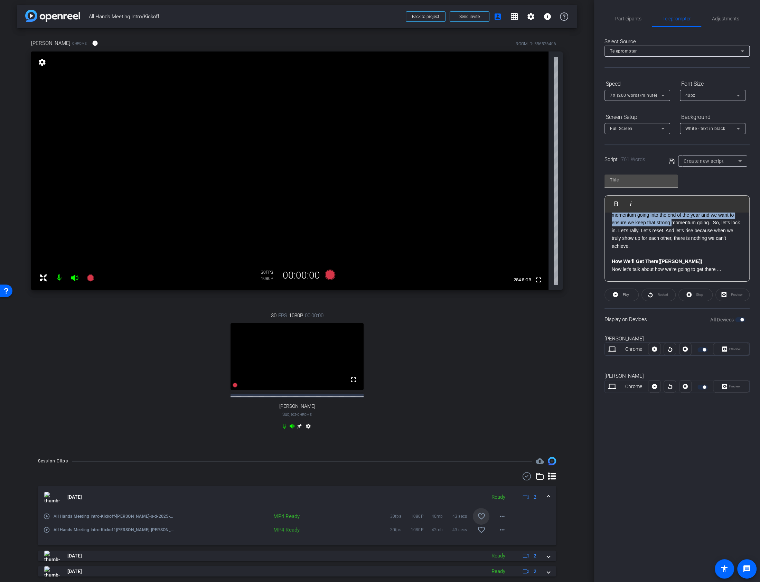
drag, startPoint x: 613, startPoint y: 223, endPoint x: 673, endPoint y: 219, distance: 59.5
click at [673, 219] on div "Closing Rally (BOTH: (Jim) The problems we see are across all functional teams.…" at bounding box center [676, 493] width 144 height 795
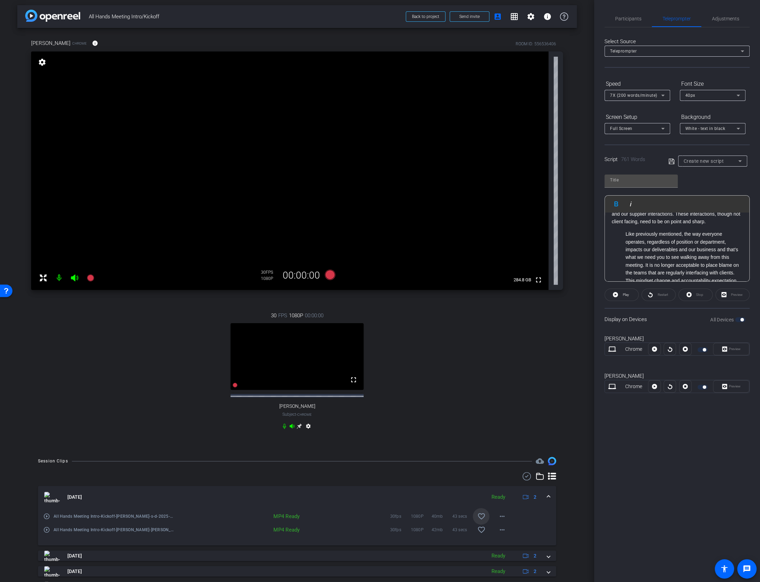
scroll to position [479, 0]
click at [699, 160] on span "Create new script" at bounding box center [703, 161] width 40 height 6
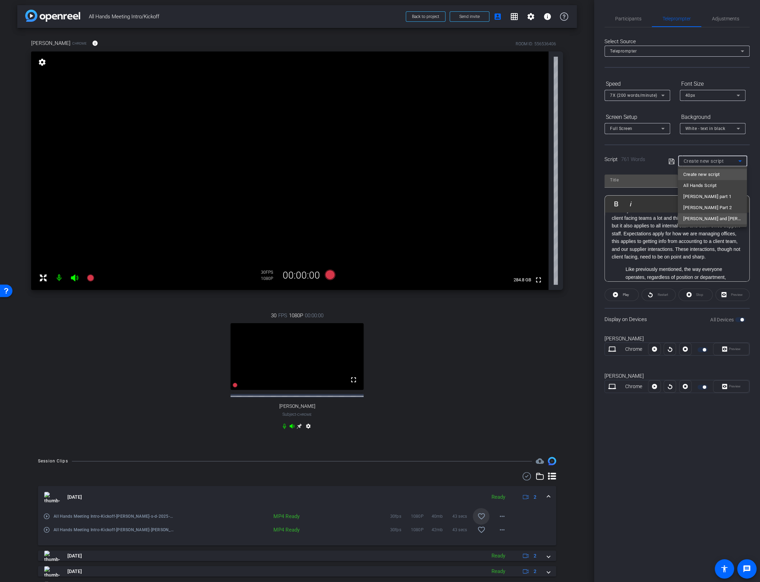
click at [687, 217] on span "Susan and Jim Part 3" at bounding box center [712, 219] width 58 height 8
type input "Susan and Jim Part 3"
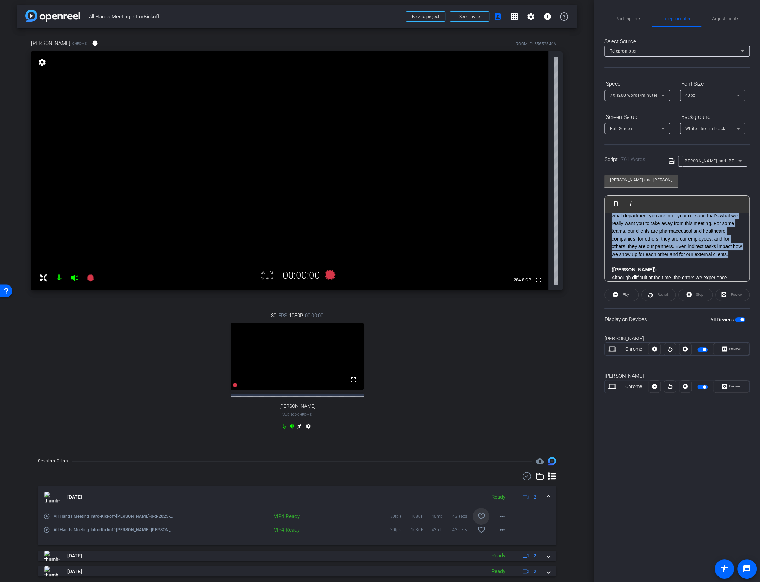
scroll to position [0, 0]
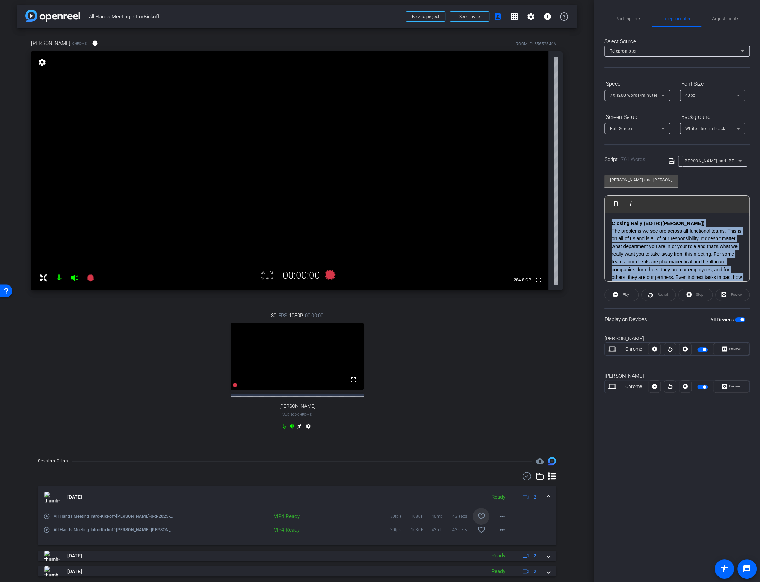
click at [555, 212] on div "arrow_back All Hands Meeting Intro/Kickoff Back to project Send invite account_…" at bounding box center [380, 291] width 760 height 582
copy div "Closing Rally (BOTH: (Jim) The problems we see are across all functional teams.…"
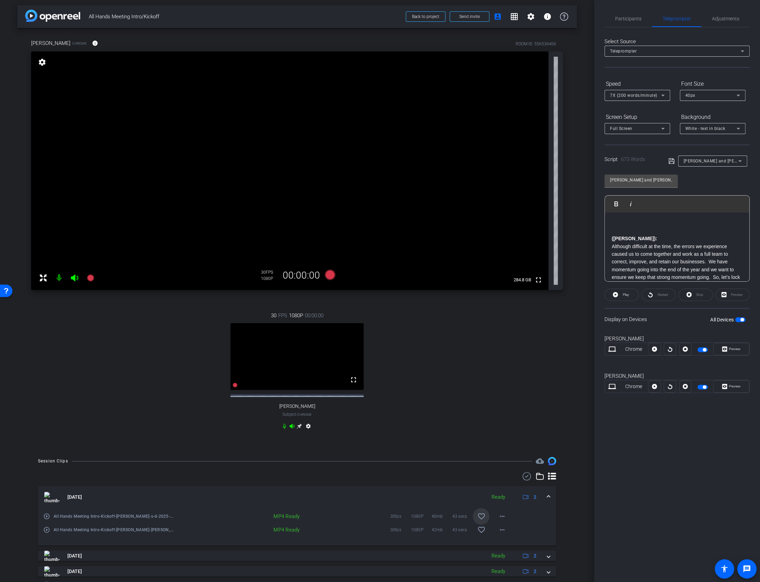
click at [607, 238] on div "(Susan) : Although difficult at the time, the errors we experience caused us to…" at bounding box center [676, 582] width 144 height 741
click at [670, 160] on icon at bounding box center [671, 161] width 6 height 8
click at [699, 350] on span "button" at bounding box center [702, 349] width 10 height 5
click at [704, 387] on span "button" at bounding box center [703, 386] width 3 height 3
click at [704, 386] on span "button" at bounding box center [702, 386] width 10 height 5
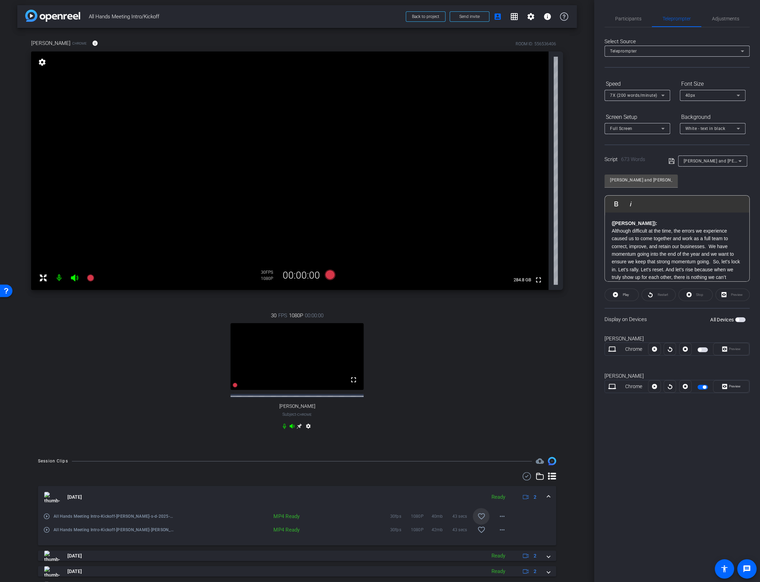
click at [705, 390] on div "Chrome Preview" at bounding box center [676, 386] width 145 height 13
click at [702, 385] on span "button" at bounding box center [703, 386] width 3 height 3
click at [736, 320] on span "button" at bounding box center [736, 319] width 3 height 3
click at [331, 274] on icon at bounding box center [329, 274] width 10 height 10
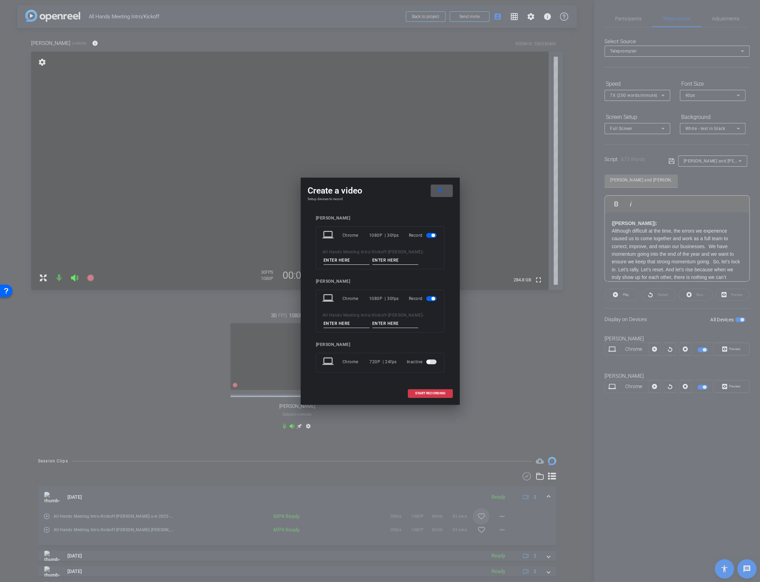
click at [362, 261] on input at bounding box center [346, 260] width 46 height 9
type input "s"
click at [391, 260] on input at bounding box center [395, 260] width 46 height 9
type input "d"
click at [341, 324] on input at bounding box center [346, 323] width 46 height 9
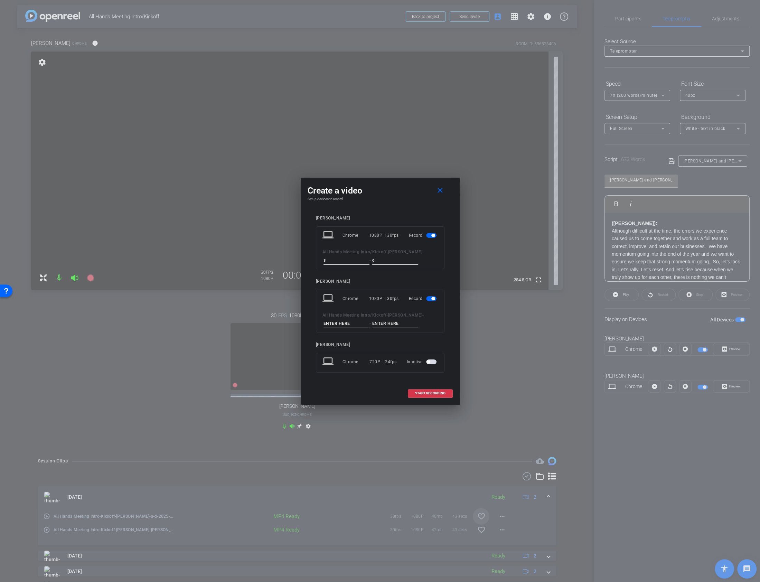
type input "f"
type input "j"
click at [379, 325] on input at bounding box center [395, 323] width 46 height 9
type input "w"
click at [429, 392] on span "START RECORDING" at bounding box center [430, 392] width 30 height 3
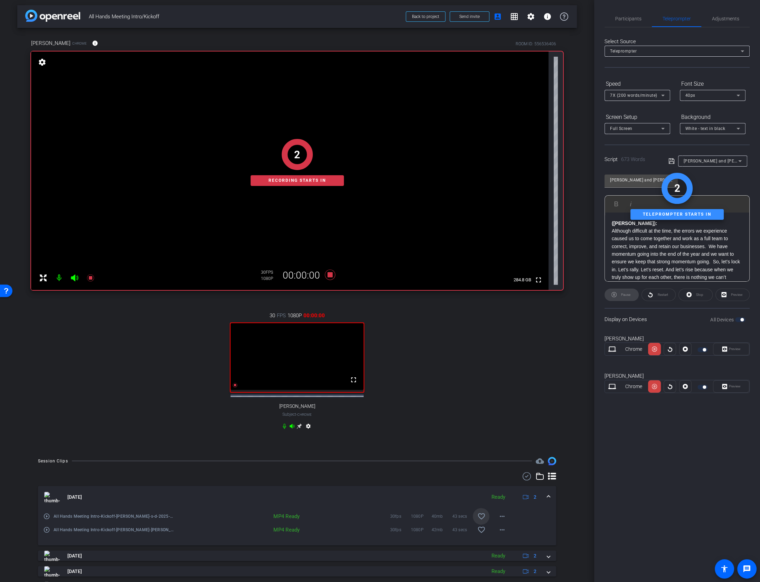
click at [731, 349] on div "Preview" at bounding box center [731, 349] width 36 height 12
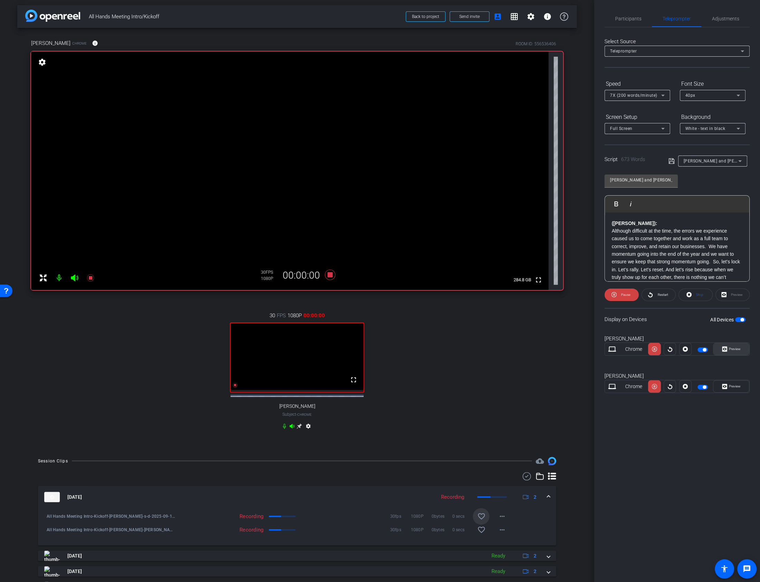
click at [726, 347] on icon at bounding box center [724, 348] width 5 height 5
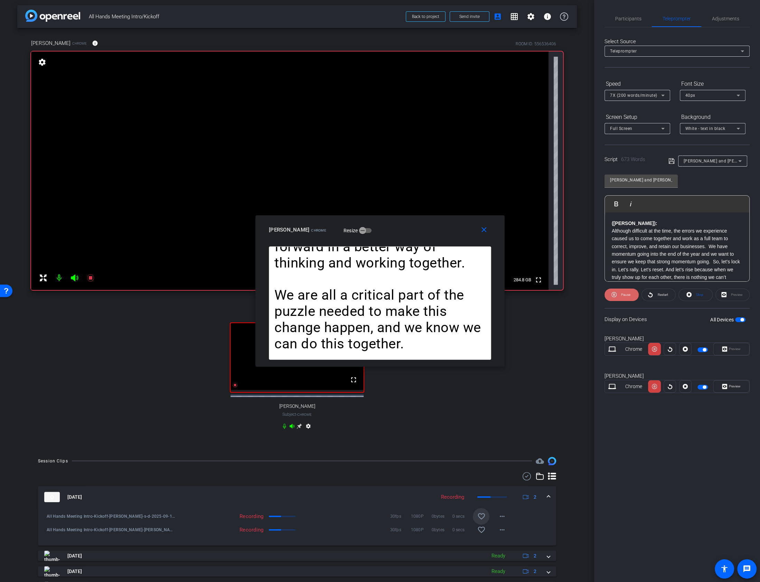
click at [612, 295] on icon at bounding box center [613, 294] width 5 height 9
click at [612, 295] on icon at bounding box center [614, 294] width 5 height 5
click at [612, 295] on icon at bounding box center [613, 294] width 5 height 9
click at [612, 295] on icon at bounding box center [614, 294] width 5 height 5
click at [612, 295] on icon at bounding box center [613, 294] width 5 height 9
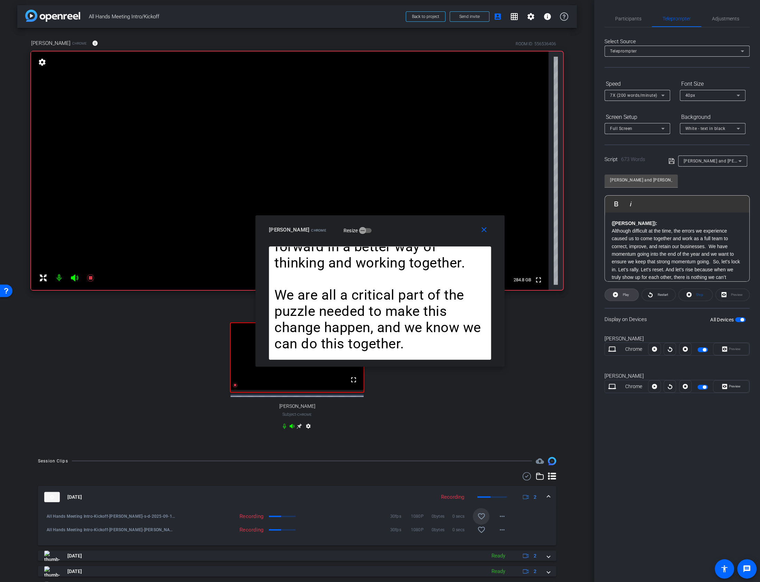
click at [612, 295] on icon at bounding box center [614, 294] width 5 height 5
click at [612, 295] on icon at bounding box center [613, 294] width 5 height 9
click at [612, 295] on icon at bounding box center [614, 294] width 5 height 5
click at [612, 295] on icon at bounding box center [613, 294] width 5 height 9
click at [612, 294] on icon at bounding box center [614, 294] width 5 height 5
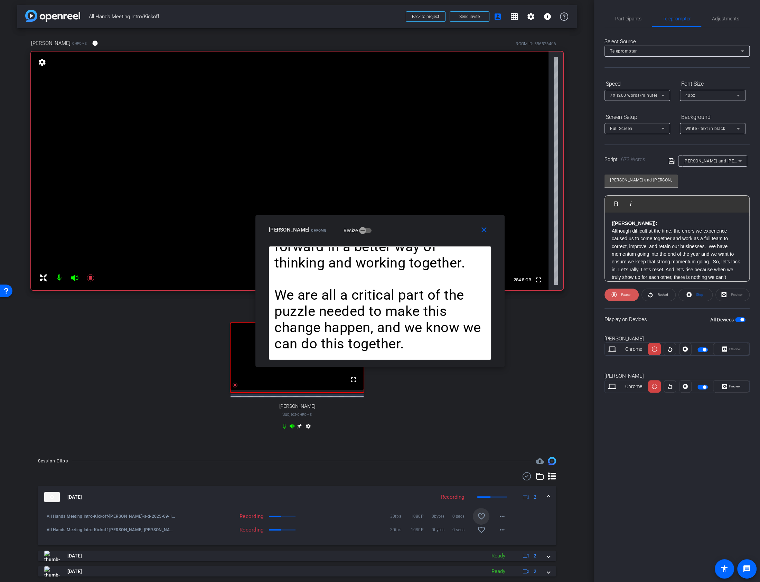
click at [612, 294] on icon at bounding box center [613, 294] width 5 height 9
click at [612, 294] on icon at bounding box center [614, 294] width 5 height 5
click at [612, 294] on icon at bounding box center [613, 294] width 5 height 9
click at [483, 230] on mat-icon "close" at bounding box center [483, 230] width 9 height 9
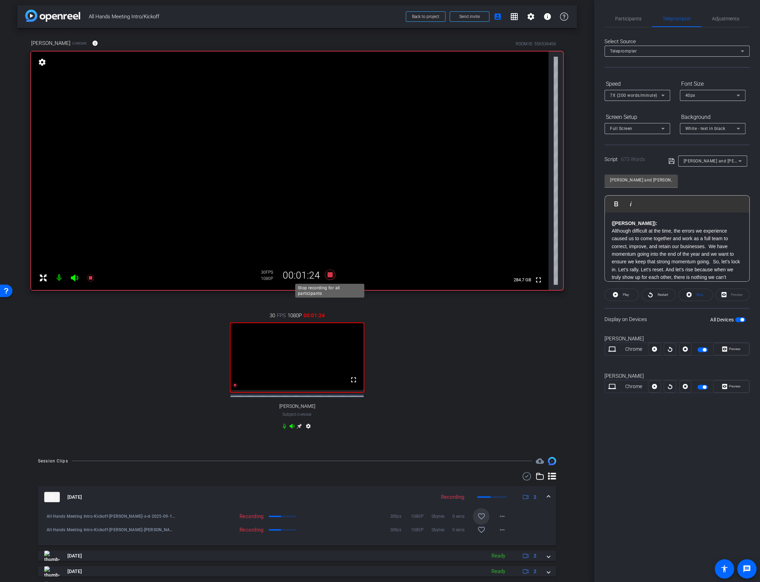
click at [329, 275] on icon at bounding box center [329, 274] width 10 height 10
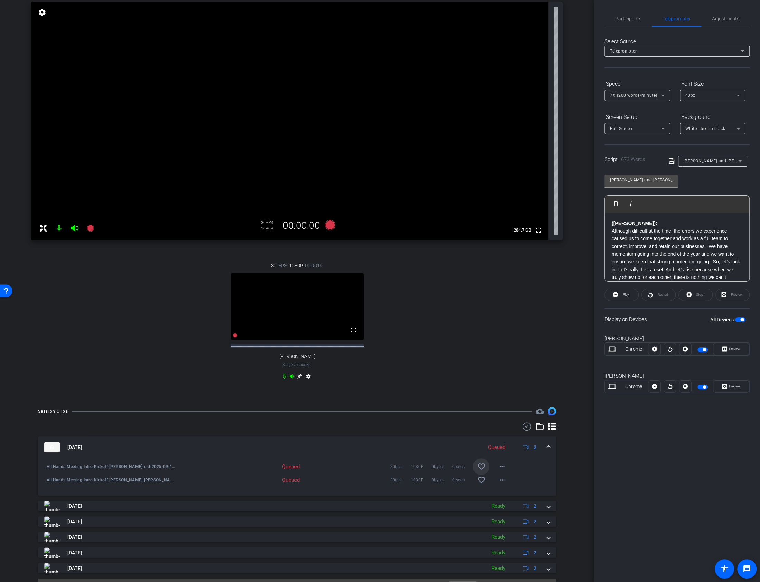
scroll to position [74, 0]
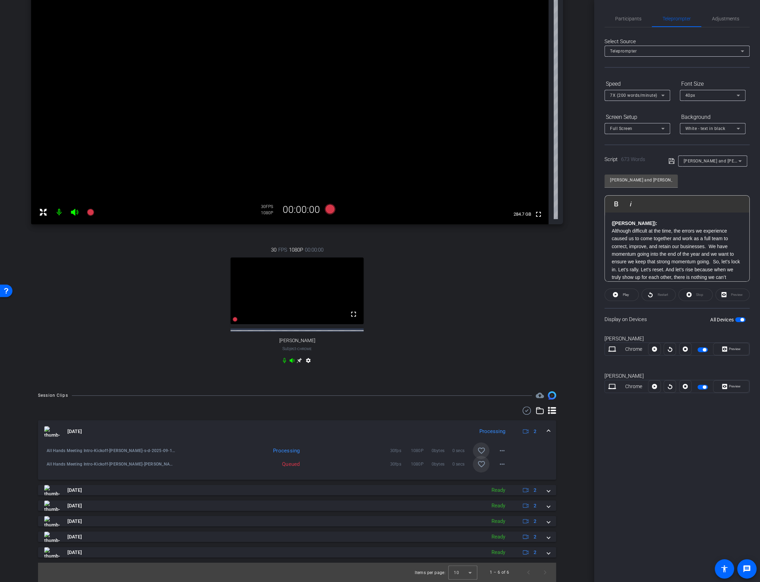
click at [481, 458] on span at bounding box center [481, 464] width 17 height 17
click at [482, 452] on mat-icon "favorite_border" at bounding box center [481, 450] width 8 height 8
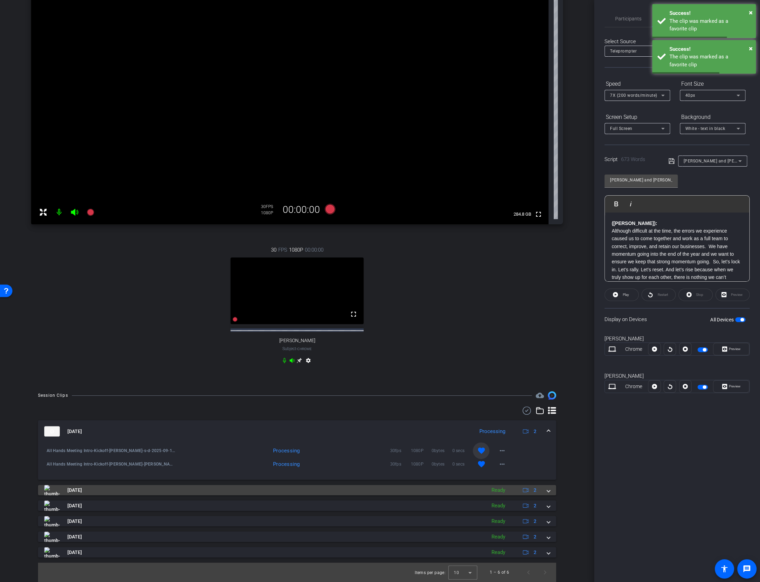
click at [549, 488] on span at bounding box center [548, 489] width 3 height 7
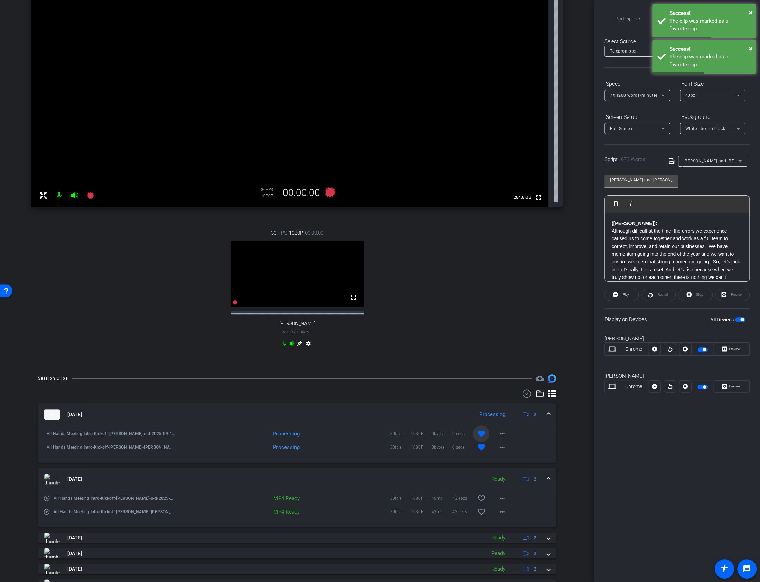
scroll to position [123, 0]
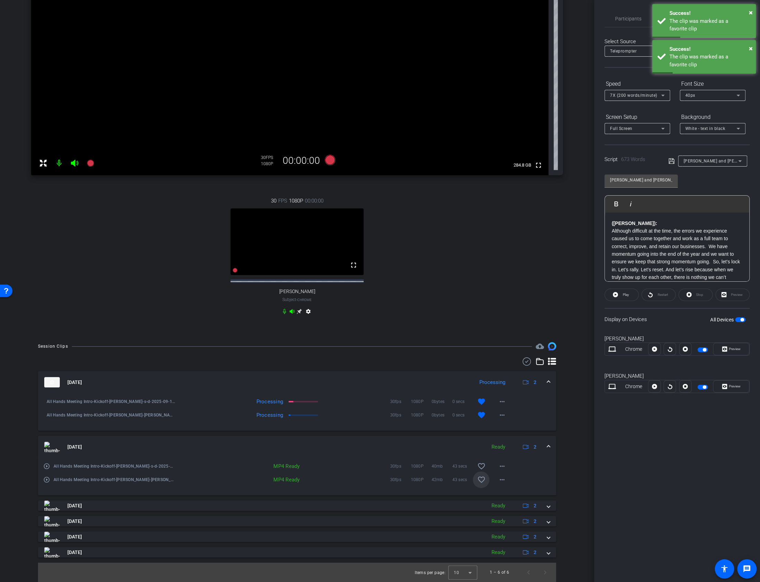
click at [478, 478] on mat-icon "favorite_border" at bounding box center [481, 479] width 8 height 8
click at [481, 463] on mat-icon "favorite_border" at bounding box center [481, 466] width 8 height 8
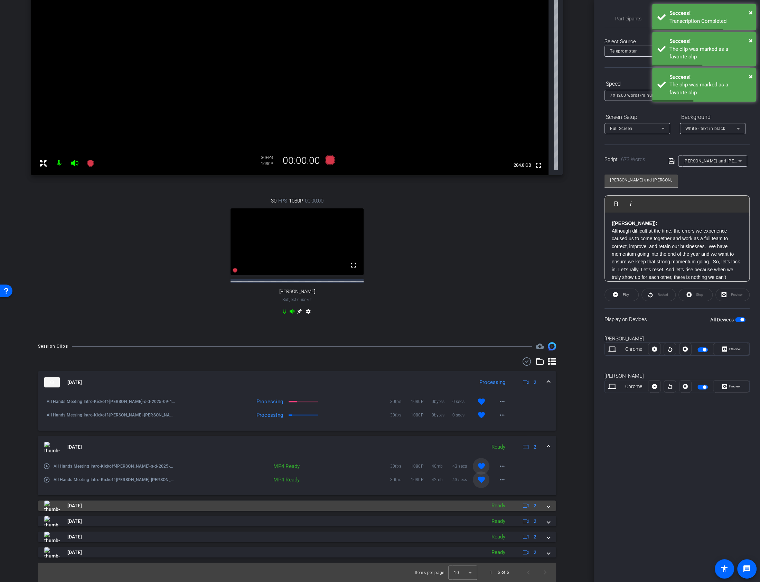
click at [552, 506] on mat-expansion-panel-header "Sep 12, 2025 Ready 2" at bounding box center [297, 505] width 518 height 10
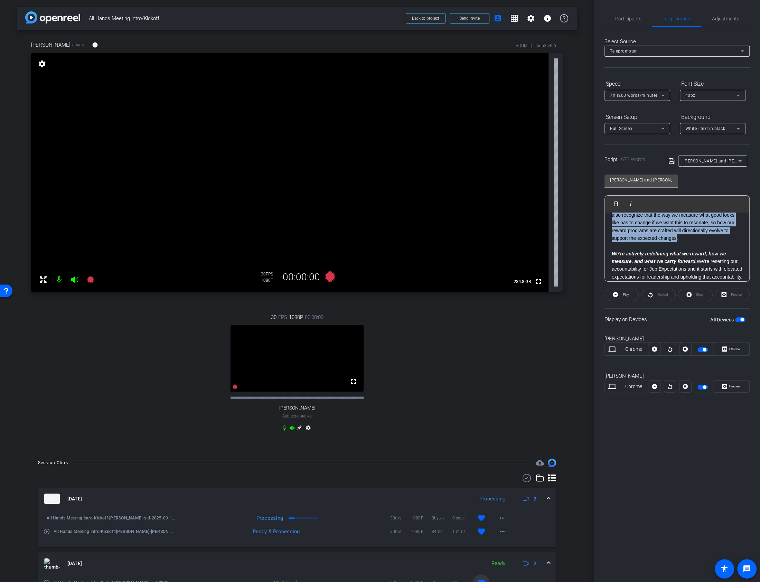
scroll to position [0, 0]
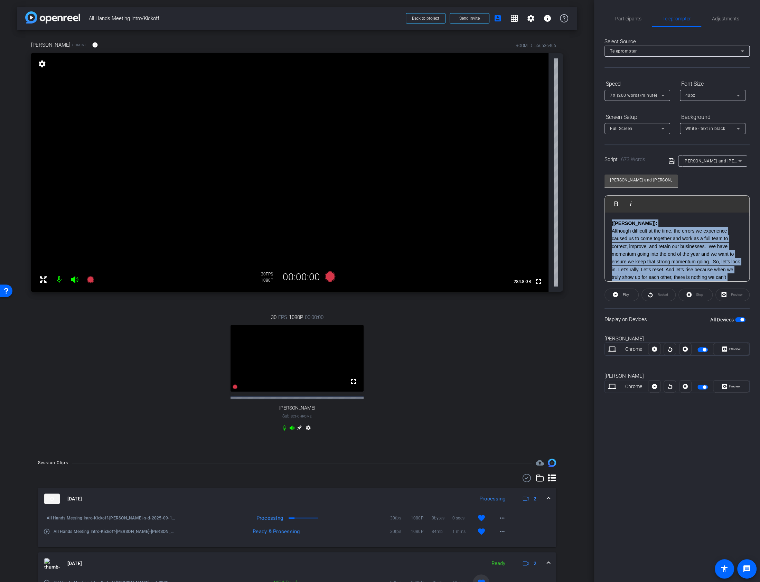
drag, startPoint x: 657, startPoint y: 240, endPoint x: 576, endPoint y: 156, distance: 116.0
click at [576, 156] on div "arrow_back All Hands Meeting Intro/Kickoff Back to project Send invite account_…" at bounding box center [380, 291] width 760 height 582
copy div "(Susan) : Although difficult at the time, the errors we experience caused us to…"
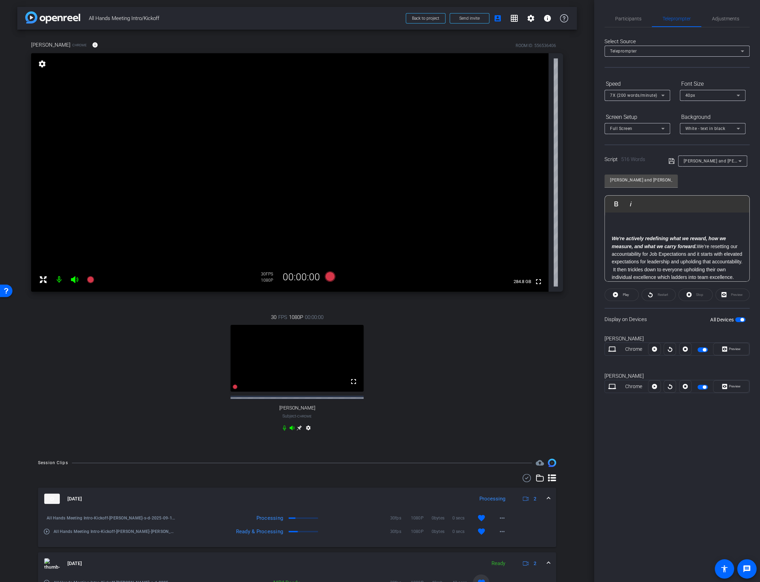
click at [609, 236] on div "We're actively redefining what we reward, how we measure, and what we carry for…" at bounding box center [676, 501] width 144 height 579
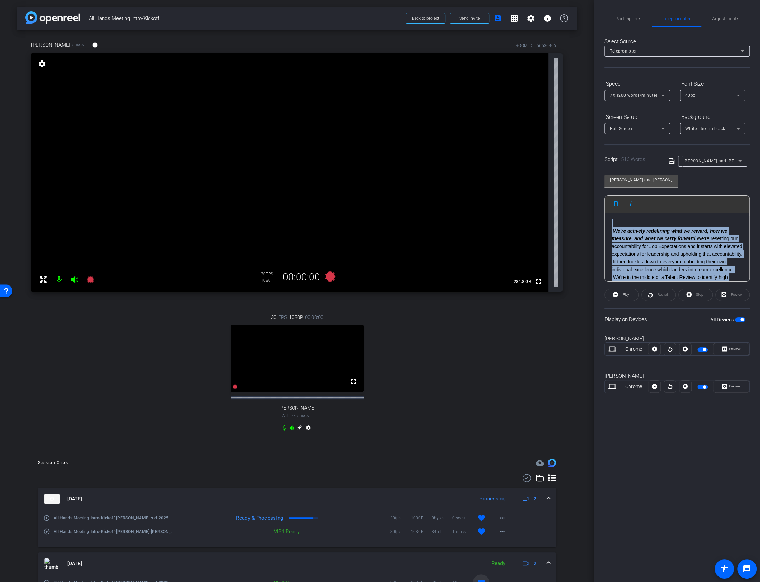
drag, startPoint x: 647, startPoint y: 254, endPoint x: 600, endPoint y: 210, distance: 65.0
click at [600, 210] on div "Participants Teleprompter Adjustments settings Carson Allwes flip Director Aust…" at bounding box center [677, 291] width 166 height 582
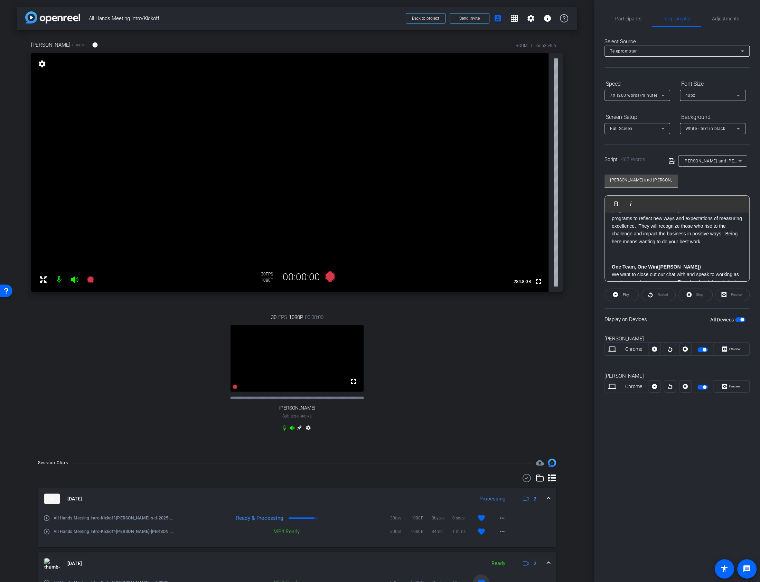
scroll to position [67, 0]
click at [741, 317] on span "button" at bounding box center [740, 319] width 10 height 5
click at [740, 318] on span "button" at bounding box center [740, 319] width 10 height 5
drag, startPoint x: 671, startPoint y: 161, endPoint x: 699, endPoint y: 323, distance: 164.4
click at [696, 326] on openreel-capture-teleprompter "Speed 7X (200 words/minute) Font Size 40px Screen Setup Full Screen Background …" at bounding box center [676, 241] width 145 height 327
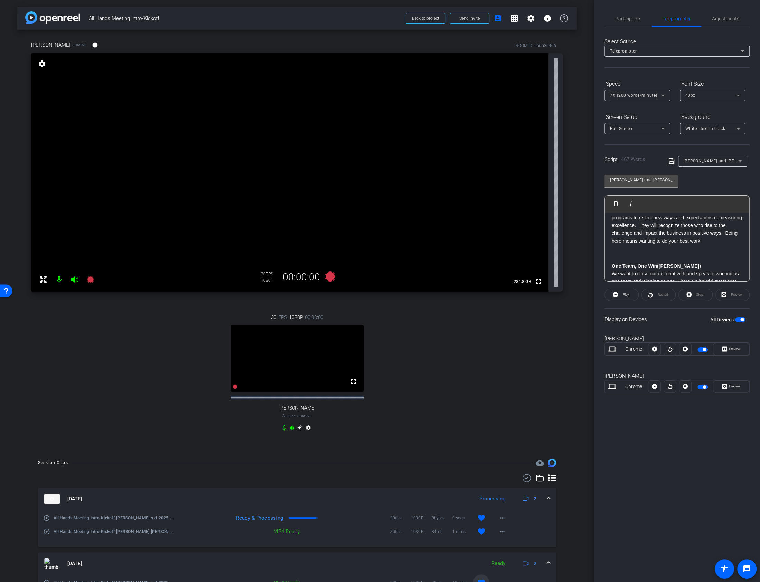
click at [742, 318] on span "button" at bounding box center [741, 319] width 3 height 3
click at [672, 163] on icon at bounding box center [671, 161] width 6 height 8
click at [671, 161] on icon at bounding box center [671, 161] width 6 height 6
click at [738, 320] on span "button" at bounding box center [736, 319] width 3 height 3
click at [331, 277] on icon at bounding box center [329, 276] width 10 height 10
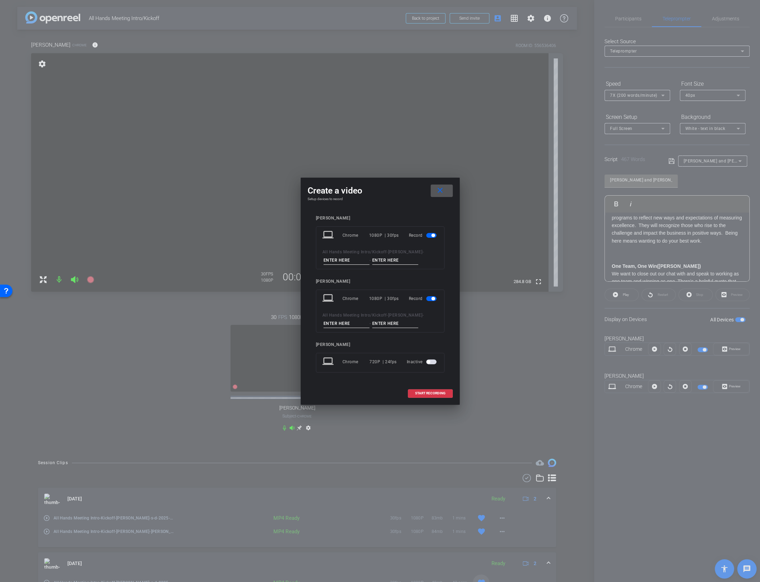
click at [333, 256] on input at bounding box center [346, 260] width 46 height 9
type input "s"
click at [386, 259] on input at bounding box center [395, 260] width 46 height 9
type input "d"
click at [327, 326] on input at bounding box center [346, 323] width 46 height 9
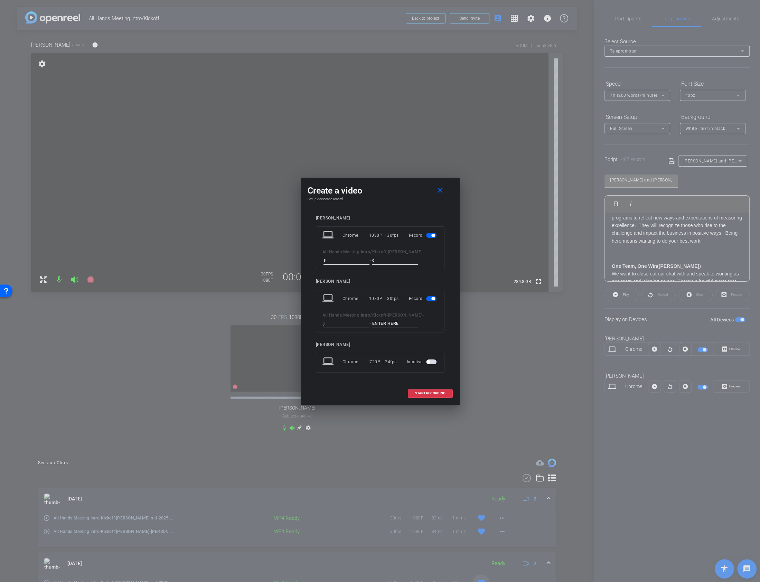
type input "j"
type input "w"
click at [431, 391] on span "START RECORDING" at bounding box center [430, 392] width 30 height 3
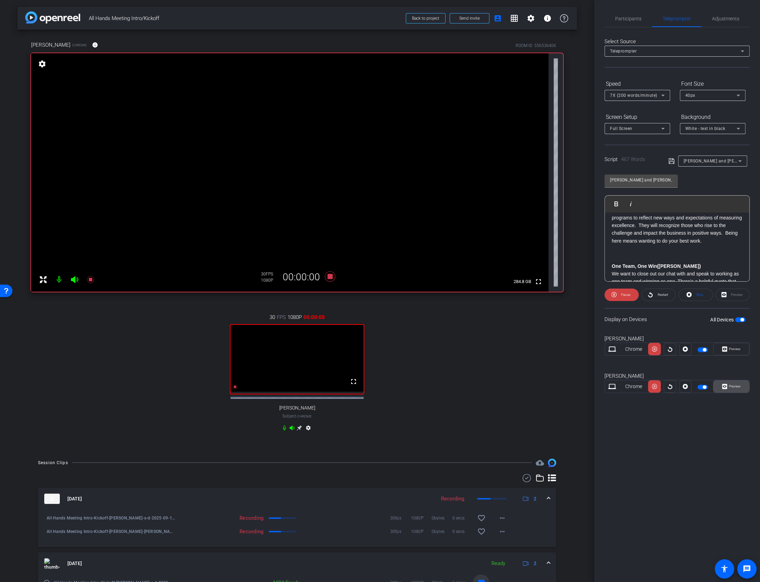
click at [733, 384] on span "Preview" at bounding box center [734, 386] width 12 height 4
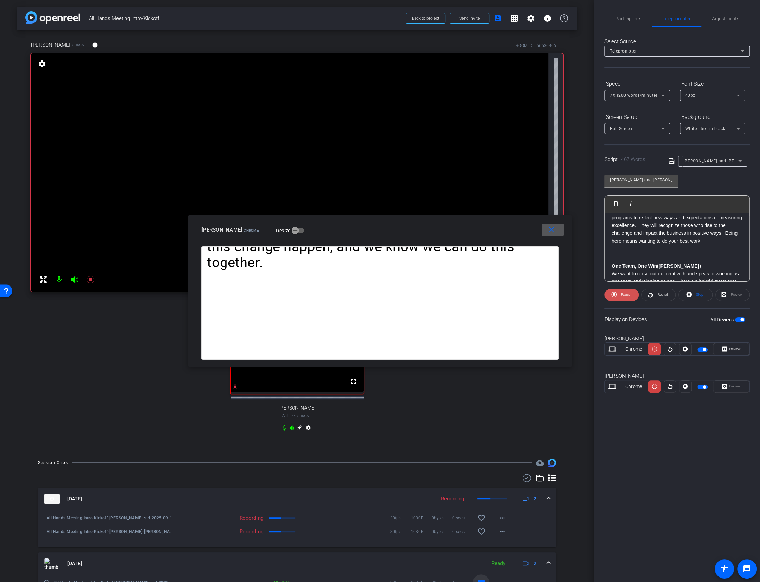
click at [618, 293] on span at bounding box center [621, 294] width 34 height 17
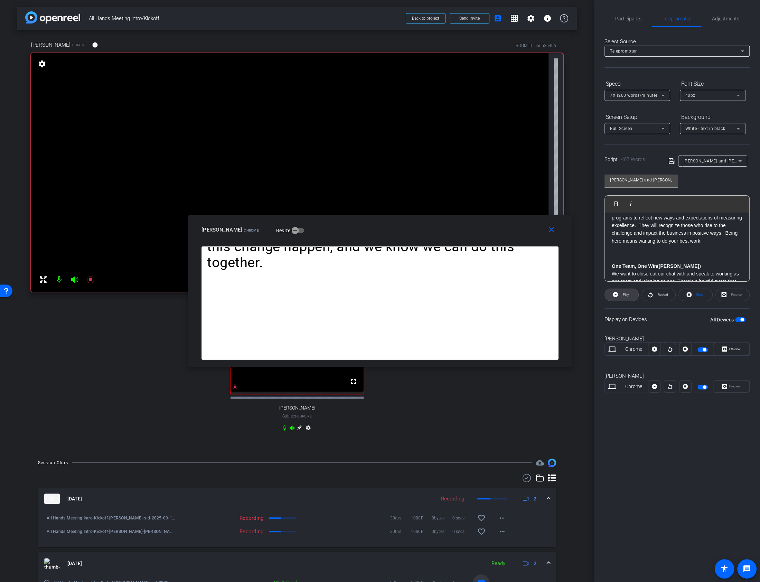
click at [618, 293] on span at bounding box center [621, 294] width 34 height 17
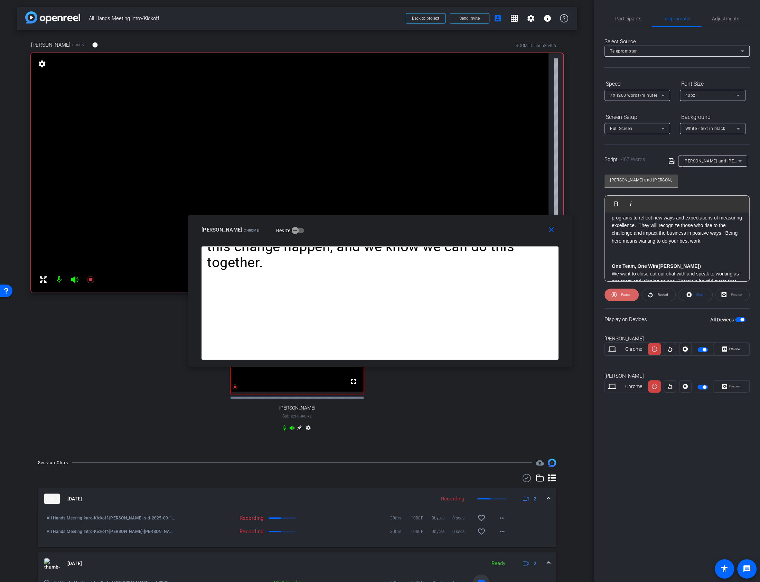
click at [618, 293] on span at bounding box center [621, 294] width 34 height 17
click at [550, 229] on mat-icon "close" at bounding box center [551, 230] width 9 height 9
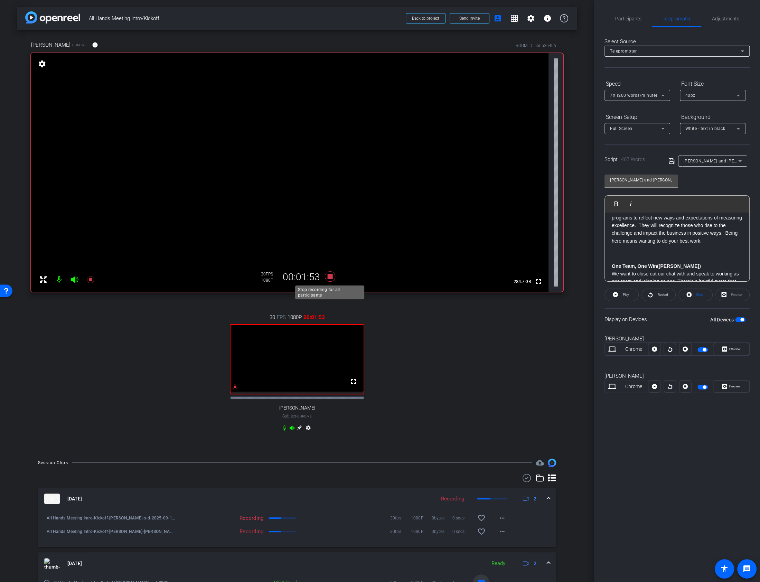
click at [330, 277] on icon at bounding box center [329, 276] width 10 height 10
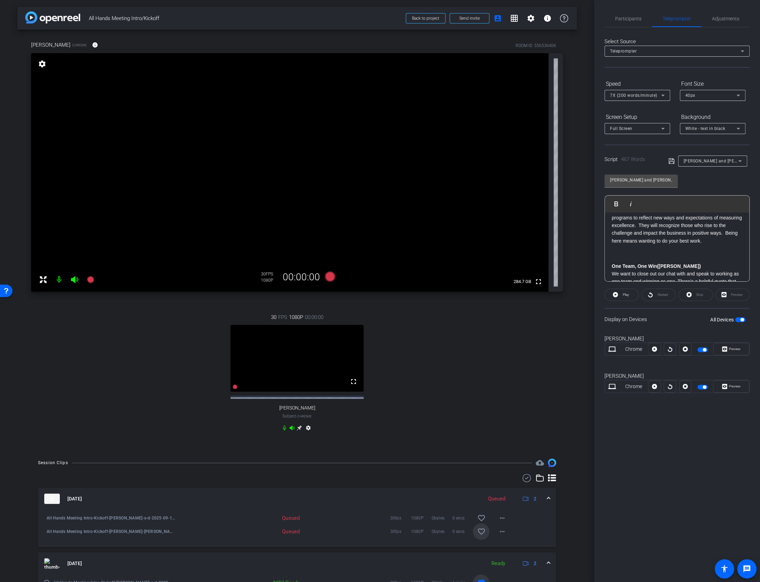
click at [480, 535] on mat-icon "favorite_border" at bounding box center [481, 531] width 8 height 8
click at [484, 522] on mat-icon "favorite_border" at bounding box center [481, 518] width 8 height 8
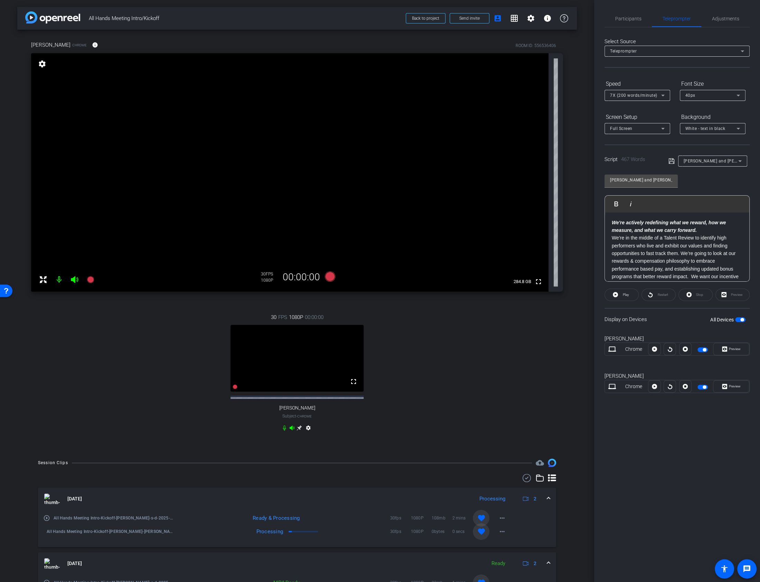
scroll to position [0, 0]
drag, startPoint x: 611, startPoint y: 219, endPoint x: 677, endPoint y: 217, distance: 66.0
click at [677, 217] on div "We're actively redefining what we reward, how we measure, and what we carry for…" at bounding box center [676, 366] width 144 height 524
click at [672, 158] on icon at bounding box center [671, 161] width 6 height 8
click at [742, 323] on div "Display on Devices All Devices" at bounding box center [676, 319] width 145 height 22
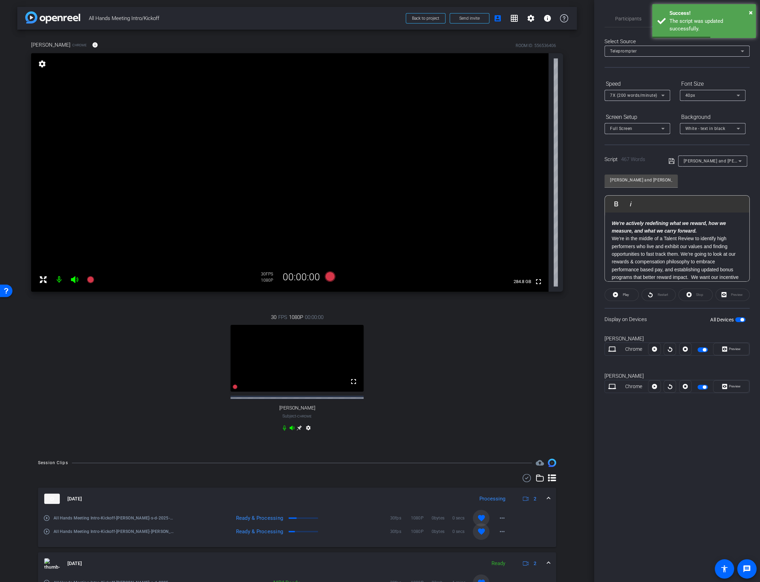
click at [744, 320] on span "button" at bounding box center [740, 319] width 10 height 5
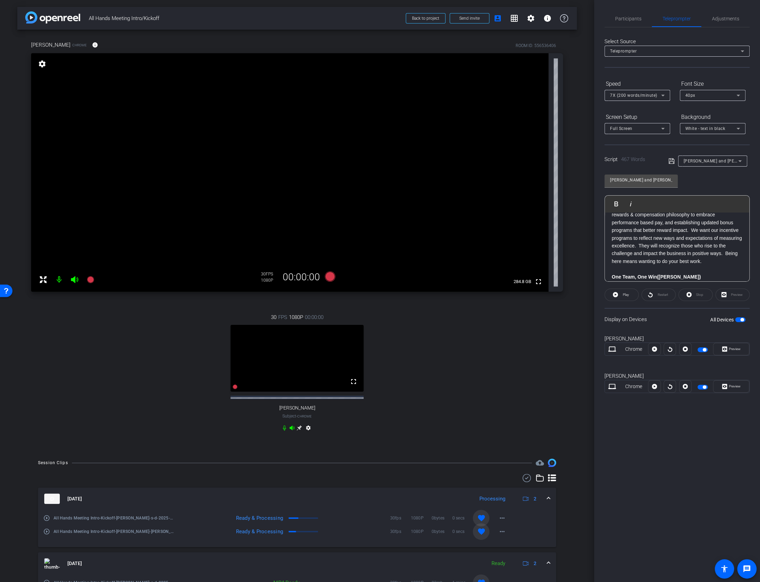
scroll to position [48, 0]
click at [658, 383] on span at bounding box center [654, 386] width 12 height 17
click at [722, 386] on div "Preview" at bounding box center [731, 386] width 36 height 12
click at [732, 386] on span "Preview" at bounding box center [734, 386] width 12 height 4
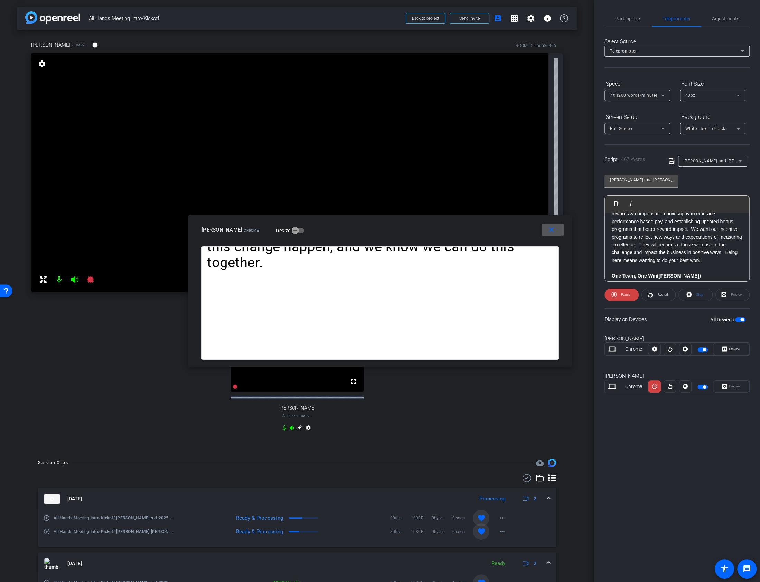
click at [557, 231] on span at bounding box center [552, 229] width 22 height 17
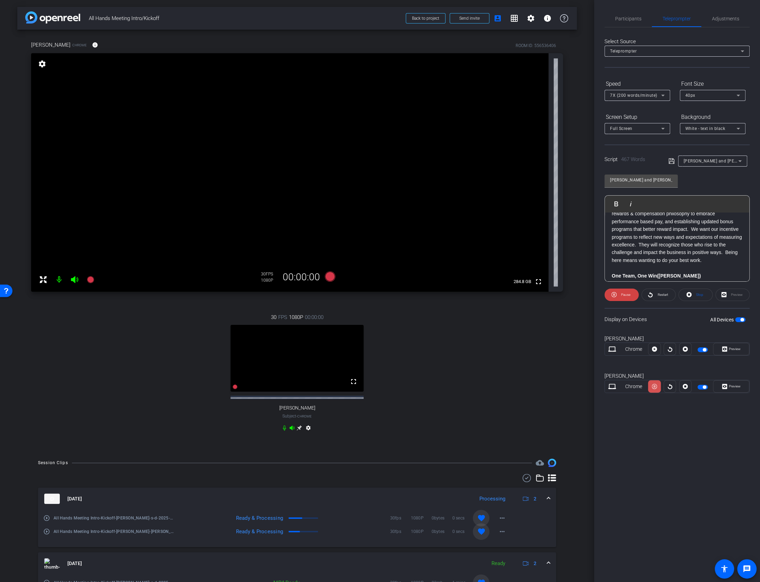
click at [656, 380] on span at bounding box center [654, 386] width 12 height 17
click at [650, 97] on span "7X (200 words/minute)" at bounding box center [633, 95] width 47 height 5
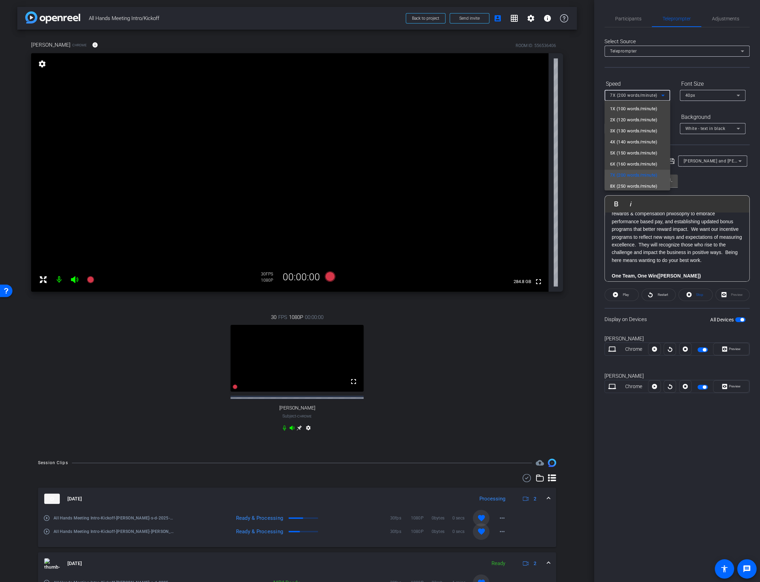
click at [633, 185] on span "8X (250 words/minute)" at bounding box center [634, 186] width 48 height 8
click at [650, 384] on span at bounding box center [654, 386] width 12 height 17
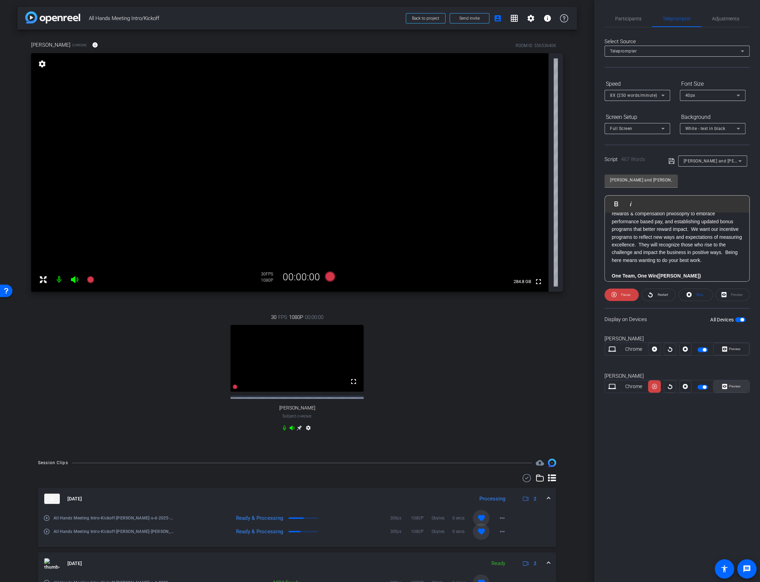
click at [740, 383] on span at bounding box center [731, 386] width 36 height 17
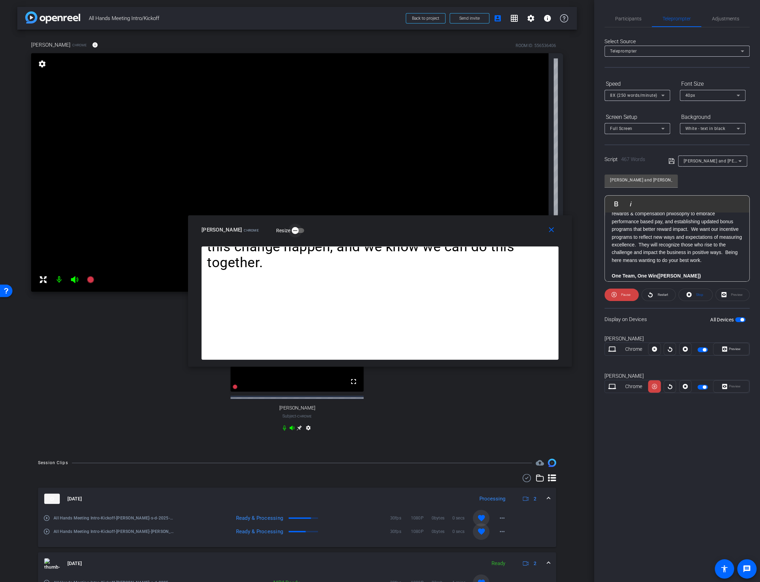
click at [292, 230] on icon "button" at bounding box center [295, 230] width 6 height 6
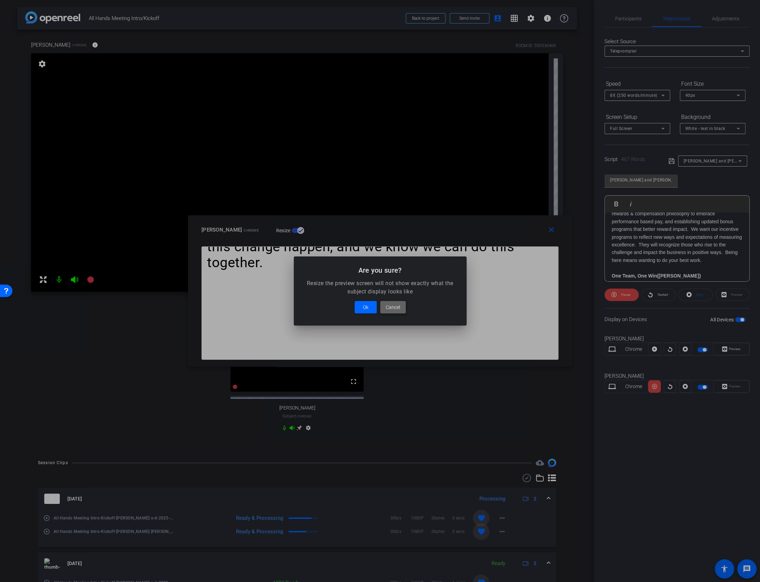
click at [385, 305] on span at bounding box center [393, 307] width 26 height 17
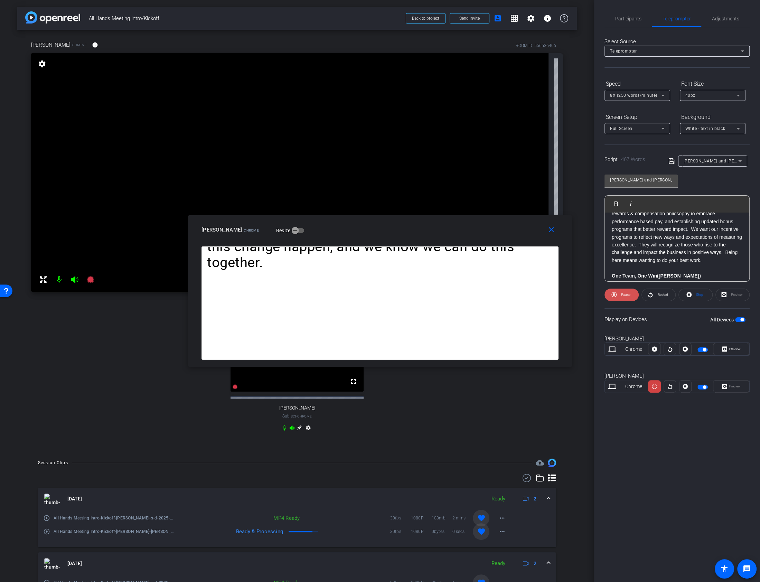
click at [630, 294] on span at bounding box center [621, 294] width 34 height 17
click at [554, 229] on mat-icon "close" at bounding box center [551, 230] width 9 height 9
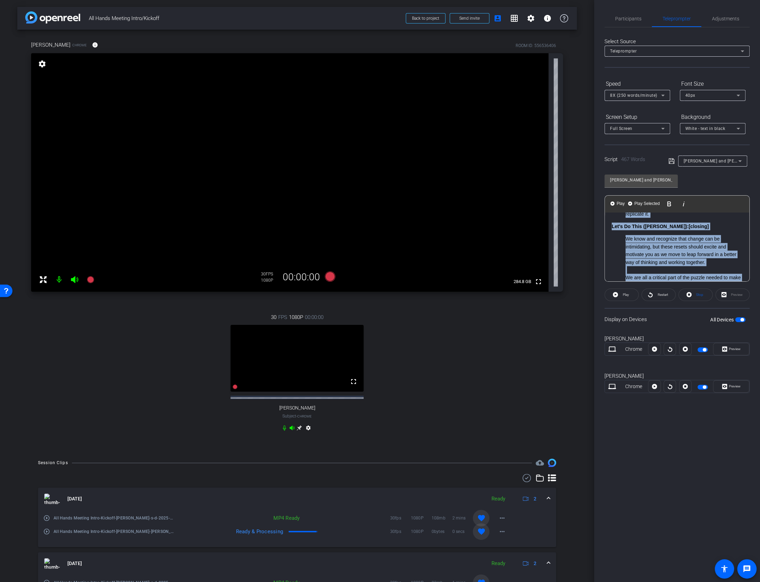
scroll to position [446, 0]
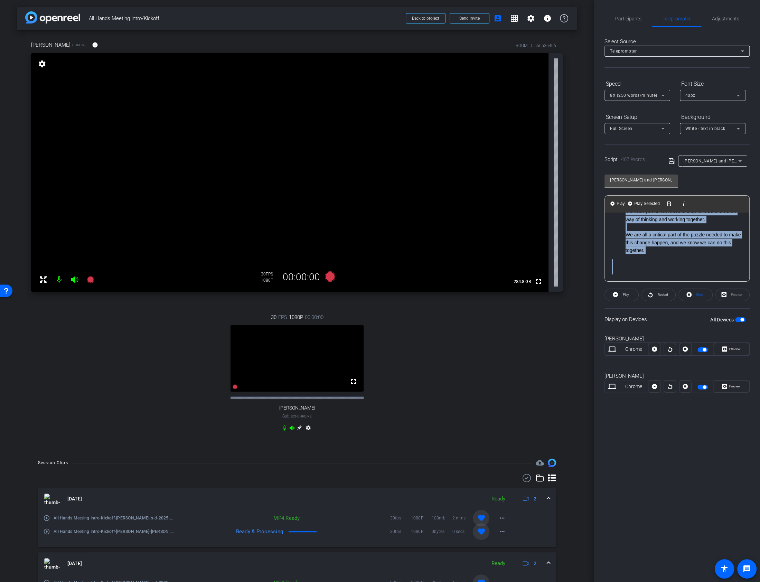
drag, startPoint x: 611, startPoint y: 232, endPoint x: 700, endPoint y: 328, distance: 130.8
click at [700, 328] on openreel-capture-teleprompter "Speed 8X (250 words/minute) Font Size 40px Screen Setup Full Screen Background …" at bounding box center [676, 241] width 145 height 327
click at [731, 163] on div "Susan and Jim Part 3" at bounding box center [710, 160] width 55 height 9
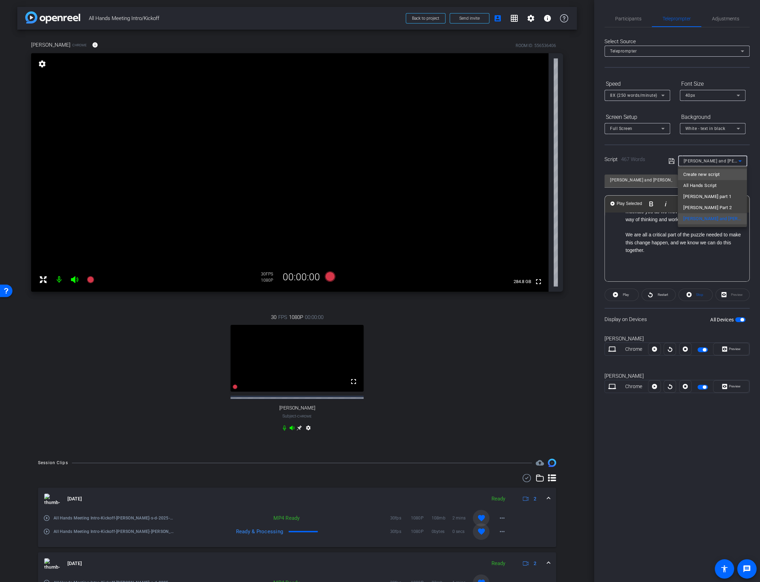
click at [696, 170] on span "Create new script" at bounding box center [701, 174] width 36 height 8
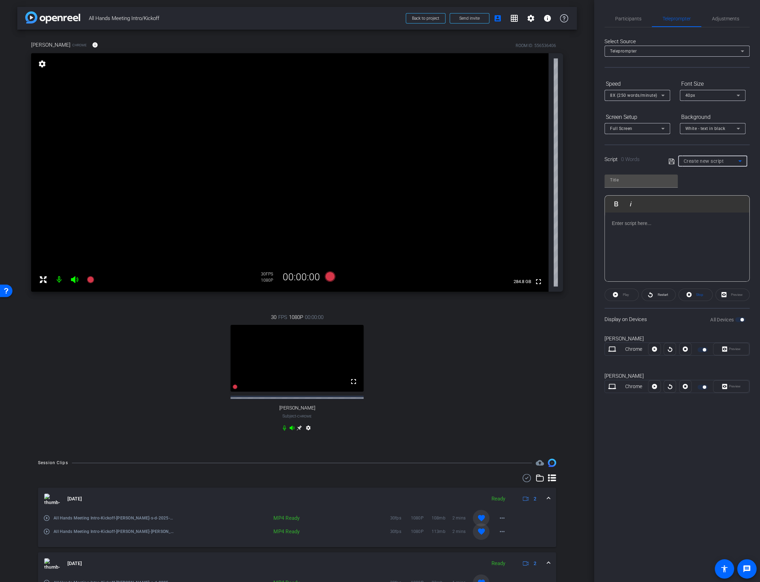
click at [616, 235] on div at bounding box center [676, 246] width 144 height 69
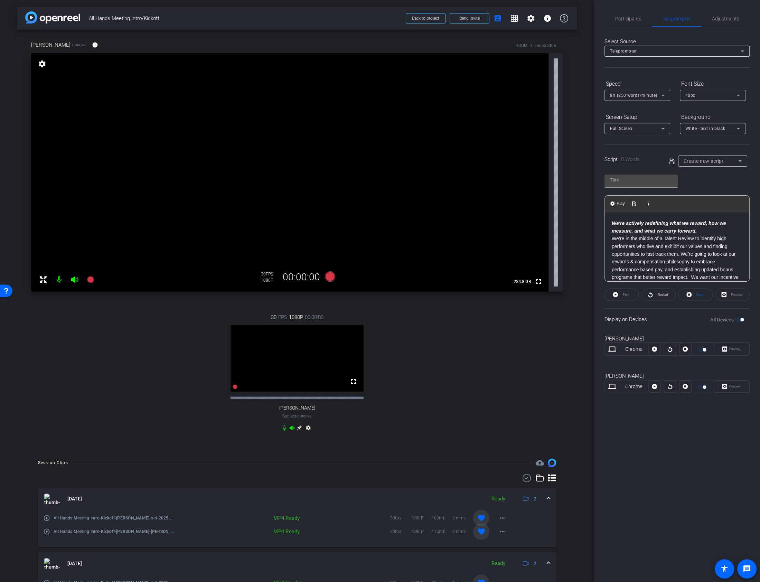
scroll to position [390, 0]
drag, startPoint x: 630, startPoint y: 185, endPoint x: 630, endPoint y: 181, distance: 4.8
click at [630, 186] on div at bounding box center [640, 180] width 73 height 13
click at [630, 180] on input "text" at bounding box center [641, 180] width 62 height 8
type input "New part 3"
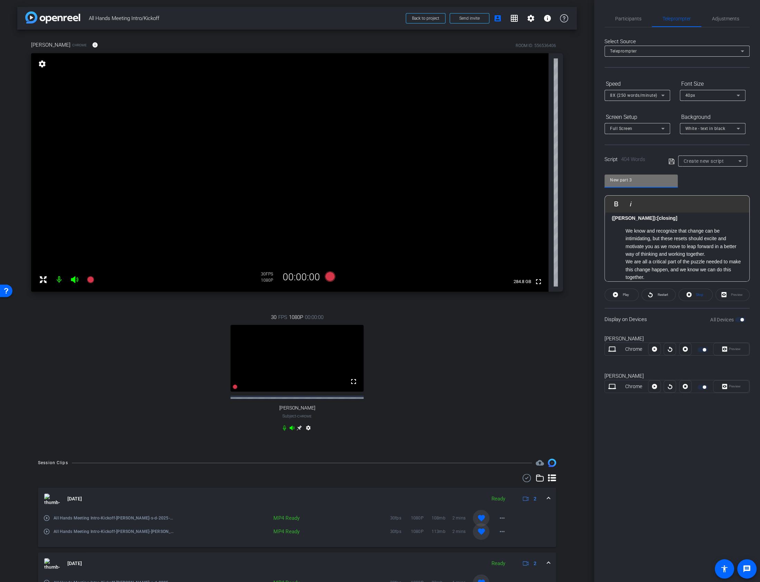
click at [665, 163] on div "Script 404 Words Create new script" at bounding box center [676, 155] width 145 height 22
click at [667, 162] on div "Script 404 Words Create new script" at bounding box center [676, 155] width 145 height 22
click at [670, 161] on icon at bounding box center [671, 161] width 6 height 8
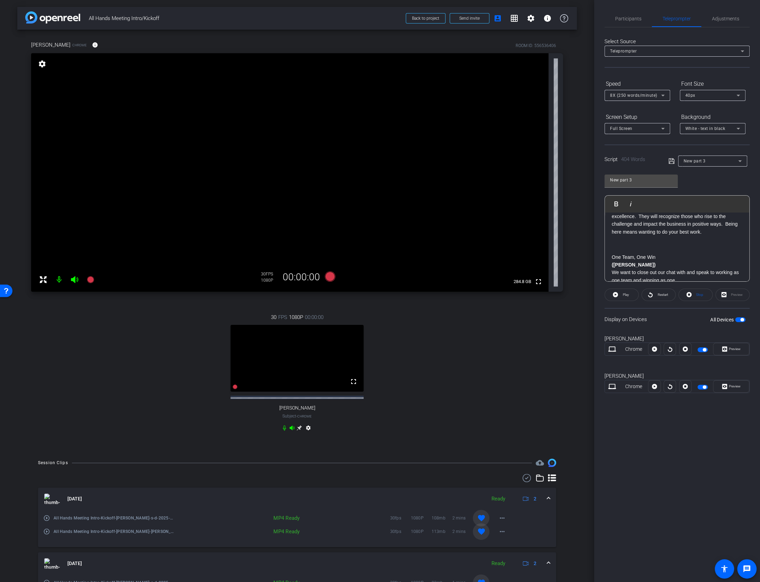
scroll to position [82, 0]
click at [610, 258] on div "We're actively redefining what we reward, how we measure, and what we carry for…" at bounding box center [676, 366] width 144 height 470
click at [742, 318] on span "button" at bounding box center [741, 319] width 3 height 3
click at [688, 256] on p "We want to close out our chat with and speak to working as one team and winning…" at bounding box center [676, 263] width 131 height 16
click at [686, 253] on p "One Team, One Win (Jim)" at bounding box center [676, 252] width 131 height 8
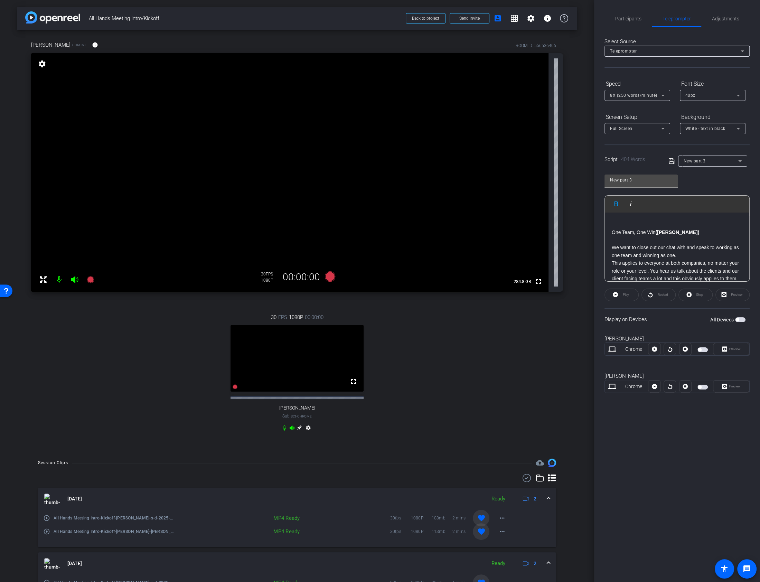
scroll to position [117, 0]
click at [684, 236] on p "We want to close out our chat with and speak to working as one team and winning…" at bounding box center [676, 235] width 131 height 16
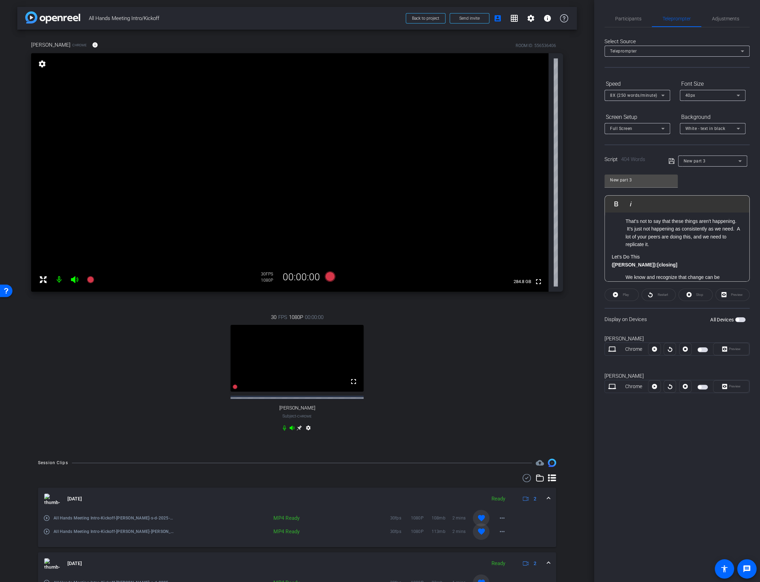
click at [609, 262] on div "We're actively redefining what we reward, how we measure, and what we carry for…" at bounding box center [676, 100] width 144 height 478
click at [741, 321] on span "button" at bounding box center [740, 319] width 10 height 5
drag, startPoint x: 725, startPoint y: 384, endPoint x: 725, endPoint y: 448, distance: 63.9
click at [725, 448] on div "Participants Teleprompter Adjustments settings Carson Allwes flip Director Aust…" at bounding box center [677, 291] width 166 height 582
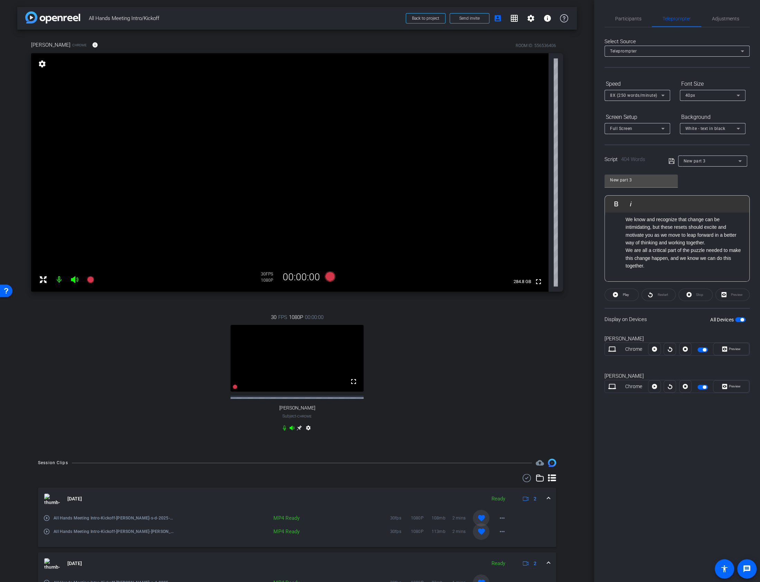
click at [740, 318] on span "button" at bounding box center [741, 319] width 3 height 3
click at [671, 163] on icon at bounding box center [671, 161] width 6 height 8
click at [744, 319] on span "button" at bounding box center [740, 319] width 10 height 5
click at [727, 390] on span "Preview" at bounding box center [733, 386] width 13 height 10
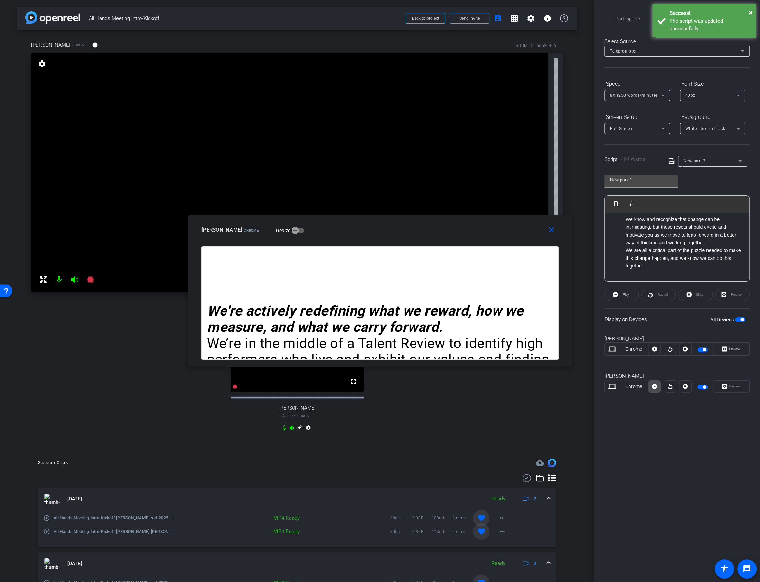
click at [654, 388] on icon at bounding box center [653, 386] width 5 height 10
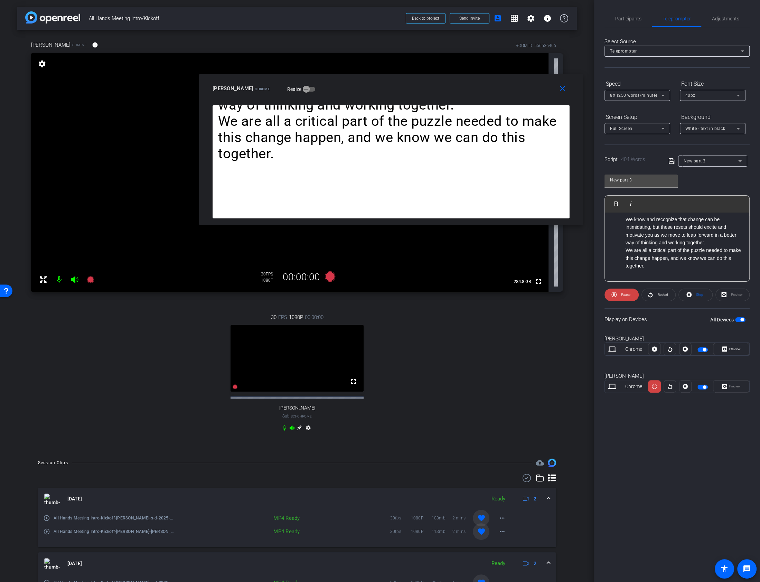
drag, startPoint x: 514, startPoint y: 227, endPoint x: 525, endPoint y: 86, distance: 141.7
click at [525, 86] on div "Jim Woodland Chrome Resize" at bounding box center [393, 88] width 362 height 12
click at [327, 276] on icon at bounding box center [329, 276] width 10 height 10
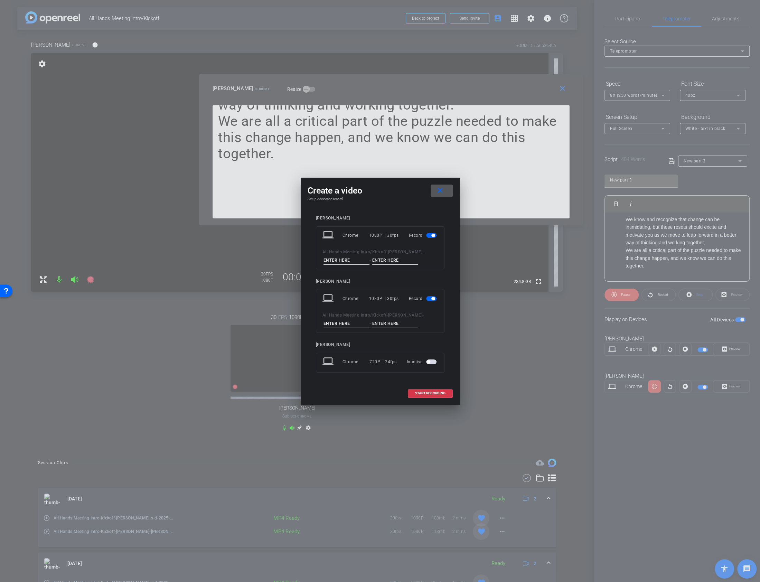
click at [342, 318] on div "All Hands Meeting Intro/Kickoff - Jim Woodland - -" at bounding box center [379, 319] width 115 height 17
click at [342, 320] on input at bounding box center [346, 323] width 46 height 9
type input "j"
click at [388, 324] on input at bounding box center [395, 323] width 46 height 9
type input "w"
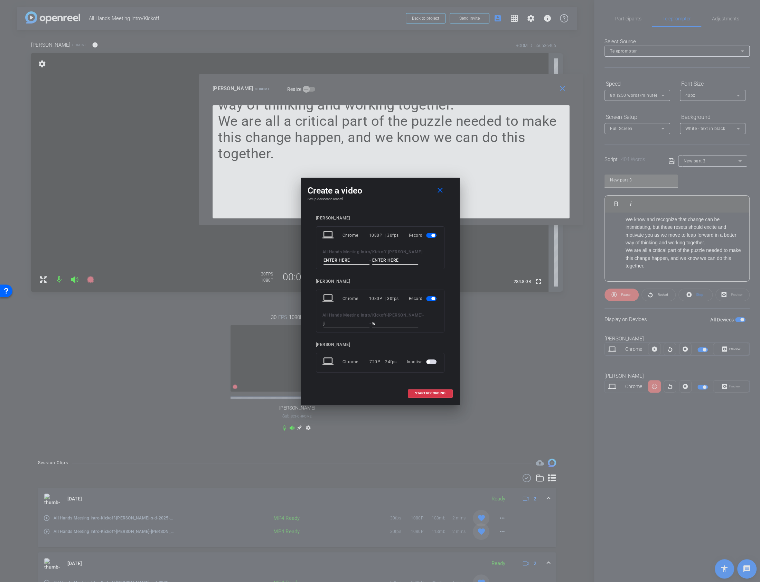
click at [346, 264] on input at bounding box center [346, 260] width 46 height 9
type input "s"
click at [386, 259] on input at bounding box center [395, 260] width 46 height 9
type input "d"
click at [438, 193] on mat-icon "close" at bounding box center [440, 190] width 9 height 9
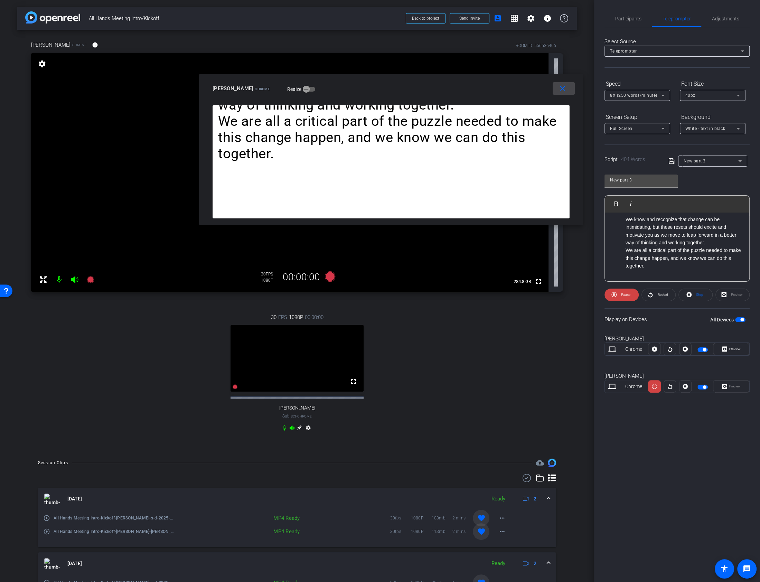
click at [560, 93] on span at bounding box center [563, 88] width 22 height 17
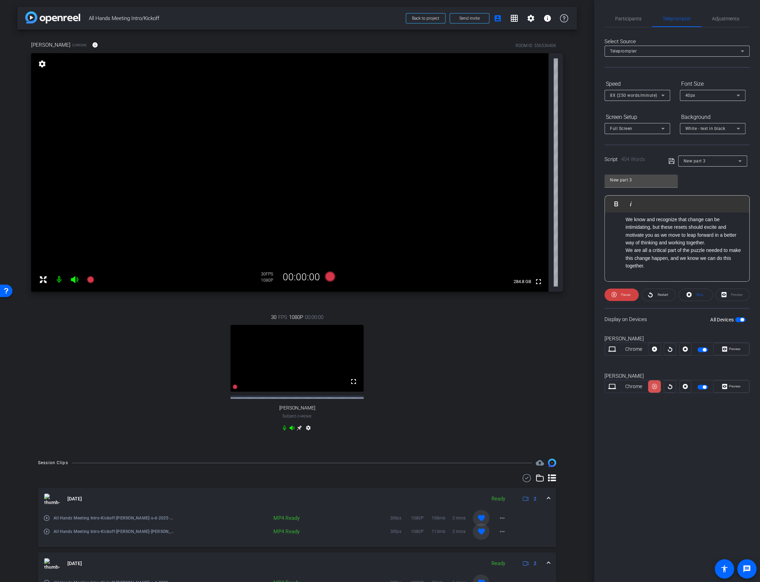
click at [655, 388] on icon at bounding box center [653, 386] width 5 height 10
click at [330, 277] on icon at bounding box center [329, 276] width 10 height 10
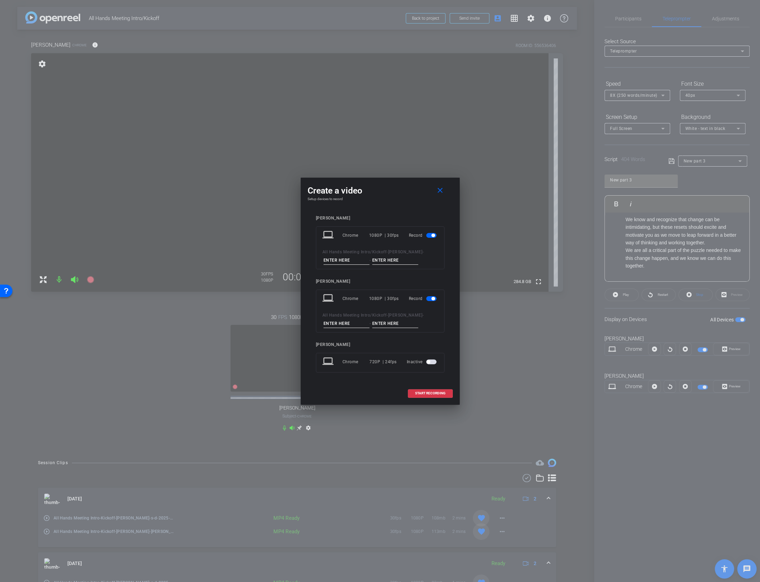
click at [345, 255] on div "All Hands Meeting Intro/Kickoff - Susan Dorfman - -" at bounding box center [379, 256] width 115 height 17
click at [344, 256] on input at bounding box center [346, 260] width 46 height 9
type input "s"
click at [408, 261] on input at bounding box center [395, 260] width 46 height 9
type input "d"
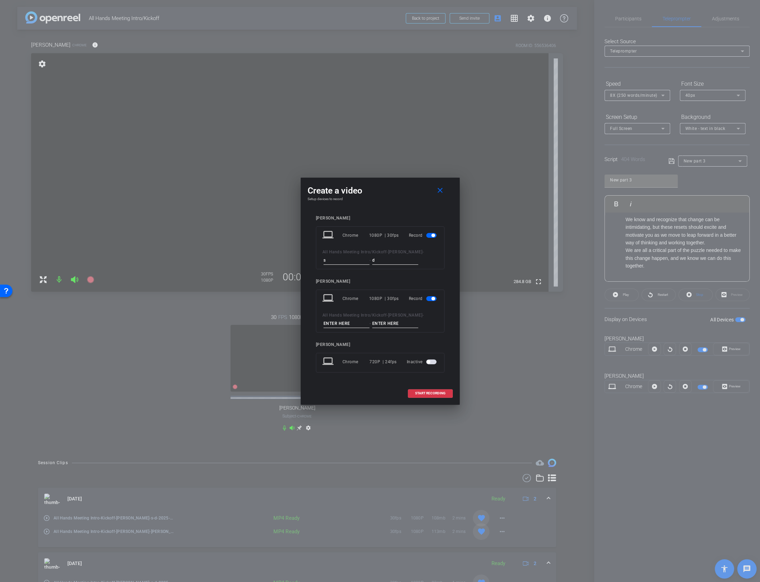
click at [350, 315] on span "All Hands Meeting Intro/Kickoff" at bounding box center [354, 315] width 64 height 5
click at [347, 319] on input at bounding box center [346, 323] width 46 height 9
type input "j"
click at [385, 321] on input at bounding box center [395, 323] width 46 height 9
type input "w"
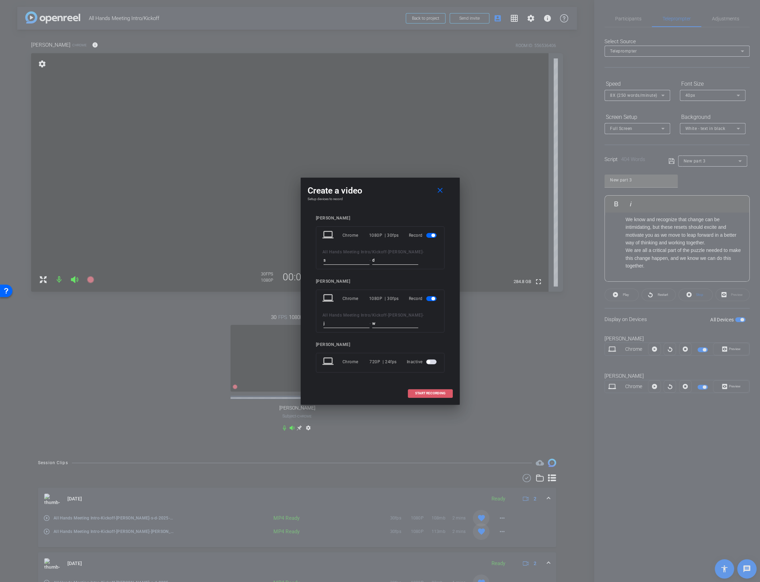
click at [432, 391] on span "START RECORDING" at bounding box center [430, 392] width 30 height 3
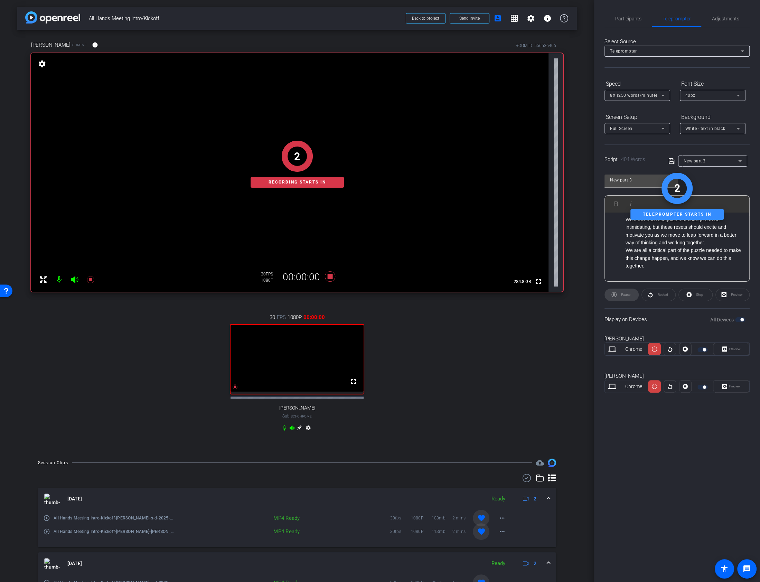
click at [745, 385] on div "Preview" at bounding box center [731, 386] width 36 height 12
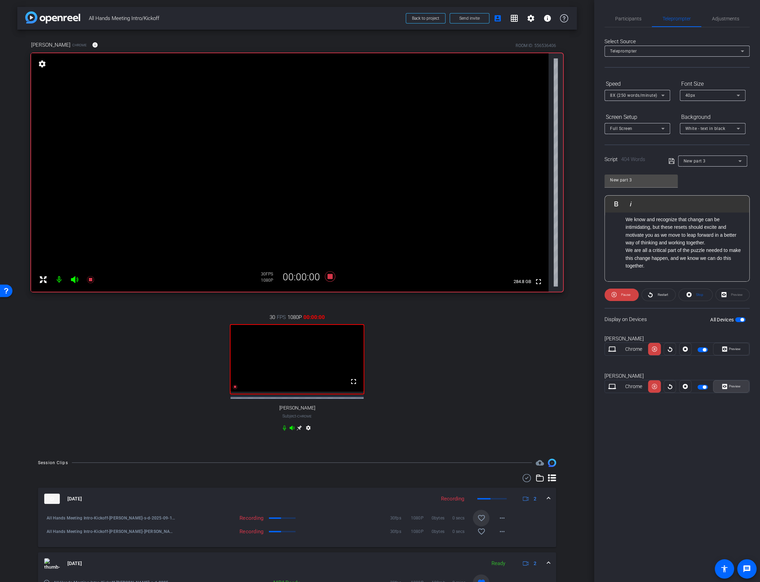
click at [732, 387] on span "Preview" at bounding box center [734, 386] width 12 height 4
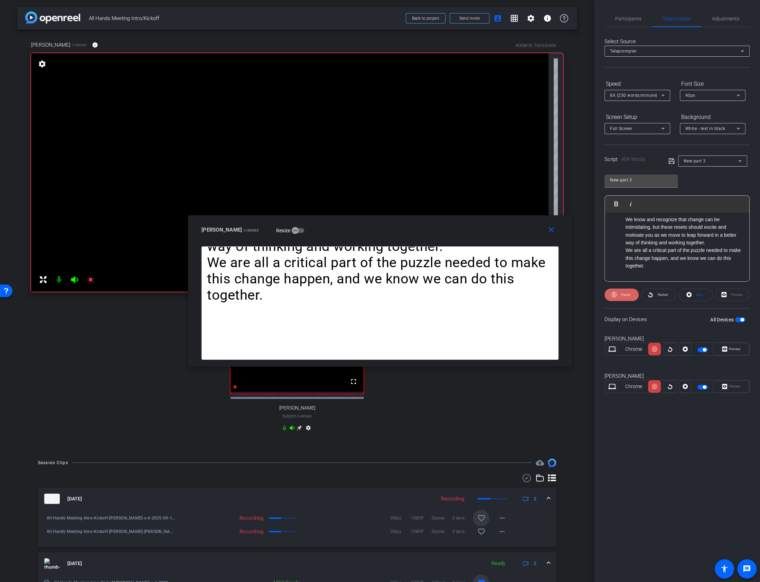
click at [625, 294] on span "Pause" at bounding box center [625, 295] width 9 height 4
click at [625, 294] on span "Play" at bounding box center [625, 295] width 6 height 4
click at [625, 294] on span "Pause" at bounding box center [625, 295] width 9 height 4
click at [625, 294] on span "Play" at bounding box center [625, 295] width 6 height 4
click at [625, 294] on span "Pause" at bounding box center [625, 295] width 9 height 4
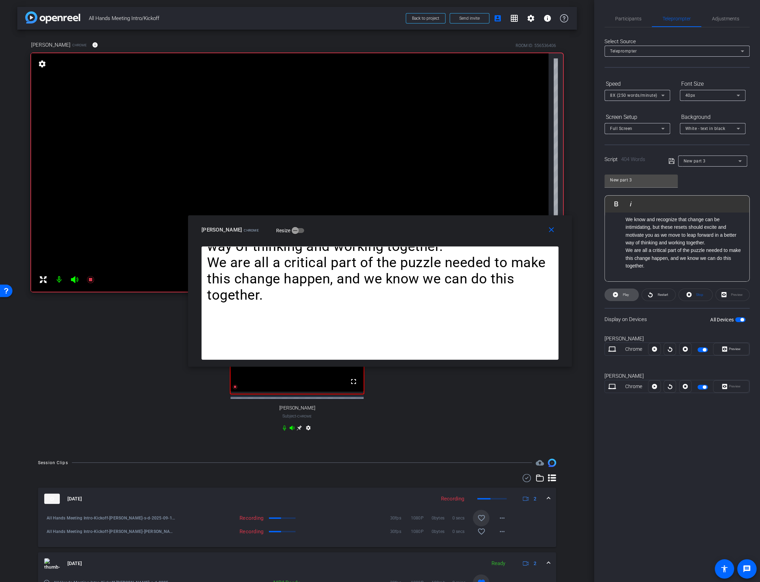
click at [623, 295] on span "Play" at bounding box center [625, 295] width 6 height 4
click at [623, 295] on span "Pause" at bounding box center [625, 295] width 9 height 4
click at [623, 295] on span "Play" at bounding box center [625, 295] width 6 height 4
click at [623, 295] on span "Pause" at bounding box center [625, 295] width 9 height 4
click at [552, 230] on mat-icon "close" at bounding box center [551, 230] width 9 height 9
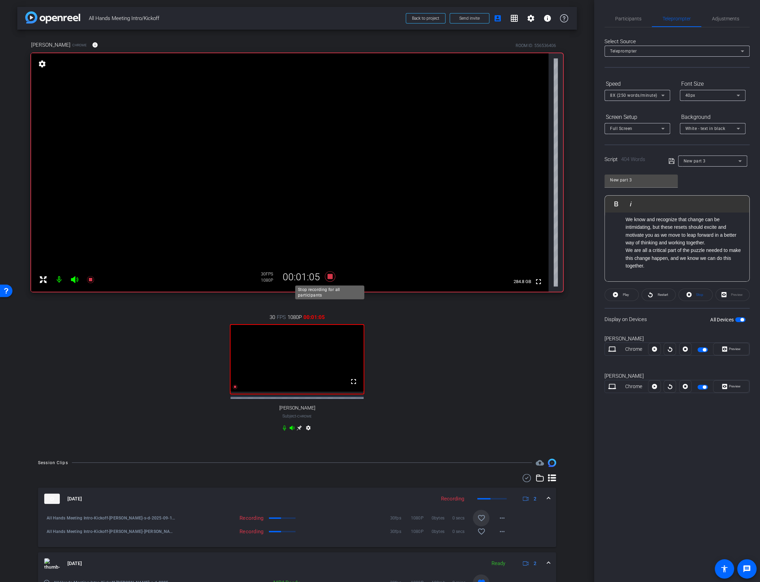
click at [329, 276] on icon at bounding box center [329, 276] width 10 height 10
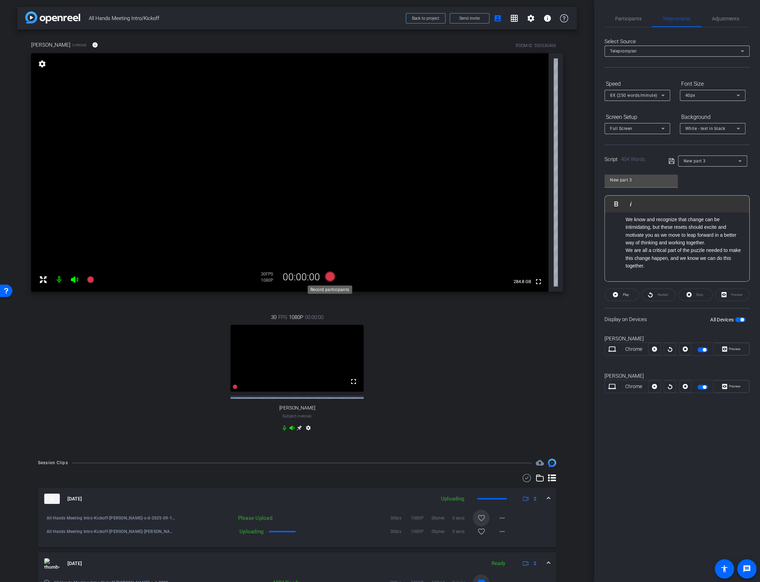
click at [331, 276] on icon at bounding box center [329, 276] width 10 height 10
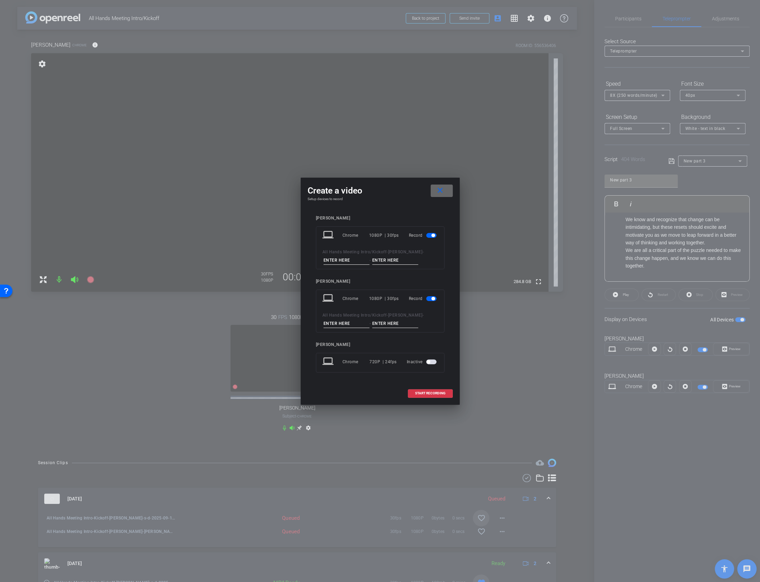
click at [446, 191] on span at bounding box center [441, 190] width 22 height 17
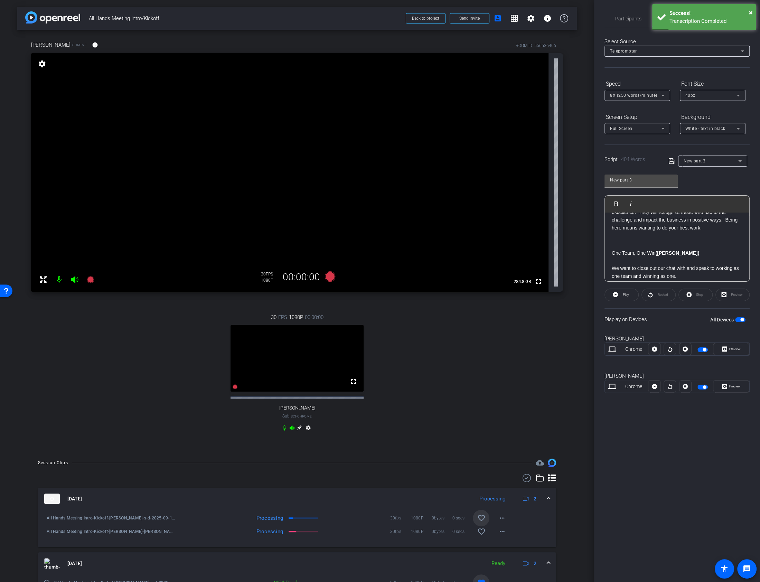
scroll to position [84, 0]
click at [628, 241] on div "We're actively redefining what we reward, how we measure, and what we carry for…" at bounding box center [676, 363] width 144 height 470
click at [629, 237] on li at bounding box center [683, 237] width 117 height 8
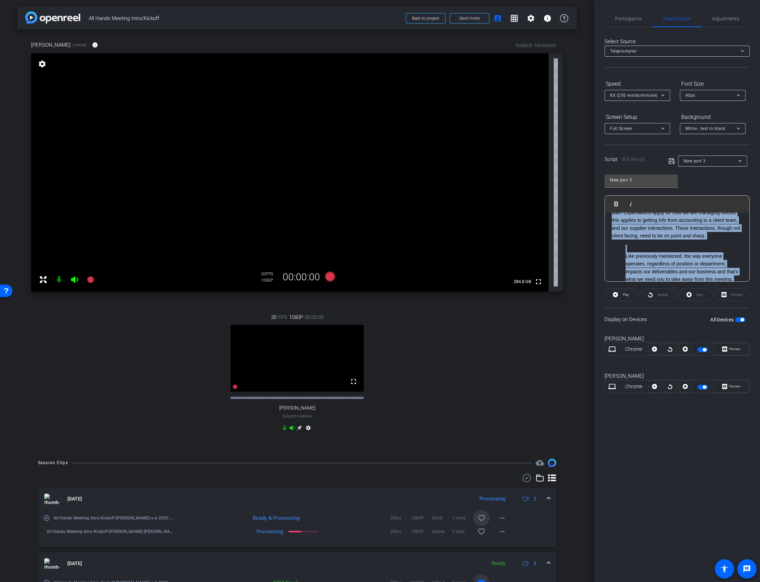
scroll to position [391, 0]
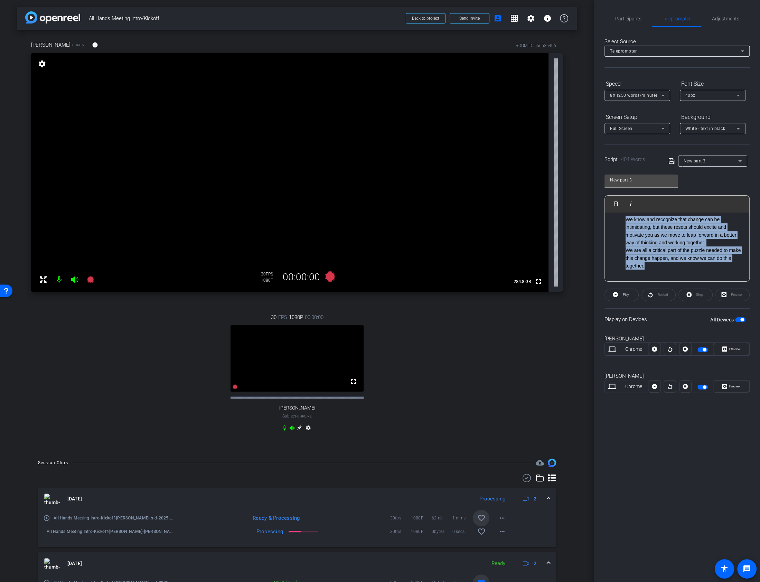
drag, startPoint x: 611, startPoint y: 222, endPoint x: 804, endPoint y: 390, distance: 255.3
click at [759, 390] on html "Accessibility Screen-Reader Guide, Feedback, and Issue Reporting | New window m…" at bounding box center [380, 291] width 760 height 582
copy div "We're actively redefining what we reward, how we measure, and what we carry for…"
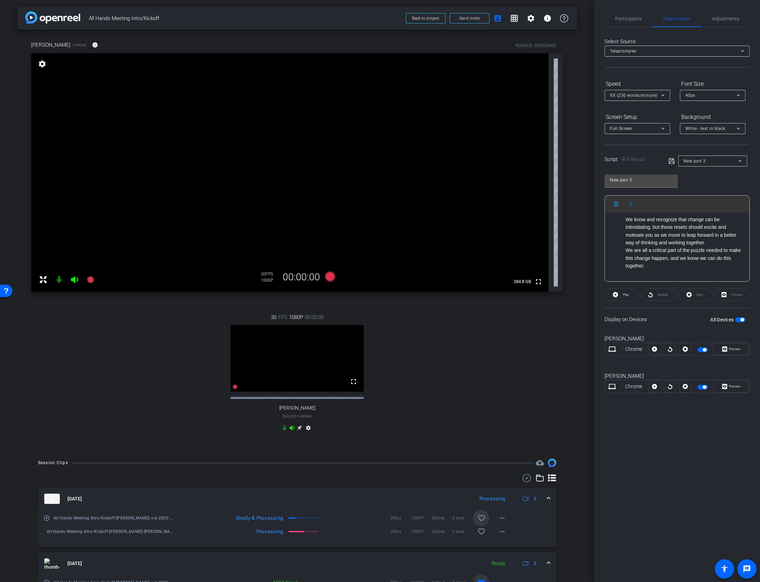
click at [721, 156] on div "New part 3" at bounding box center [710, 160] width 55 height 9
click at [695, 174] on span "Create new script" at bounding box center [701, 174] width 36 height 8
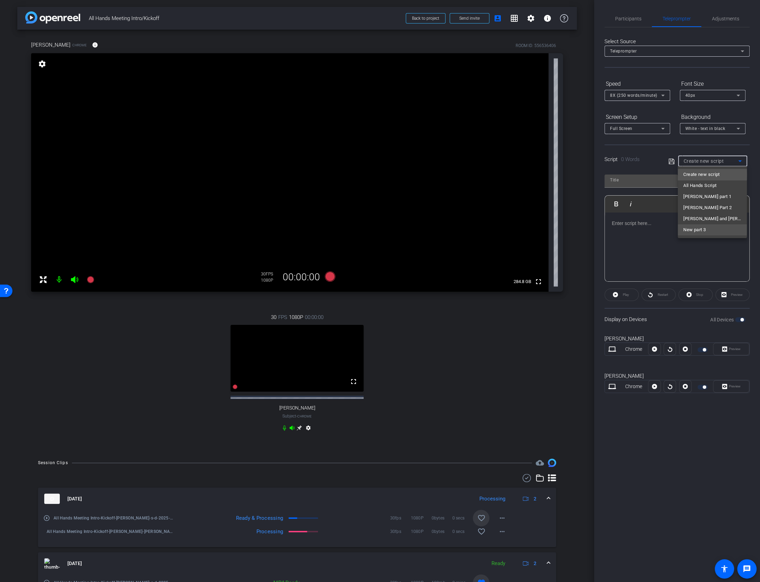
scroll to position [0, 0]
click at [617, 233] on div at bounding box center [676, 246] width 144 height 69
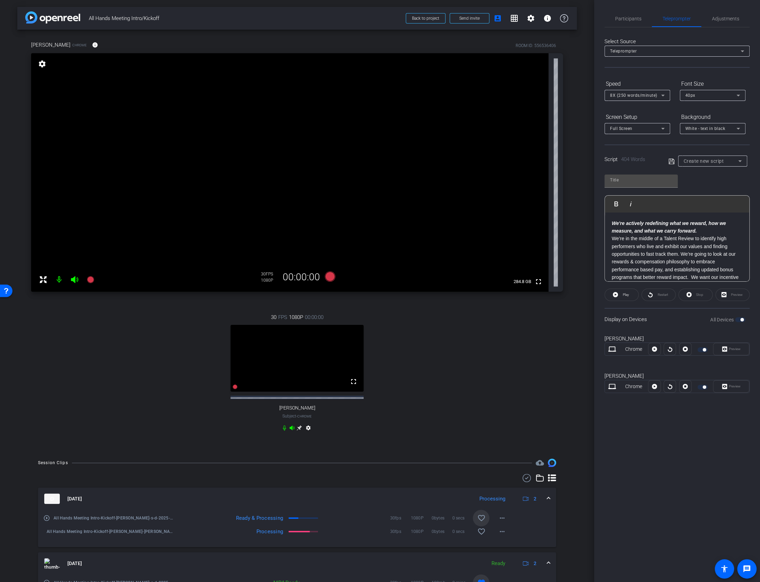
click at [632, 190] on div at bounding box center [640, 192] width 73 height 8
click at [631, 181] on input "text" at bounding box center [641, 180] width 62 height 8
type input "part 3_2"
click at [613, 100] on div "8X (250 words/minute)" at bounding box center [637, 95] width 55 height 11
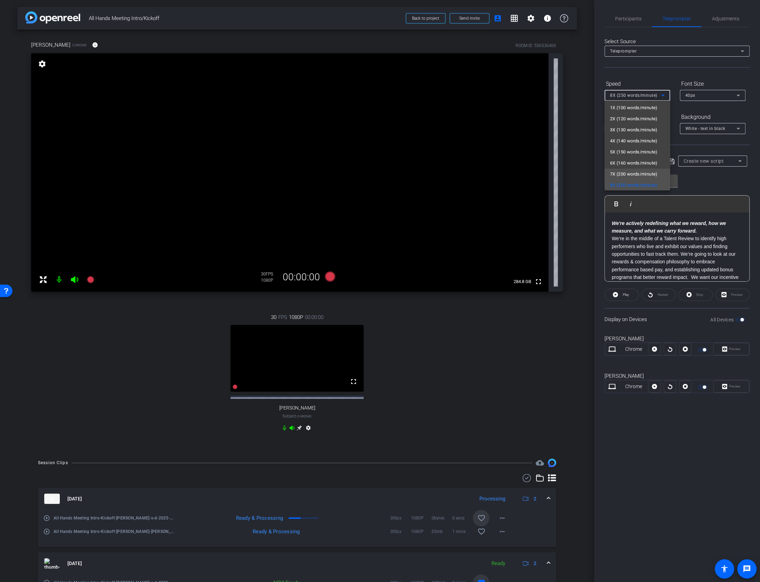
click at [621, 174] on span "7X (200 words/minute)" at bounding box center [634, 174] width 48 height 8
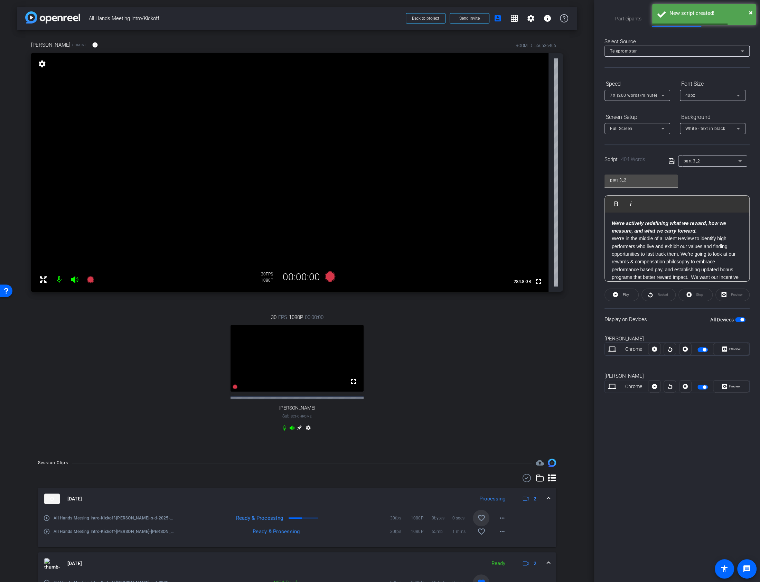
click at [669, 162] on icon at bounding box center [671, 161] width 6 height 8
click at [740, 320] on span "button" at bounding box center [740, 319] width 10 height 5
click at [740, 319] on span "button" at bounding box center [740, 319] width 10 height 5
click at [333, 277] on icon at bounding box center [329, 276] width 10 height 10
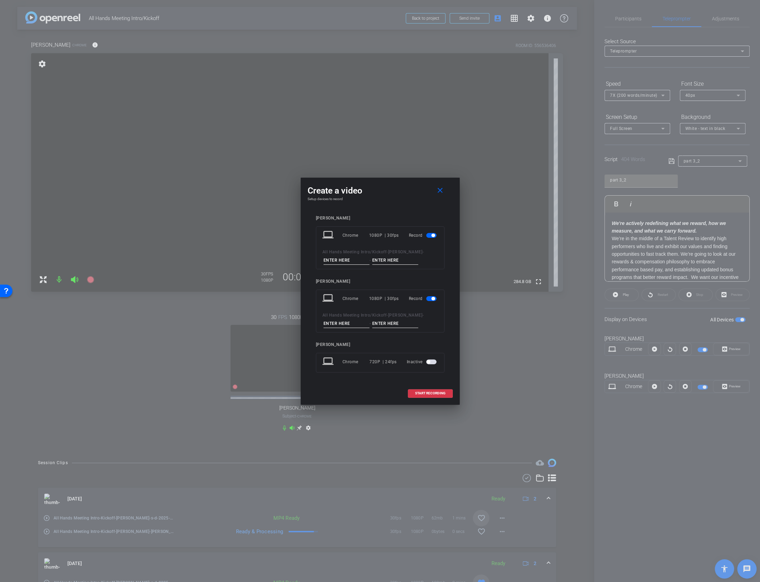
click at [337, 258] on input at bounding box center [346, 260] width 46 height 9
type input "s"
click at [393, 256] on input at bounding box center [395, 260] width 46 height 9
type input "d"
click at [340, 322] on input at bounding box center [346, 323] width 46 height 9
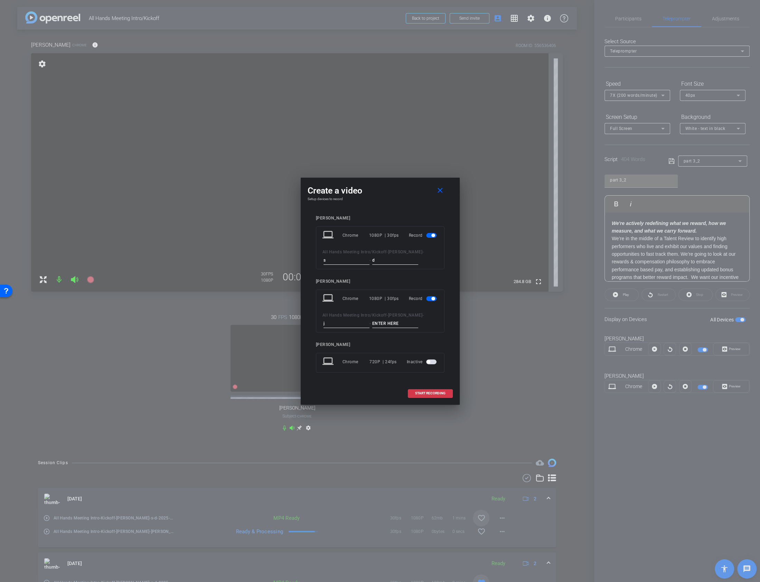
type input "j"
click at [387, 320] on input at bounding box center [395, 323] width 46 height 9
type input "w"
click at [434, 391] on span "START RECORDING" at bounding box center [430, 392] width 30 height 3
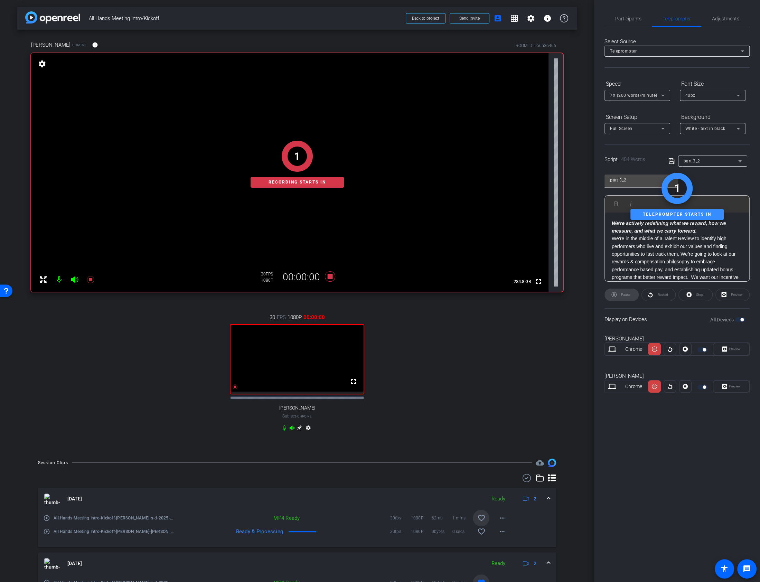
click at [735, 387] on div "Preview" at bounding box center [731, 386] width 36 height 12
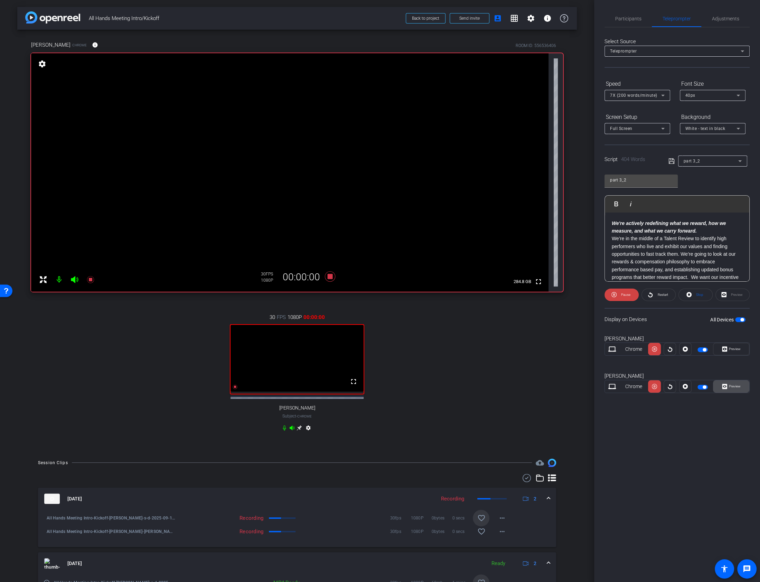
click at [735, 388] on span "Preview" at bounding box center [733, 386] width 13 height 10
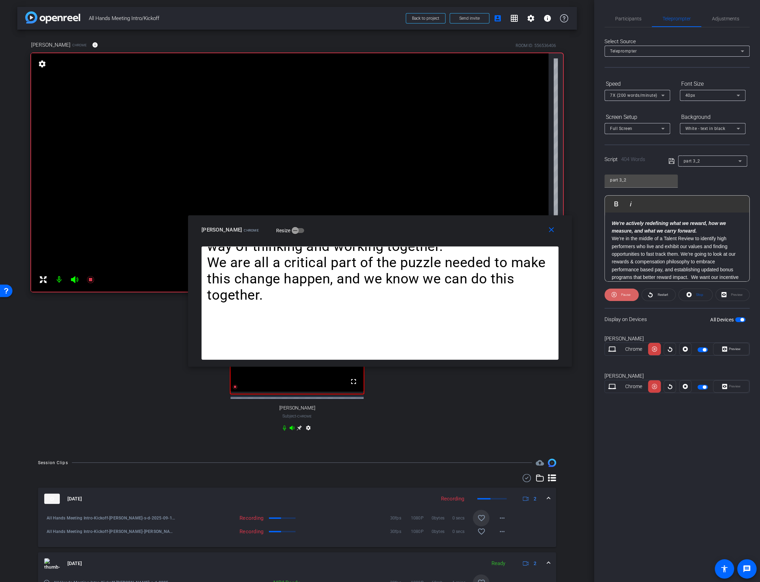
click at [616, 294] on span at bounding box center [621, 294] width 34 height 17
click at [549, 232] on mat-icon "close" at bounding box center [551, 230] width 9 height 9
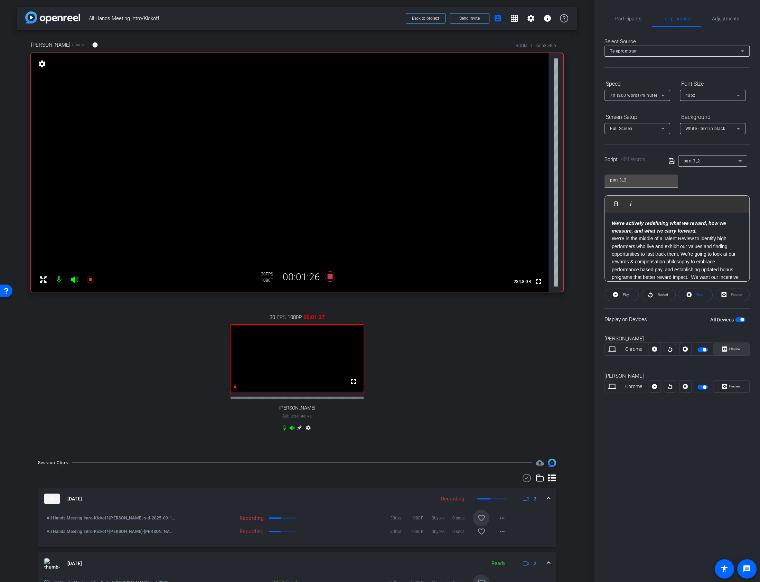
click at [718, 349] on span at bounding box center [731, 349] width 36 height 17
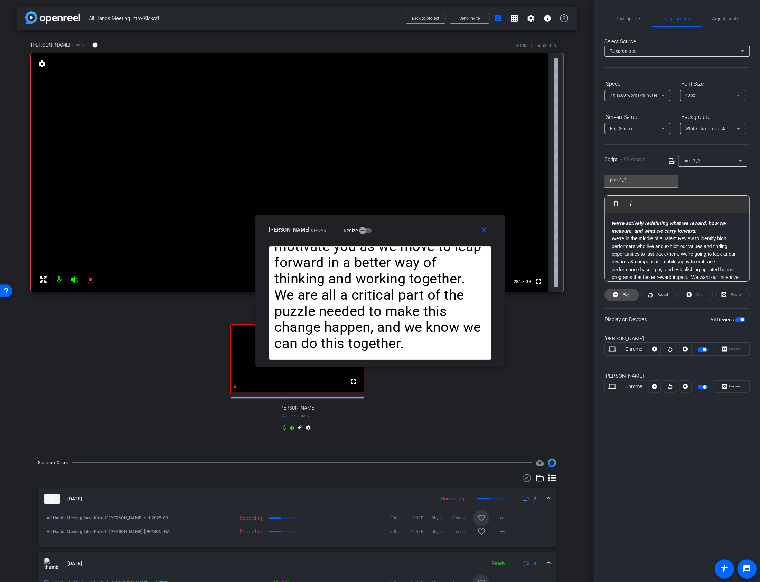
click at [626, 293] on span "Play" at bounding box center [625, 295] width 6 height 4
click at [615, 295] on icon at bounding box center [613, 294] width 5 height 9
click at [615, 295] on icon at bounding box center [614, 294] width 5 height 5
click at [615, 294] on icon at bounding box center [613, 294] width 5 height 9
click at [616, 294] on icon at bounding box center [614, 294] width 5 height 5
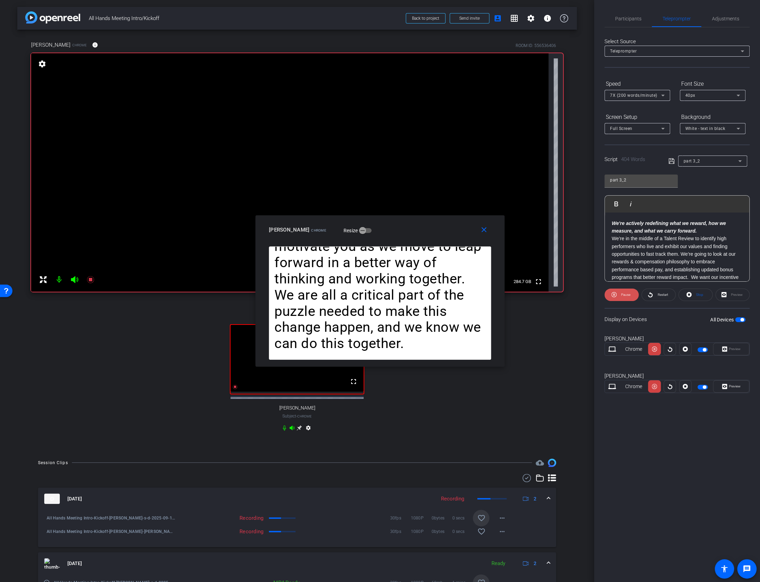
click at [612, 294] on icon at bounding box center [613, 294] width 5 height 9
click at [480, 232] on mat-icon "close" at bounding box center [483, 230] width 9 height 9
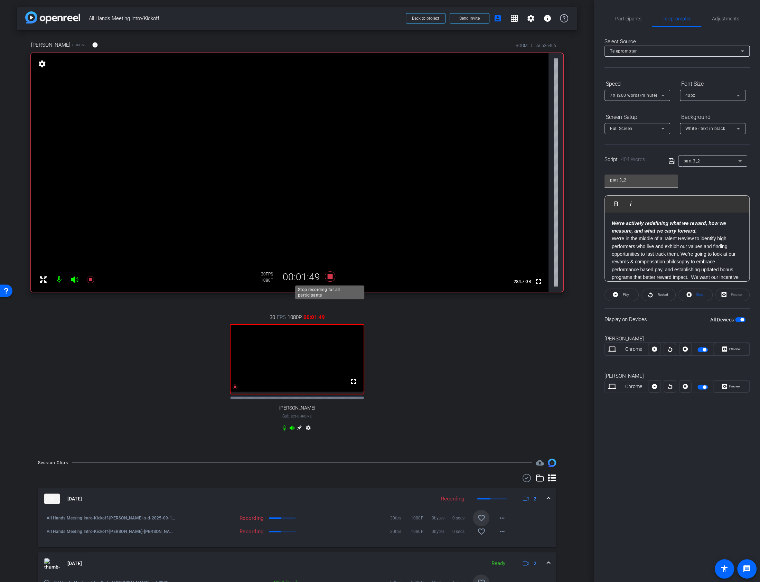
click at [327, 279] on icon at bounding box center [330, 276] width 17 height 12
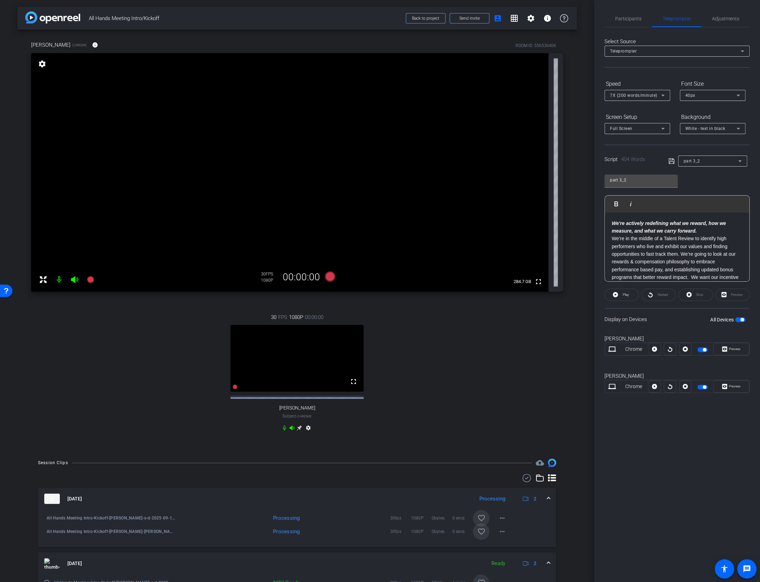
click at [479, 535] on mat-icon "favorite_border" at bounding box center [481, 531] width 8 height 8
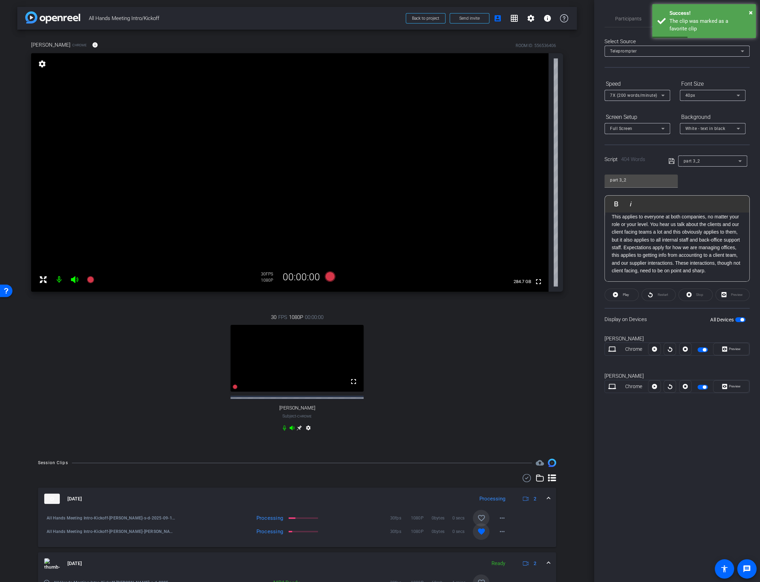
scroll to position [227, 0]
click at [745, 319] on span "button" at bounding box center [740, 319] width 10 height 5
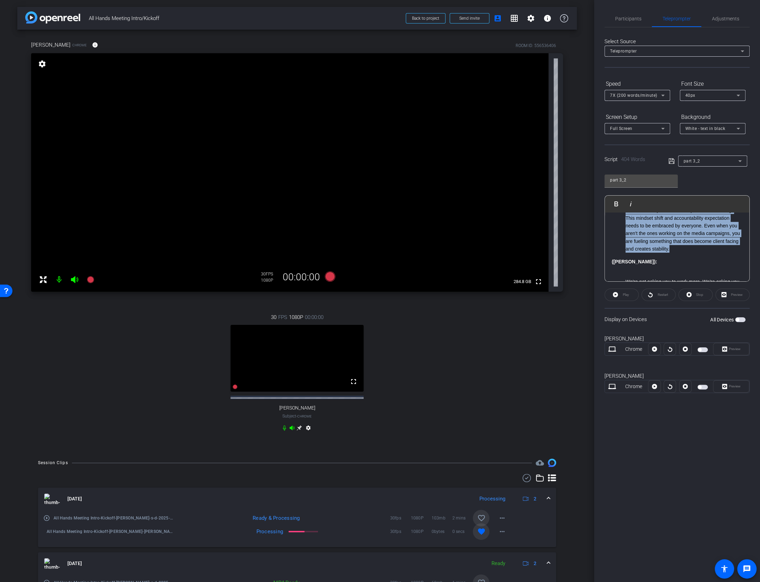
scroll to position [0, 0]
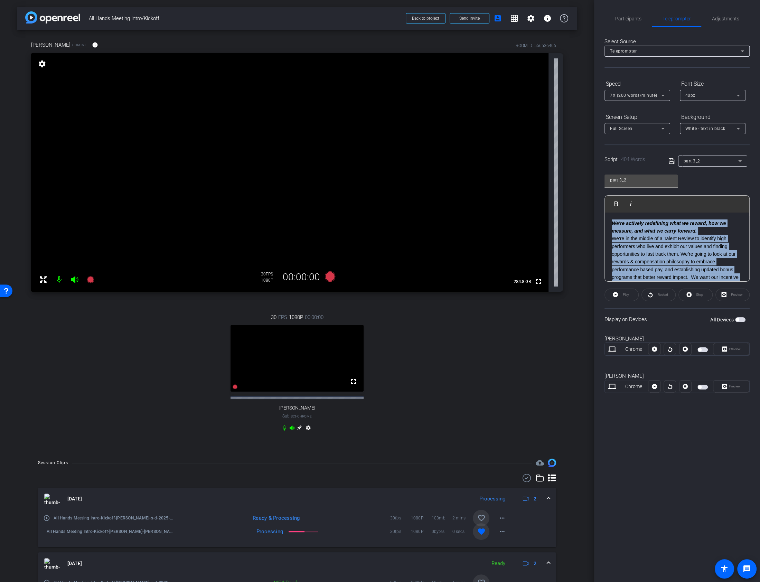
drag, startPoint x: 690, startPoint y: 251, endPoint x: 537, endPoint y: 144, distance: 187.2
click at [537, 144] on div "arrow_back All Hands Meeting Intro/Kickoff Back to project Send invite account_…" at bounding box center [380, 291] width 760 height 582
copy div "We're actively redefining what we reward, how we measure, and what we carry for…"
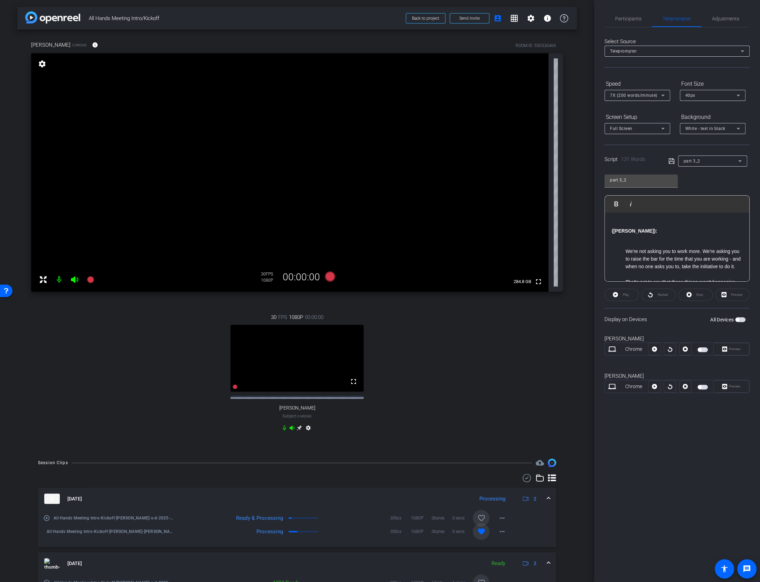
click at [612, 229] on strong "(Susan)" at bounding box center [633, 231] width 44 height 6
click at [669, 159] on icon at bounding box center [671, 161] width 6 height 8
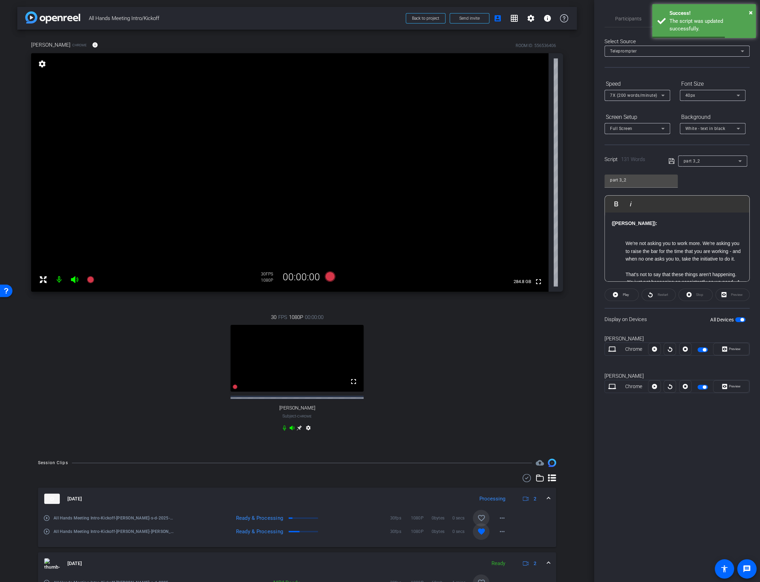
click at [736, 320] on span "button" at bounding box center [740, 319] width 10 height 5
click at [738, 319] on span "button" at bounding box center [736, 319] width 3 height 3
click at [329, 277] on icon at bounding box center [329, 276] width 10 height 10
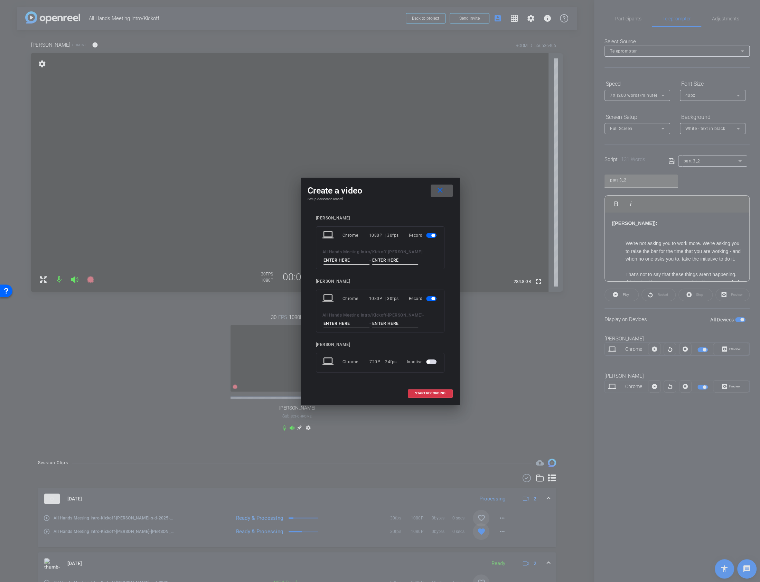
click at [346, 262] on input at bounding box center [346, 260] width 46 height 9
type input "s"
click at [394, 258] on input at bounding box center [395, 260] width 46 height 9
type input "d"
click at [334, 327] on input at bounding box center [346, 323] width 46 height 9
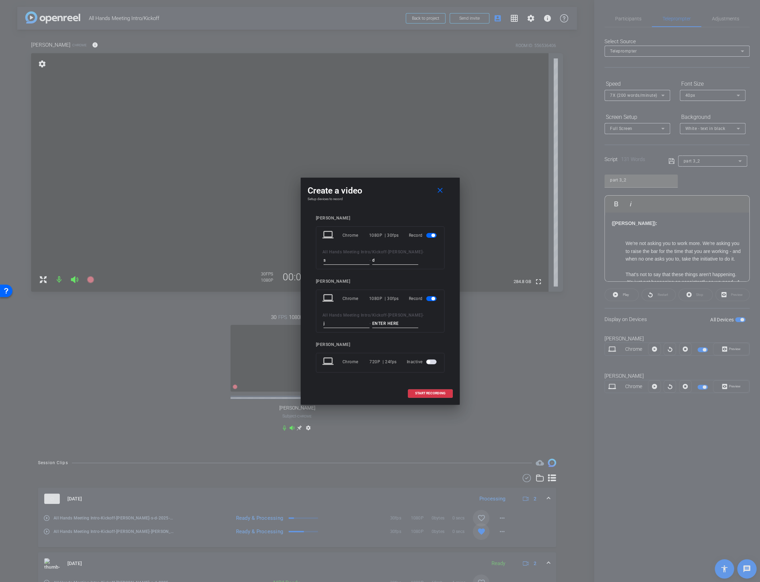
type input "j"
click at [389, 320] on input at bounding box center [395, 323] width 46 height 9
type input "w"
click at [428, 390] on span at bounding box center [430, 393] width 44 height 17
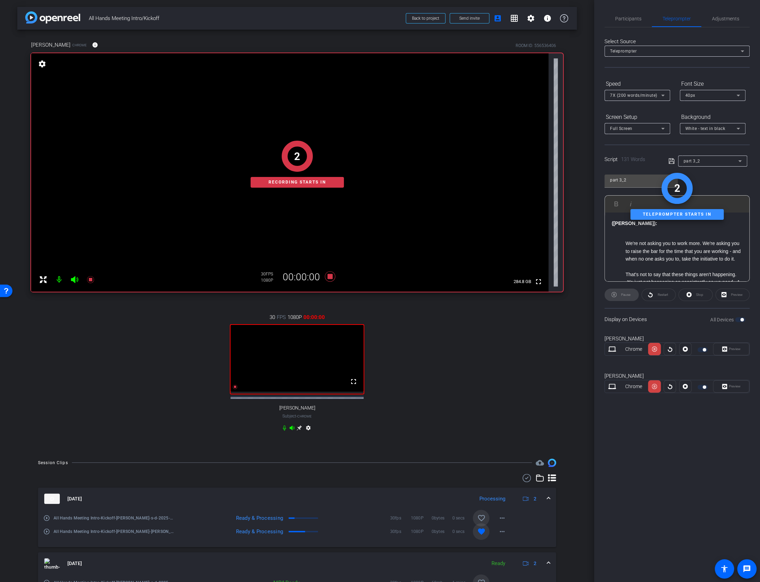
click at [740, 349] on div "Preview" at bounding box center [731, 349] width 36 height 12
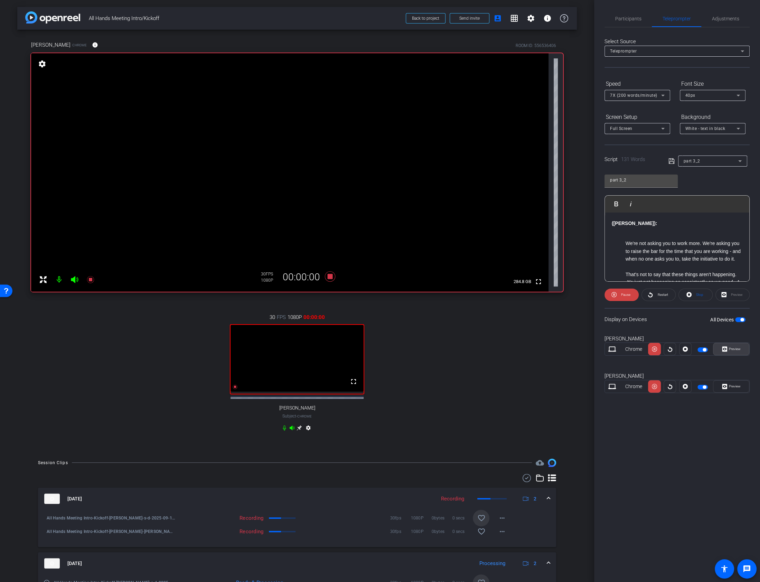
click at [724, 348] on icon at bounding box center [724, 348] width 5 height 5
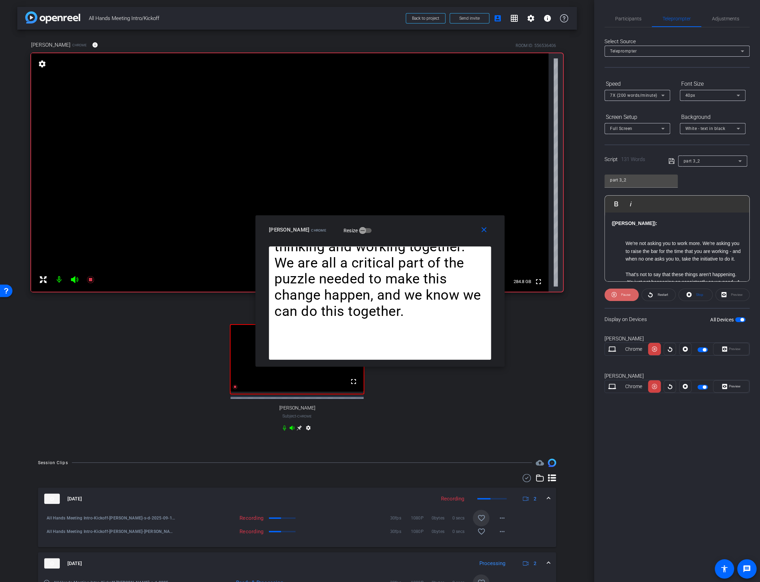
click at [620, 295] on span "Pause" at bounding box center [624, 295] width 11 height 10
click at [620, 295] on span at bounding box center [621, 294] width 34 height 17
click at [620, 295] on span "Pause" at bounding box center [624, 295] width 11 height 10
click at [620, 295] on span at bounding box center [621, 294] width 34 height 17
click at [620, 295] on span "Pause" at bounding box center [624, 295] width 11 height 10
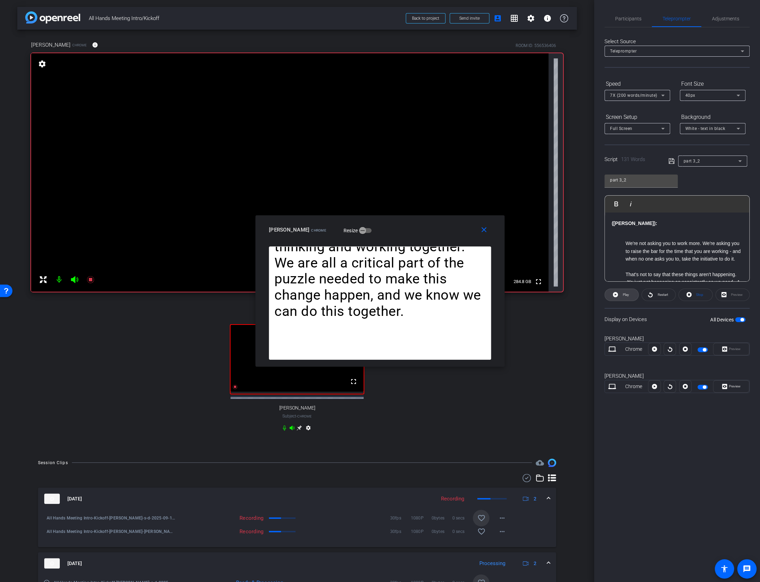
click at [620, 295] on span at bounding box center [621, 294] width 34 height 17
click at [620, 295] on span "Pause" at bounding box center [624, 295] width 11 height 10
click at [620, 295] on span at bounding box center [621, 294] width 34 height 17
click at [614, 293] on icon at bounding box center [613, 294] width 5 height 5
click at [489, 231] on span at bounding box center [485, 229] width 22 height 17
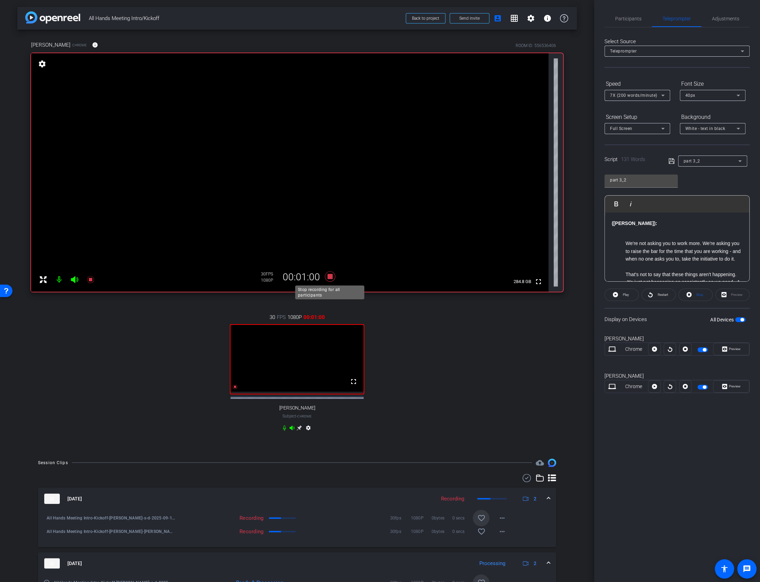
click at [331, 278] on icon at bounding box center [329, 276] width 10 height 10
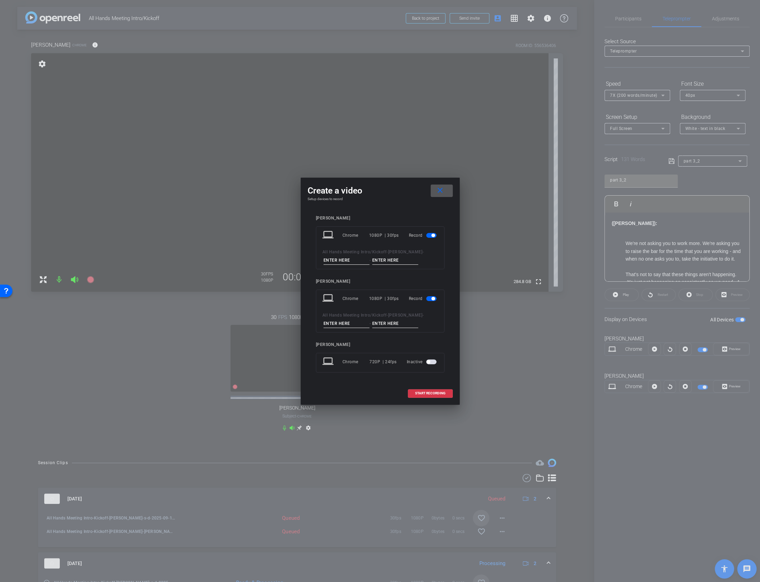
click at [445, 190] on span at bounding box center [441, 190] width 22 height 17
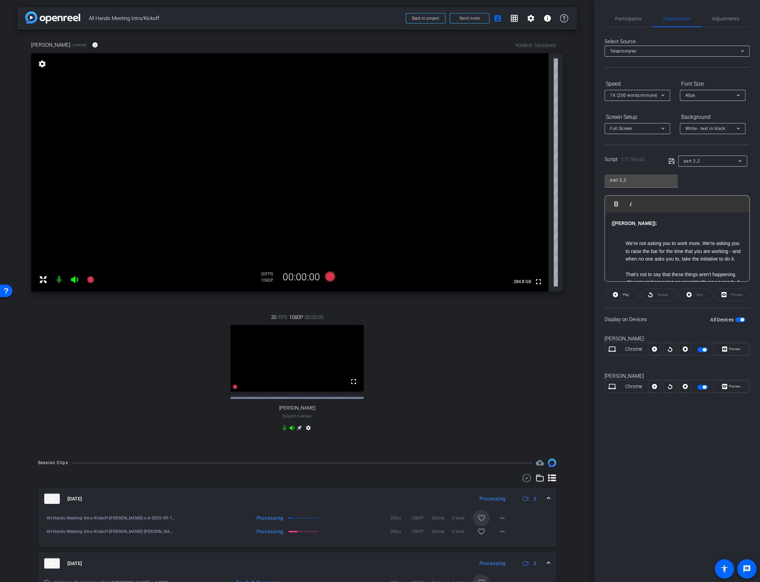
click at [478, 521] on mat-icon "favorite_border" at bounding box center [481, 518] width 8 height 8
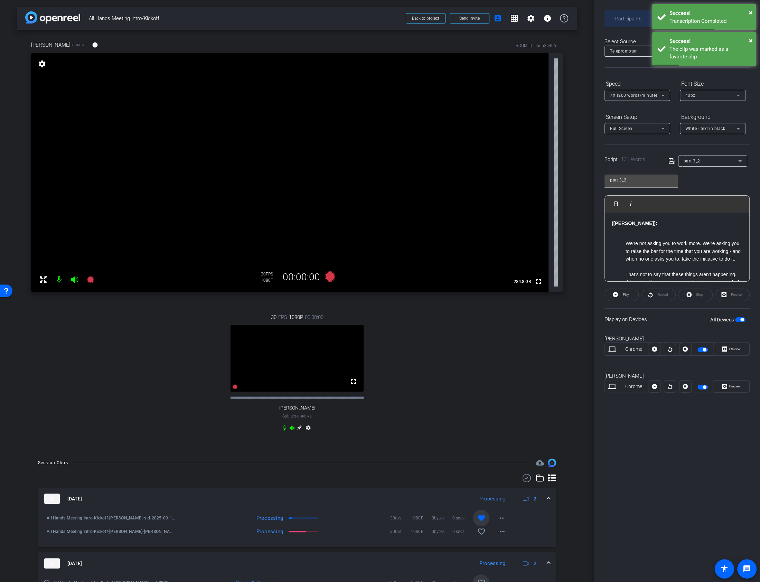
click at [626, 14] on span "Participants" at bounding box center [628, 18] width 26 height 17
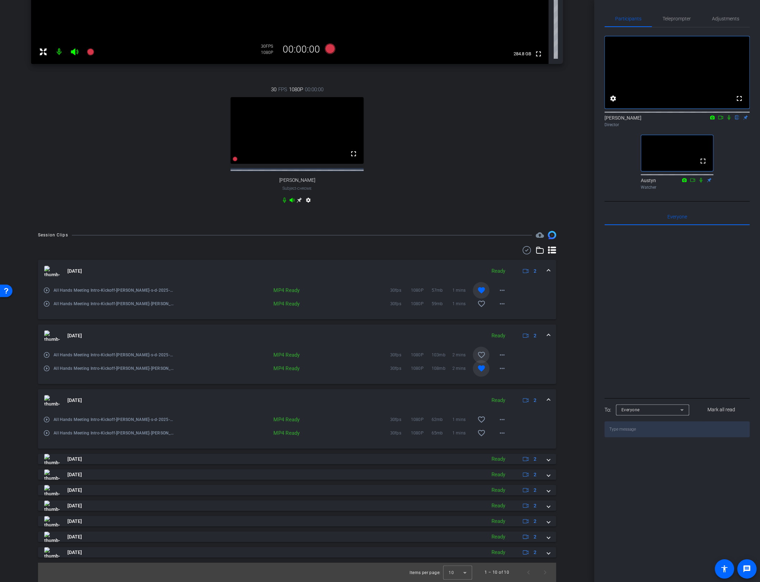
scroll to position [234, 0]
click at [547, 398] on span at bounding box center [548, 400] width 3 height 7
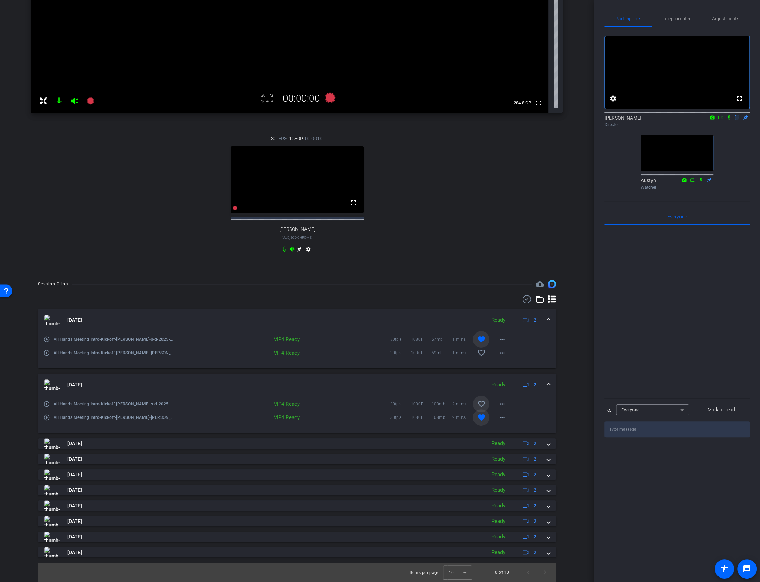
scroll to position [185, 0]
click at [552, 386] on mat-expansion-panel-header "Sep 12, 2025 Ready 2" at bounding box center [297, 384] width 518 height 22
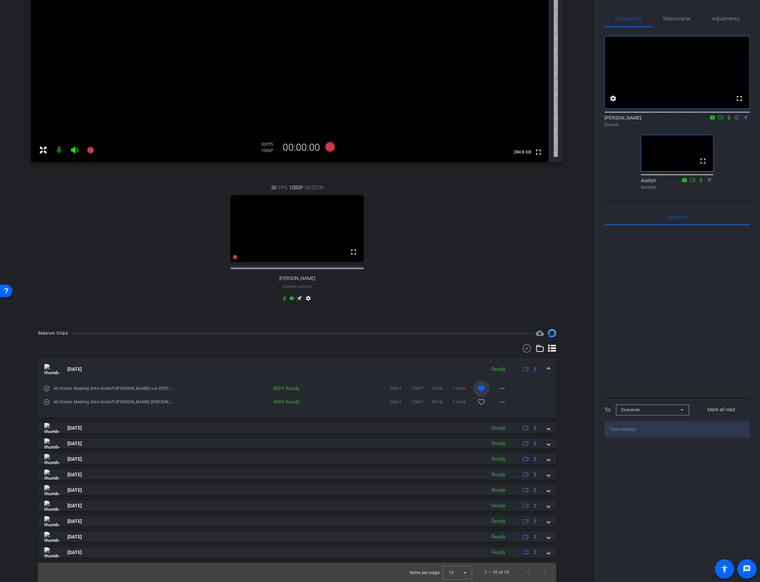
click at [548, 365] on span at bounding box center [548, 368] width 3 height 7
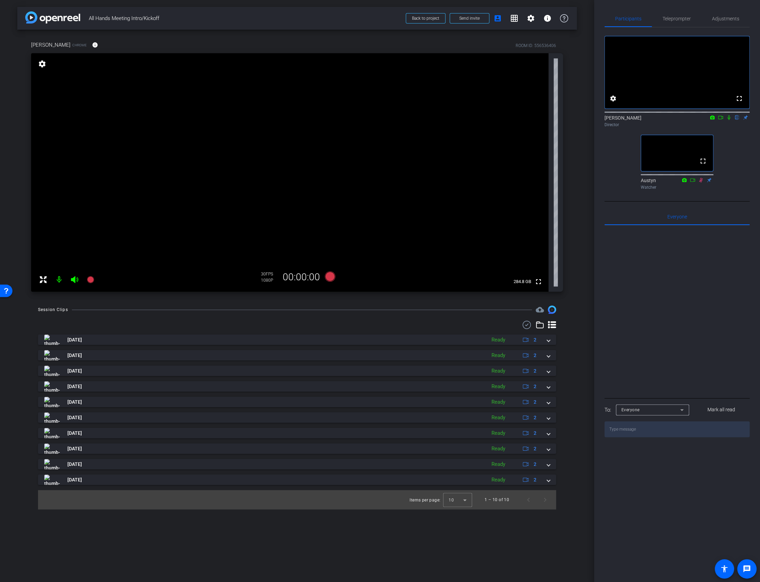
scroll to position [0, 0]
